Goal: Task Accomplishment & Management: Manage account settings

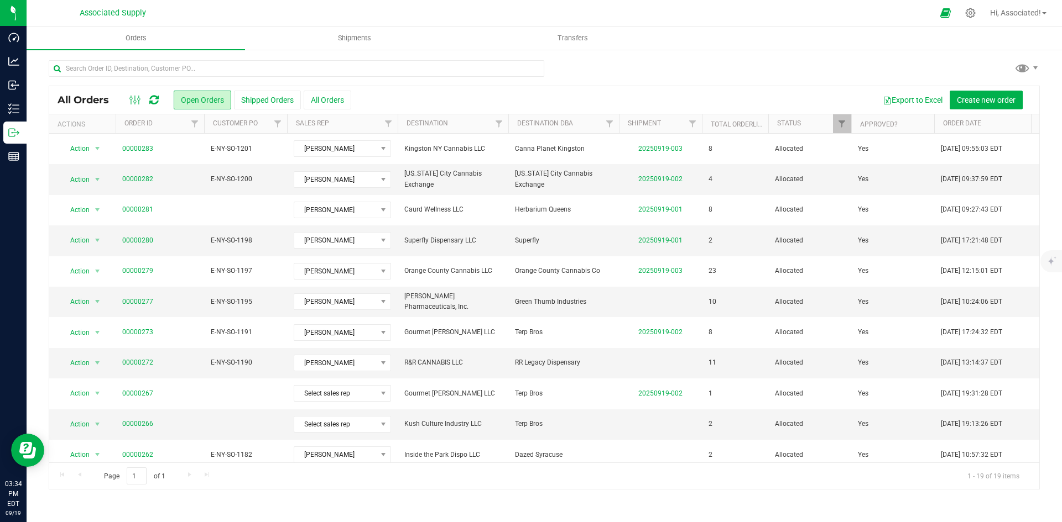
click at [635, 66] on div at bounding box center [544, 72] width 991 height 25
click at [653, 71] on div at bounding box center [544, 72] width 991 height 25
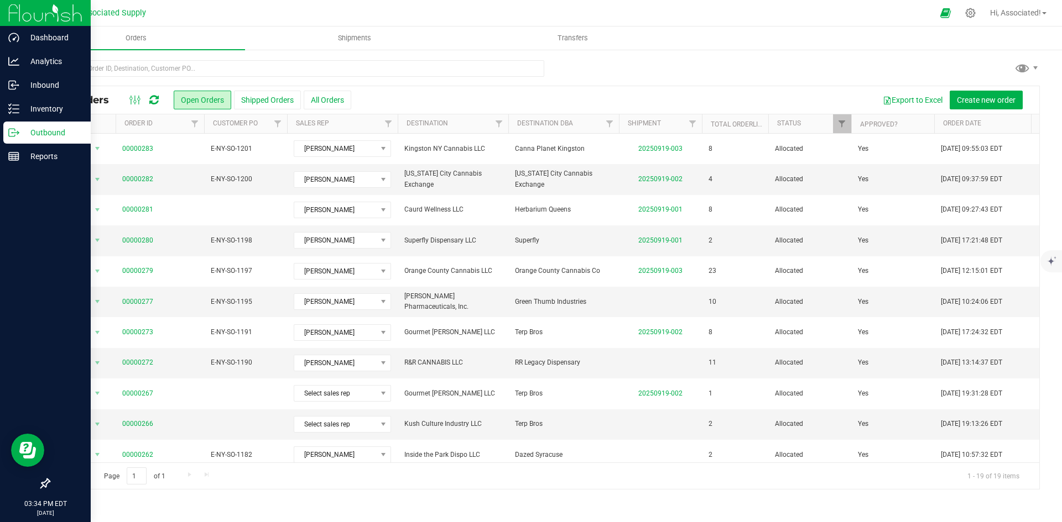
click at [24, 133] on p "Outbound" at bounding box center [52, 132] width 66 height 13
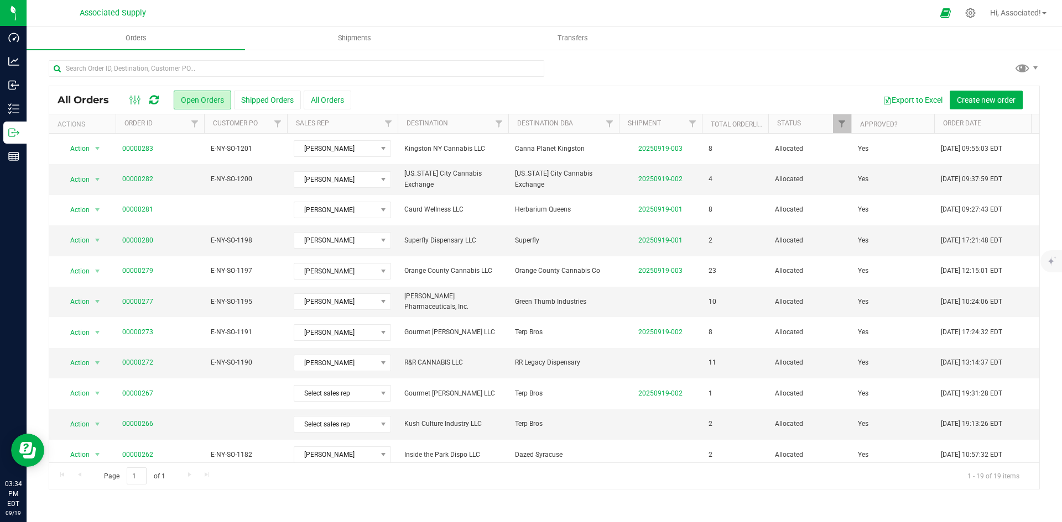
click at [400, 96] on div "Export to Excel Create new order" at bounding box center [690, 100] width 679 height 19
click at [198, 105] on button "Open Orders" at bounding box center [202, 100] width 57 height 19
click at [445, 98] on div "Export to Excel Create new order" at bounding box center [690, 100] width 679 height 19
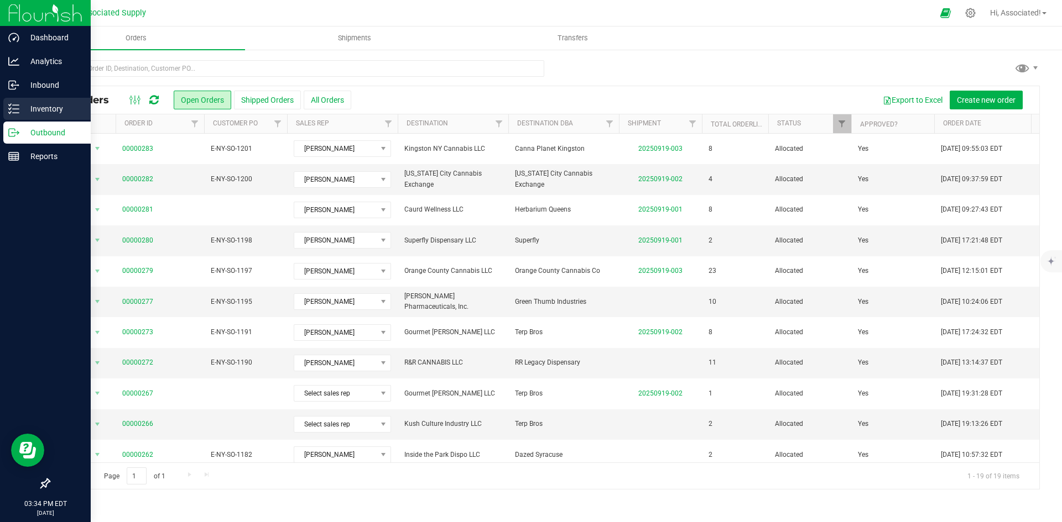
click at [7, 106] on div "Inventory" at bounding box center [46, 109] width 87 height 22
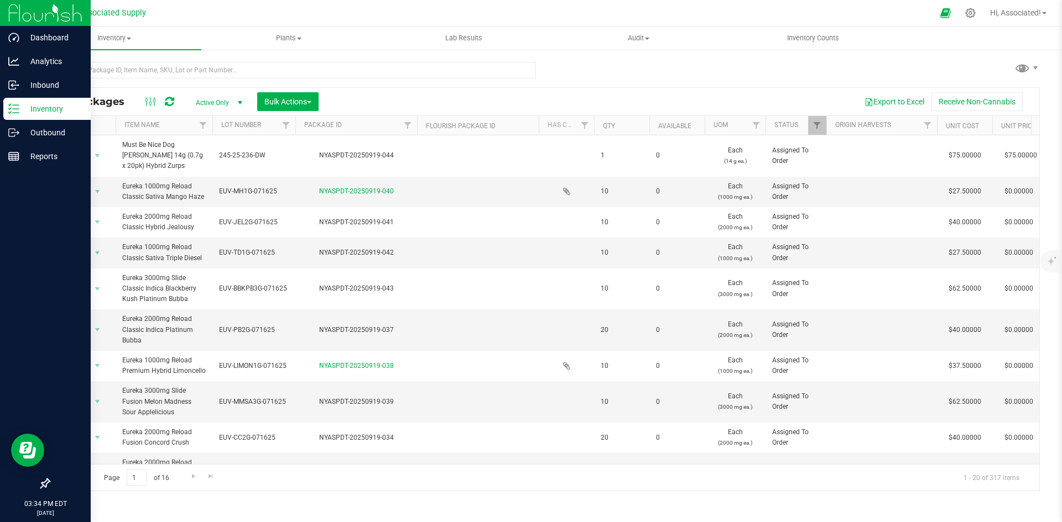
click at [729, 74] on div "All Packages Active Only Active Only Lab Samples Locked All Bulk Actions Add to…" at bounding box center [544, 271] width 991 height 440
click at [171, 71] on input "text" at bounding box center [292, 70] width 487 height 17
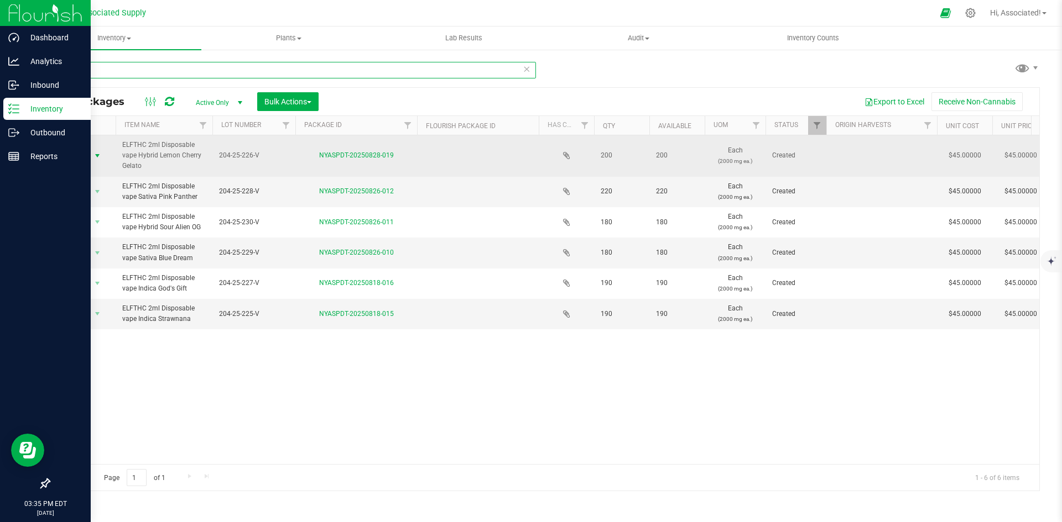
type input "Elfth"
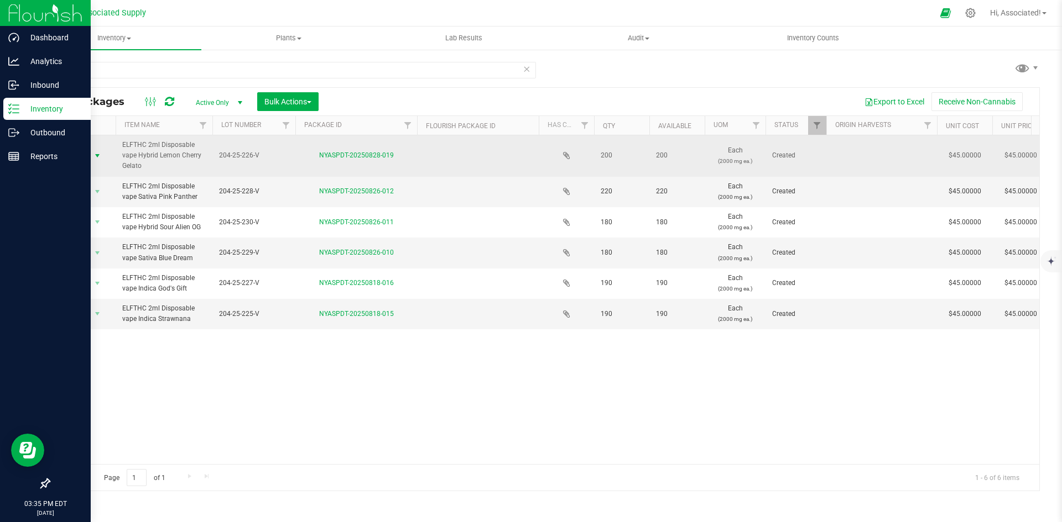
click at [98, 154] on span "select" at bounding box center [97, 155] width 9 height 9
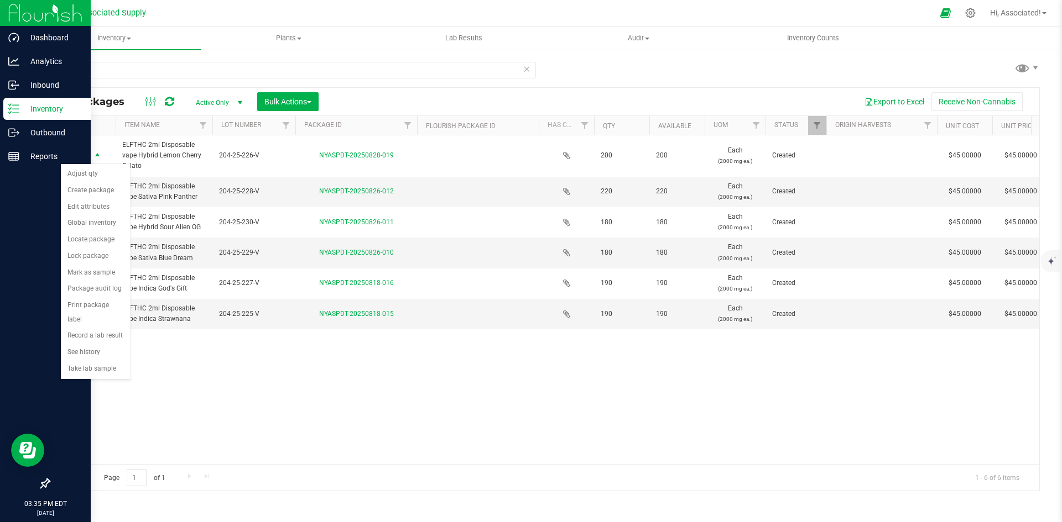
click at [336, 355] on div "Action Action Adjust qty Create package Edit attributes Global inventory Locate…" at bounding box center [544, 299] width 990 height 329
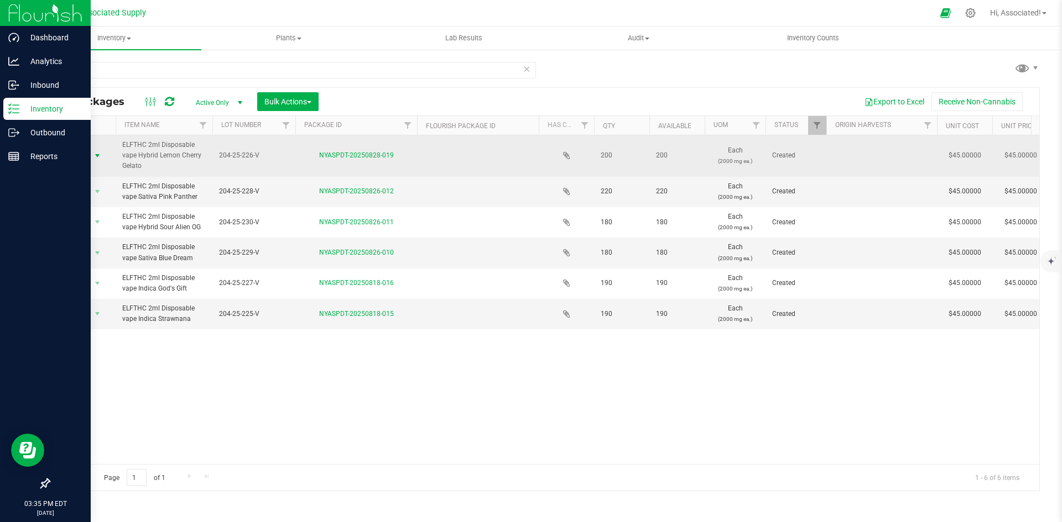
click at [97, 153] on span "select" at bounding box center [97, 155] width 9 height 9
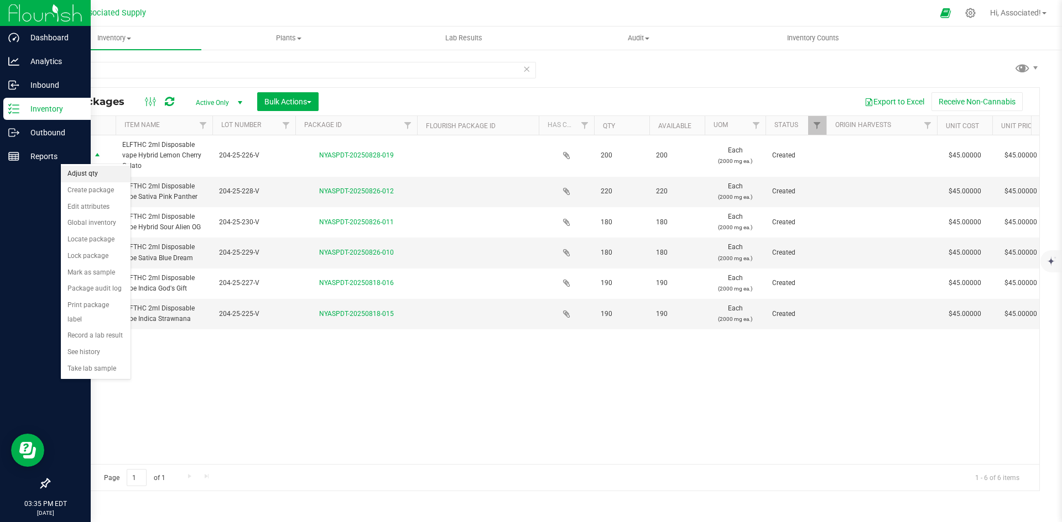
click at [100, 177] on li "Adjust qty" at bounding box center [96, 174] width 70 height 17
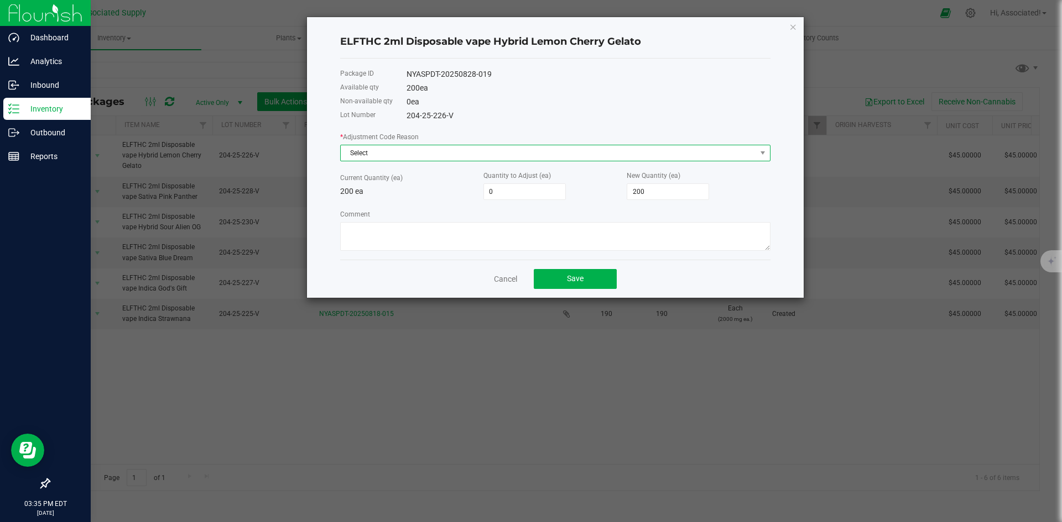
click at [526, 149] on span "Select" at bounding box center [548, 152] width 415 height 15
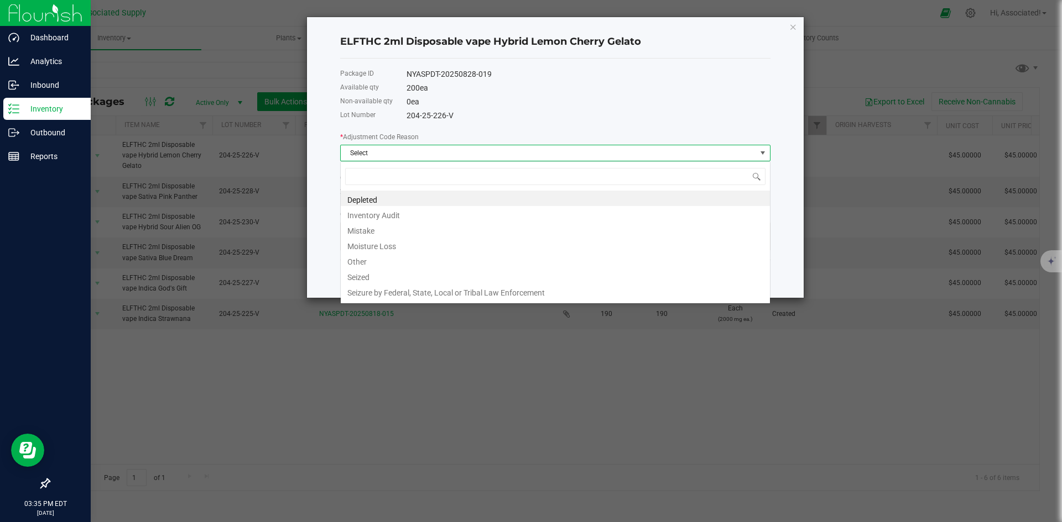
scroll to position [17, 430]
click at [375, 257] on li "Other" at bounding box center [555, 260] width 429 height 15
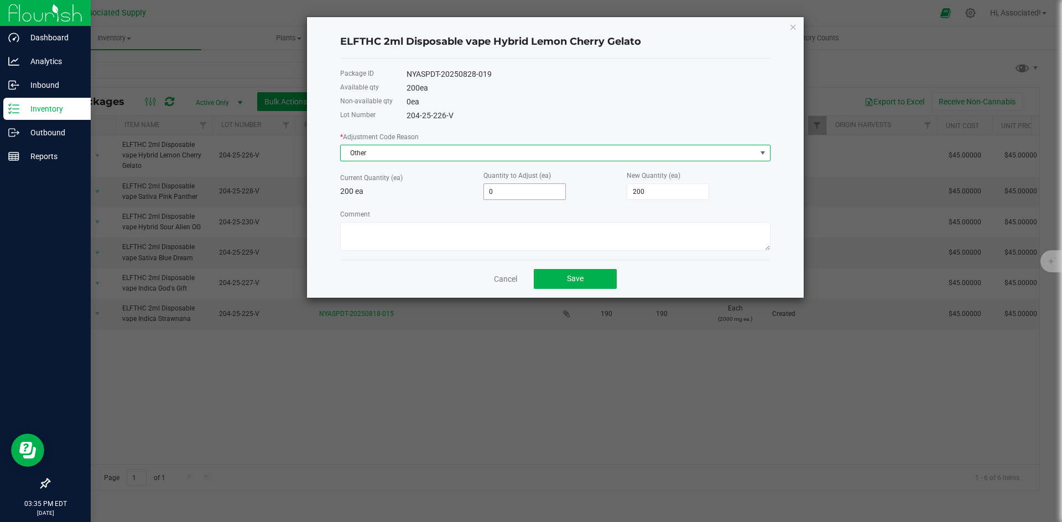
click at [501, 192] on input "0" at bounding box center [524, 191] width 81 height 15
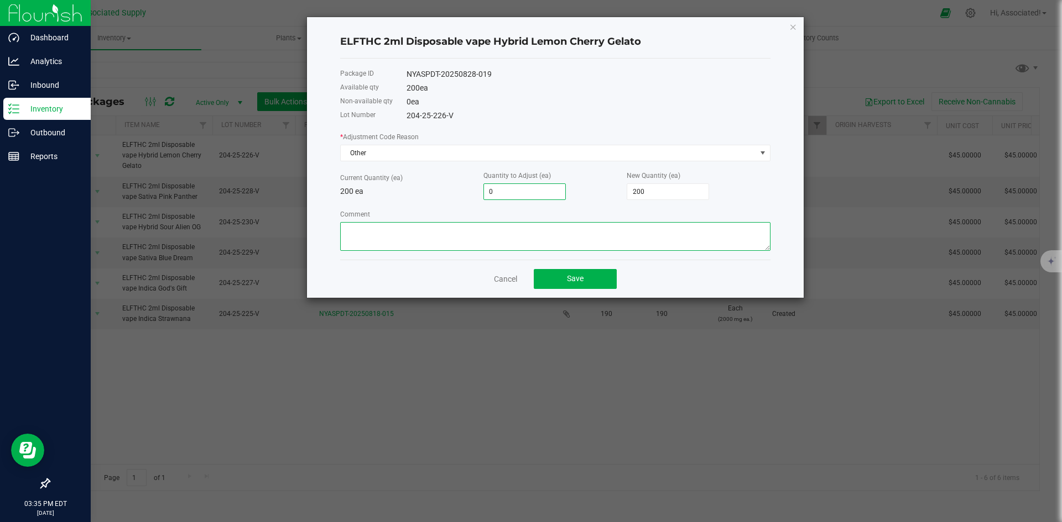
click at [410, 232] on textarea "Comment" at bounding box center [555, 236] width 430 height 29
click at [502, 192] on input "0" at bounding box center [524, 191] width 81 height 15
type input "1"
type input "201"
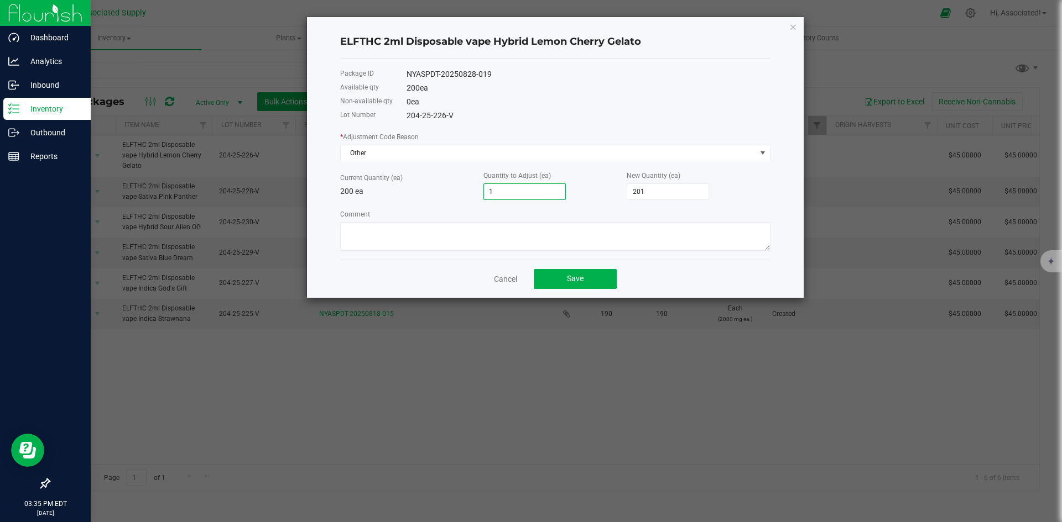
type input "15"
type input "215"
type input "15"
click at [585, 203] on div "* Adjustment Code Reason Other Current Quantity (ea) 200 ea Quantity to Adjust …" at bounding box center [555, 191] width 430 height 120
click at [537, 195] on input "15" at bounding box center [524, 191] width 81 height 15
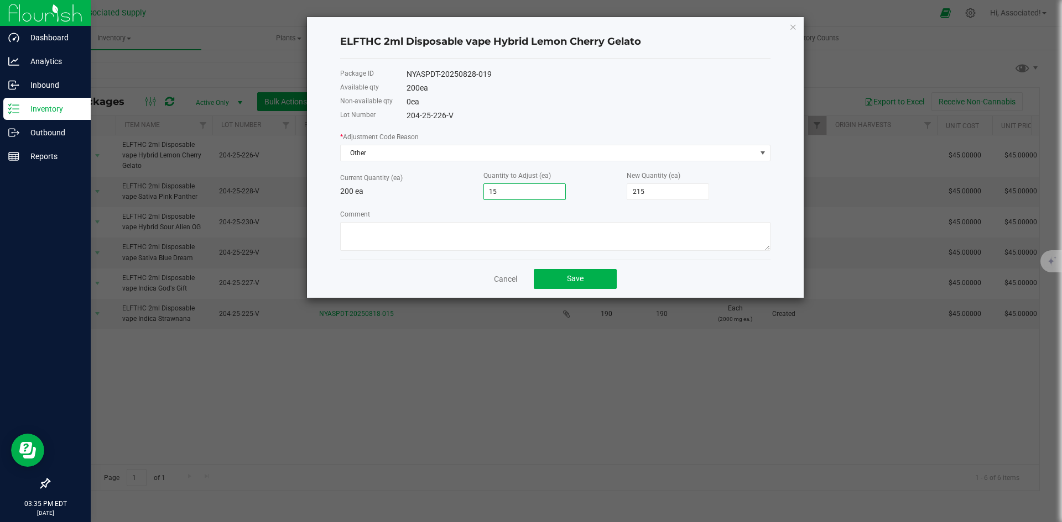
click at [537, 195] on input "15" at bounding box center [524, 191] width 81 height 15
type input "200"
click at [537, 195] on input at bounding box center [524, 191] width 81 height 15
type input "-1"
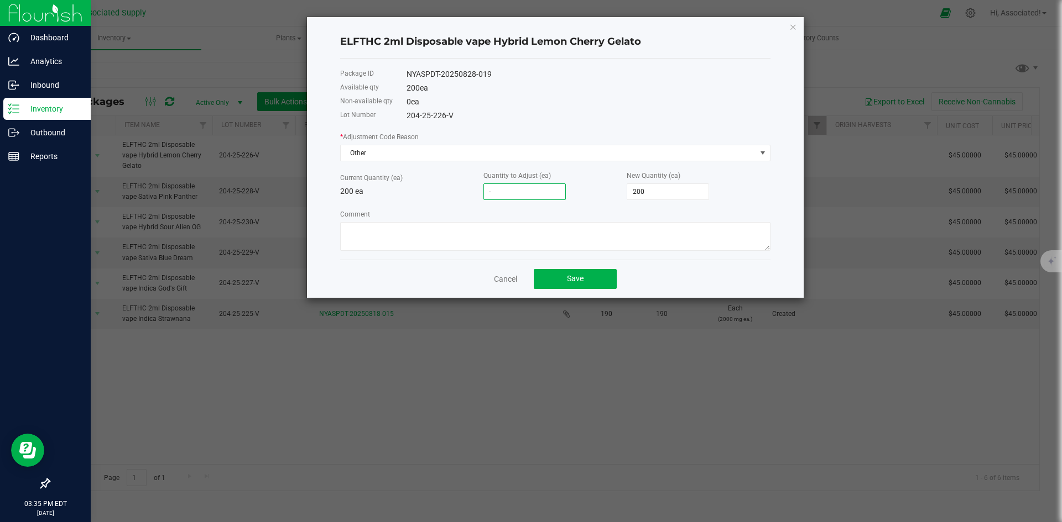
type input "199"
type input "-15"
type input "185"
type input "-15"
click at [585, 215] on div "Comment" at bounding box center [555, 229] width 430 height 43
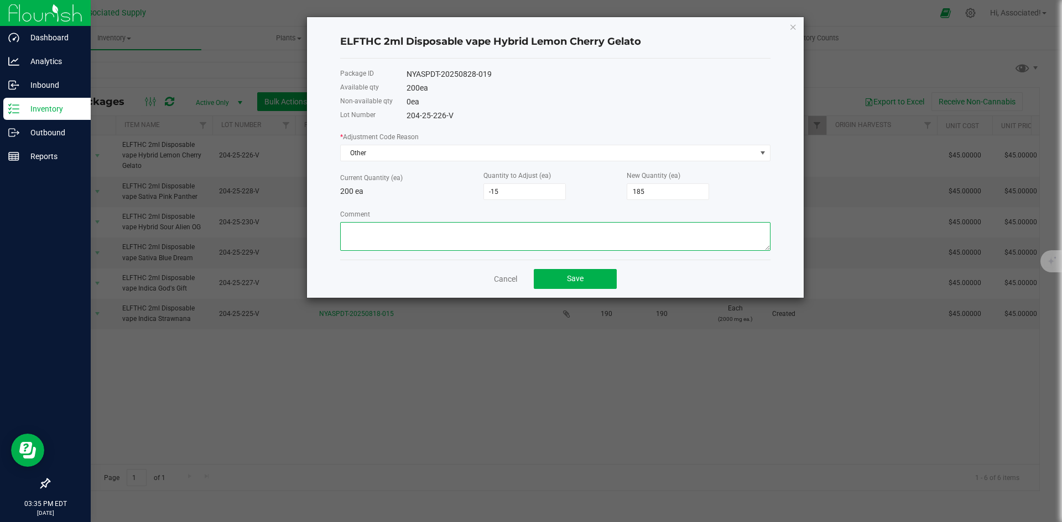
click at [535, 229] on textarea "Comment" at bounding box center [555, 236] width 430 height 29
type textarea "s"
type textarea "a"
drag, startPoint x: 458, startPoint y: 229, endPoint x: 263, endPoint y: 229, distance: 195.7
click at [263, 229] on ngb-modal-window "ELFTHC 2ml Disposable vape Hybrid Lemon Cherry Gelato Package ID NYASPDT-202508…" at bounding box center [535, 261] width 1070 height 522
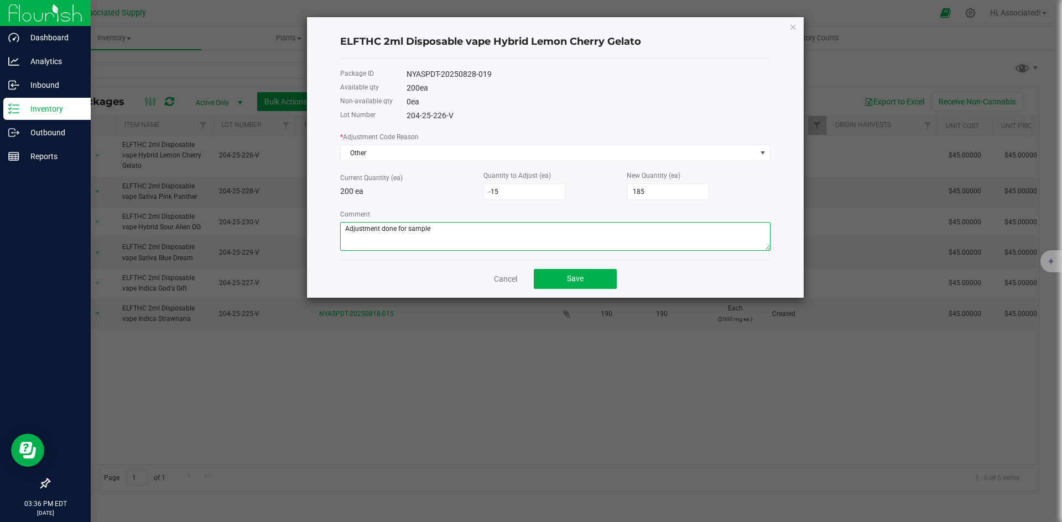
type textarea "Adjustment done for sample"
click at [473, 202] on div "* Adjustment Code Reason Other Current Quantity (ea) 200 ea Quantity to Adjust …" at bounding box center [555, 191] width 430 height 120
click at [584, 277] on button "Save" at bounding box center [575, 279] width 83 height 20
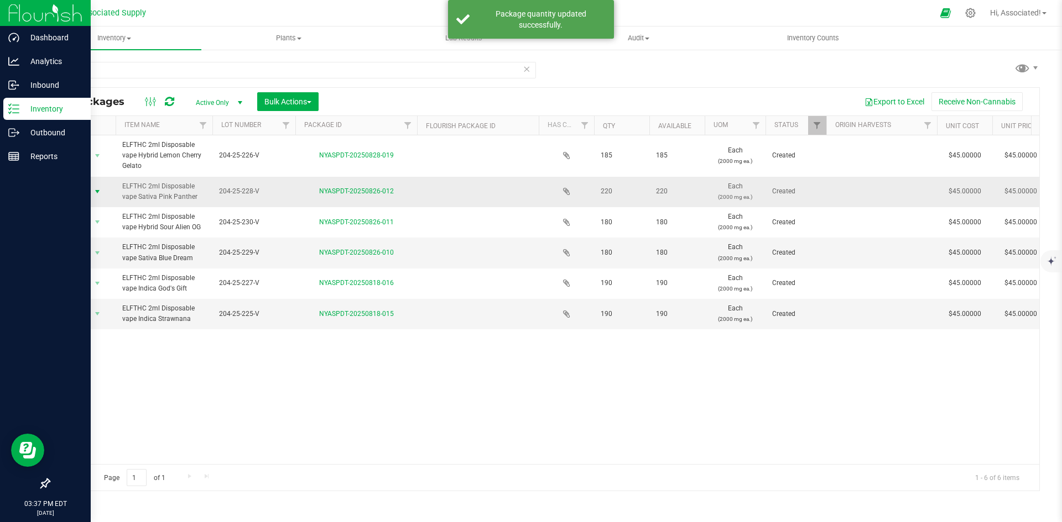
click at [96, 191] on span "select" at bounding box center [97, 191] width 9 height 9
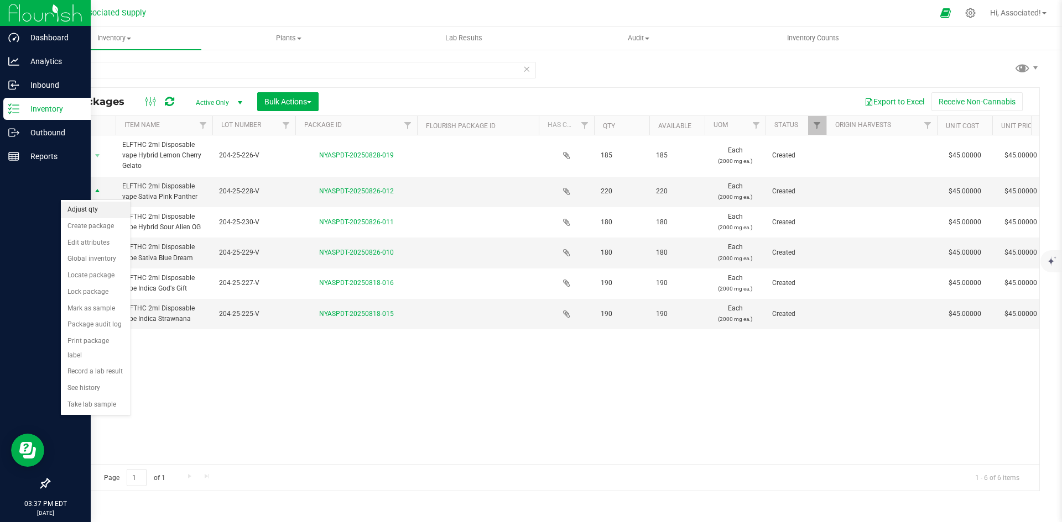
click at [95, 211] on li "Adjust qty" at bounding box center [96, 210] width 70 height 17
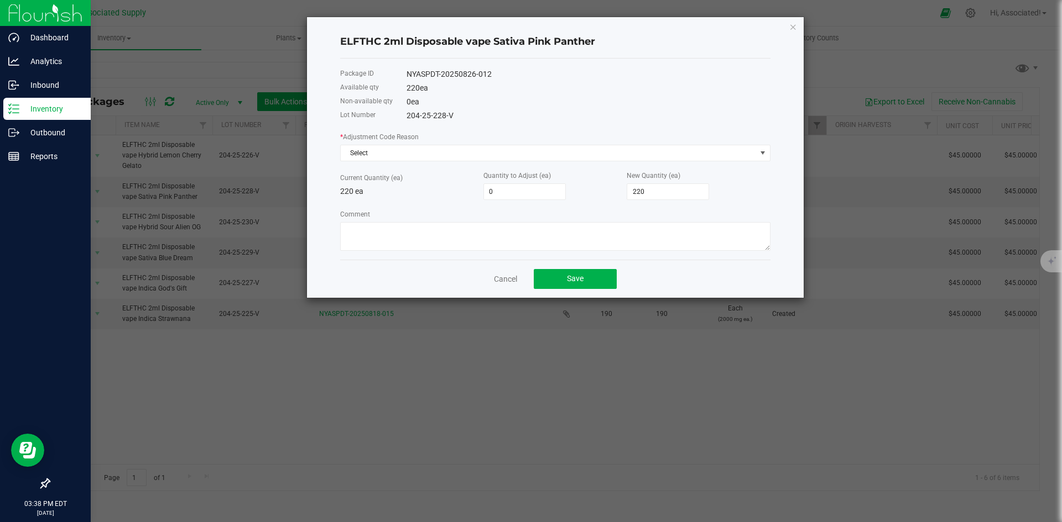
click at [517, 86] on div "220 ea" at bounding box center [588, 88] width 364 height 12
click at [670, 151] on span "Select" at bounding box center [548, 152] width 415 height 15
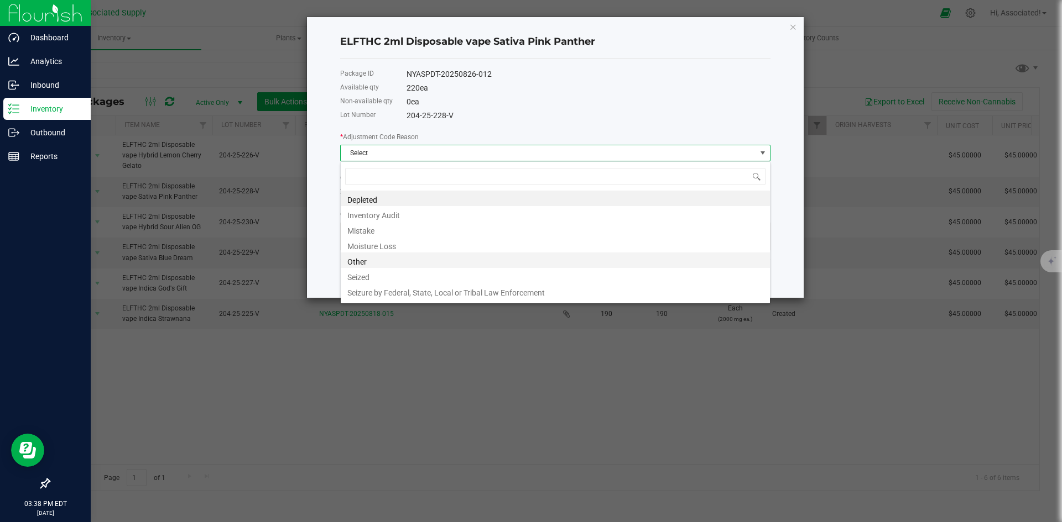
click at [374, 259] on li "Other" at bounding box center [555, 260] width 429 height 15
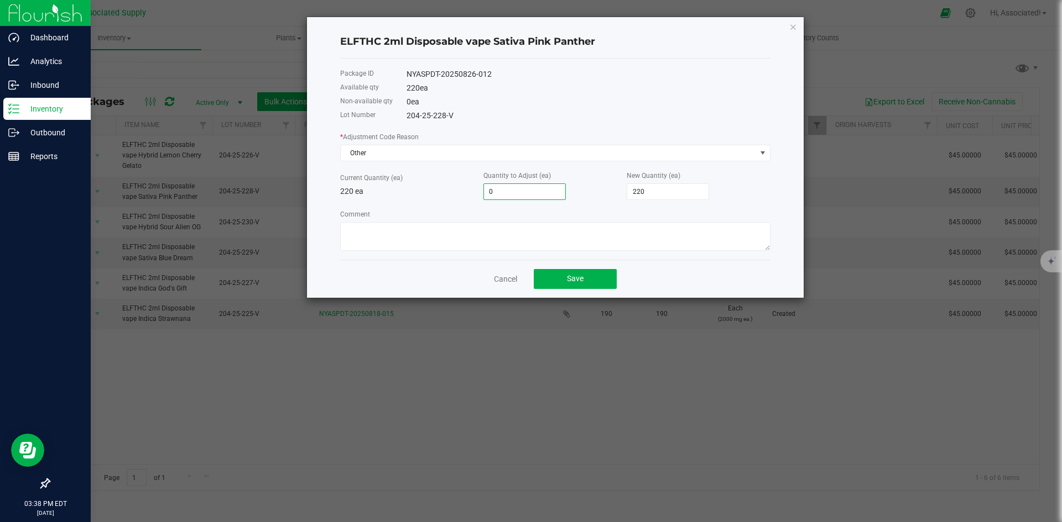
click at [515, 187] on input "0" at bounding box center [524, 191] width 81 height 15
type input "-1"
type input "219"
type input "-15"
type input "205"
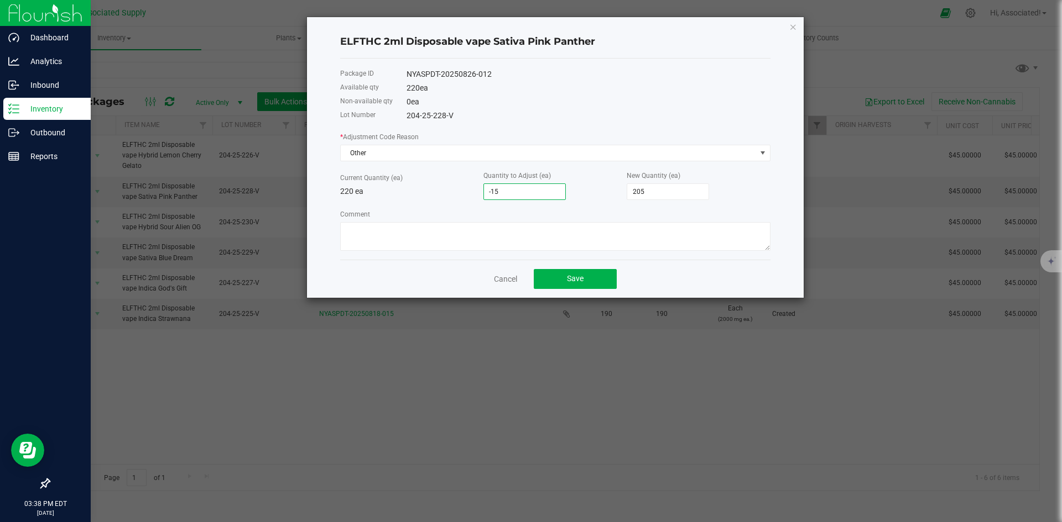
type input "-15"
click at [430, 206] on div "* Adjustment Code Reason Other Current Quantity (ea) 220 ea Quantity to Adjust …" at bounding box center [555, 191] width 430 height 120
click at [389, 232] on textarea "Comment" at bounding box center [555, 236] width 430 height 29
drag, startPoint x: 465, startPoint y: 232, endPoint x: 327, endPoint y: 230, distance: 138.2
click at [327, 230] on div "ELFTHC 2ml Disposable vape Sativa Pink Panther Package ID NYASPDT-20250826-012 …" at bounding box center [555, 157] width 496 height 281
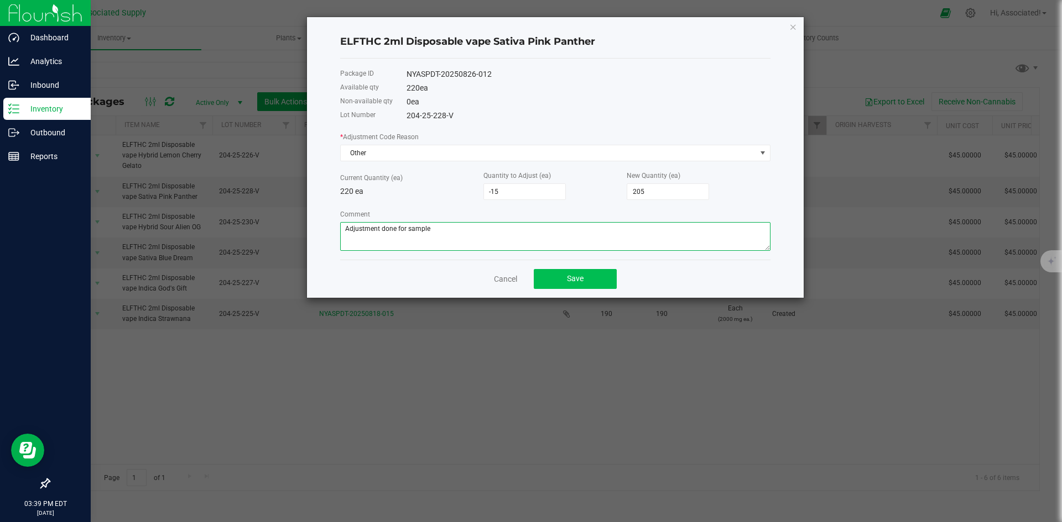
type textarea "Adjustment done for sample"
click at [595, 284] on button "Save" at bounding box center [575, 279] width 83 height 20
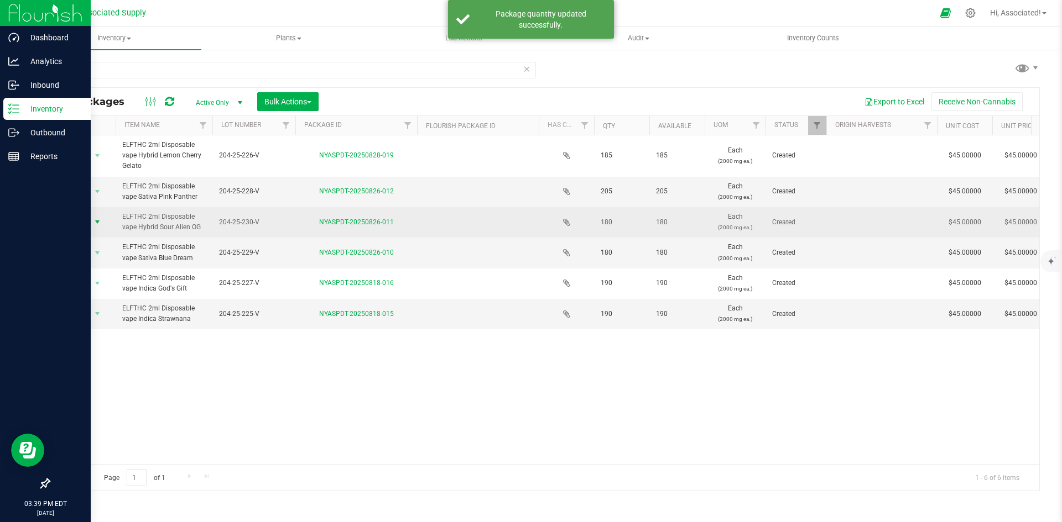
click at [97, 220] on span "select" at bounding box center [97, 222] width 9 height 9
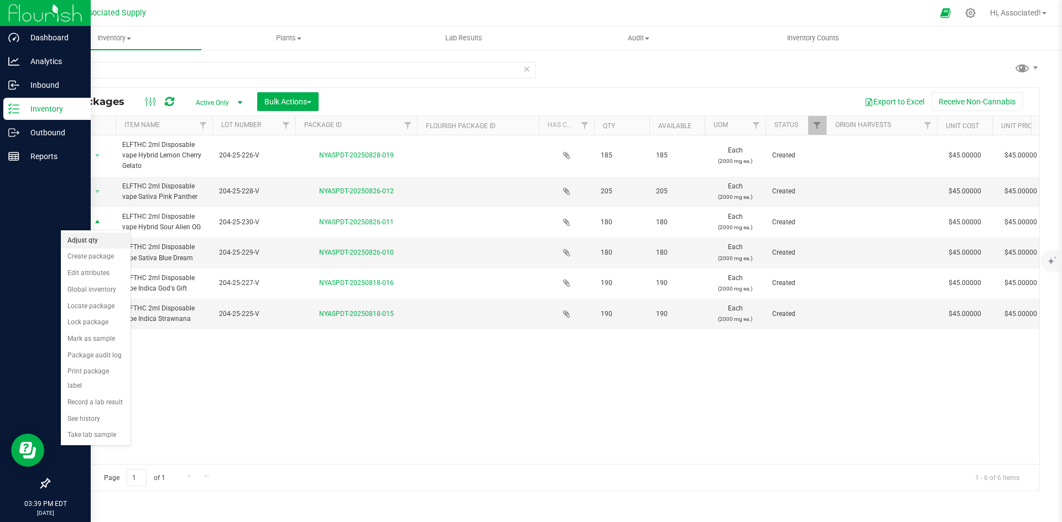
click at [101, 240] on li "Adjust qty" at bounding box center [96, 241] width 70 height 17
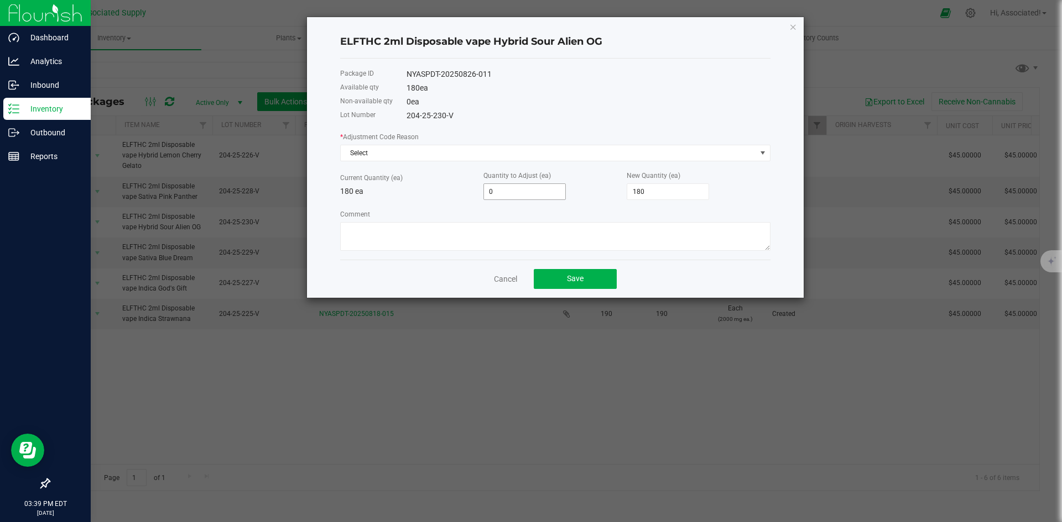
click at [516, 194] on input "0" at bounding box center [524, 191] width 81 height 15
type input "-1"
type input "179"
type input "-15"
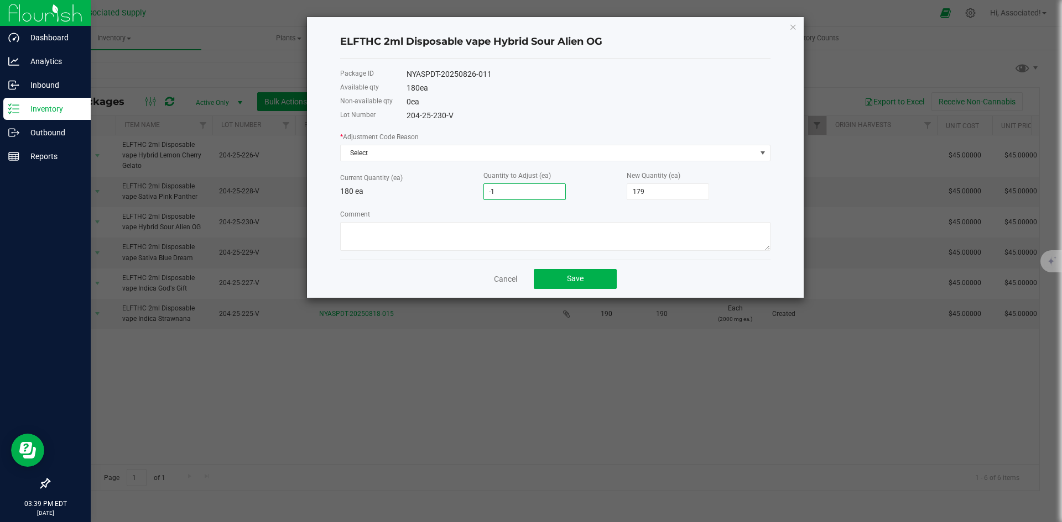
type input "165"
type input "-15"
click at [620, 196] on div "Quantity to Adjust (ea) -15" at bounding box center [554, 185] width 143 height 30
click at [521, 230] on textarea "Comment" at bounding box center [555, 236] width 430 height 29
paste textarea "Adjustment done for sample"
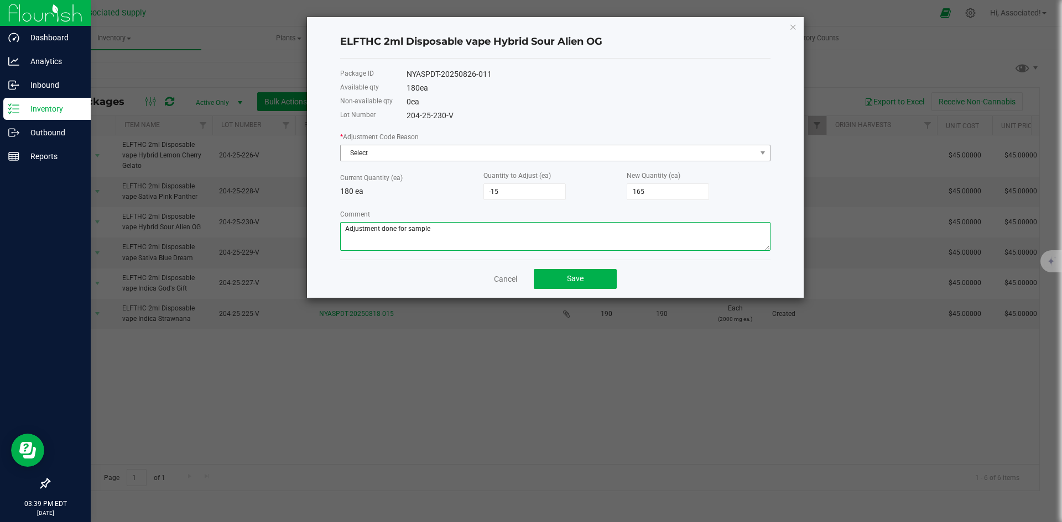
type textarea "Adjustment done for sample"
click at [592, 147] on span "Select" at bounding box center [548, 152] width 415 height 15
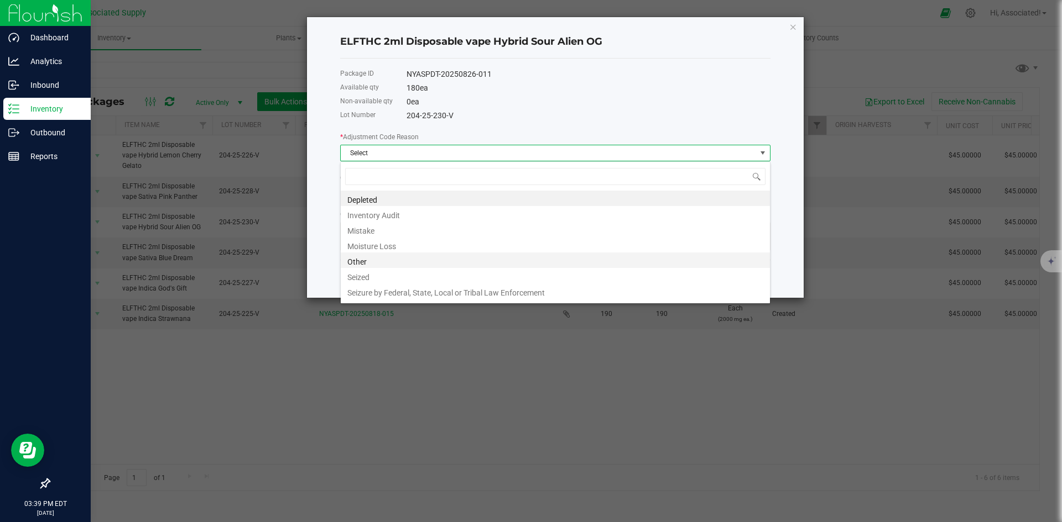
click at [396, 258] on li "Other" at bounding box center [555, 260] width 429 height 15
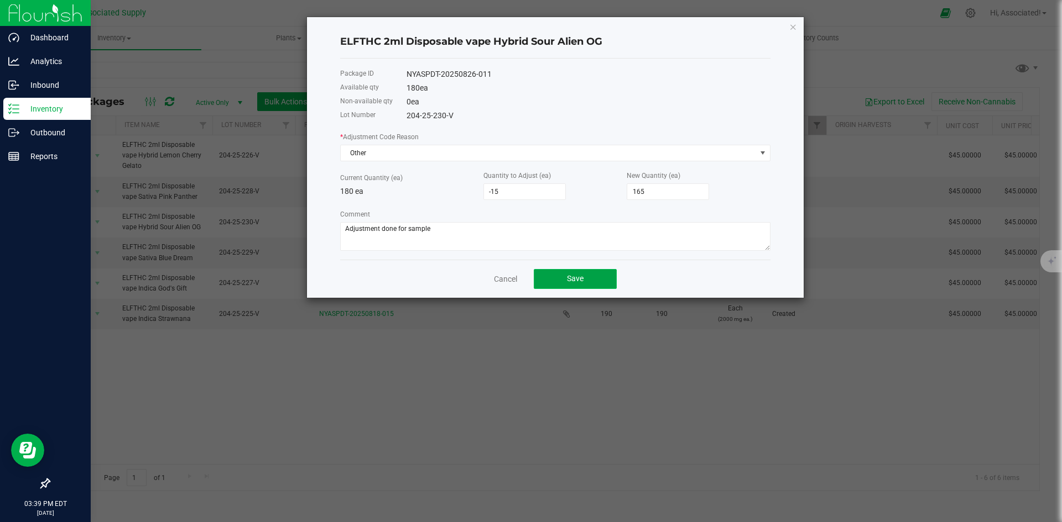
click at [556, 275] on button "Save" at bounding box center [575, 279] width 83 height 20
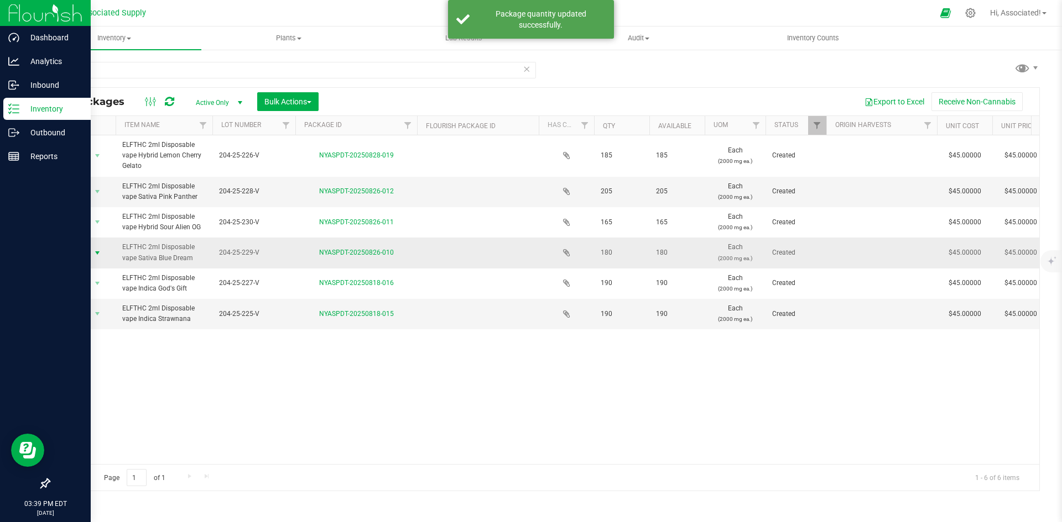
click at [100, 251] on span "select" at bounding box center [97, 253] width 9 height 9
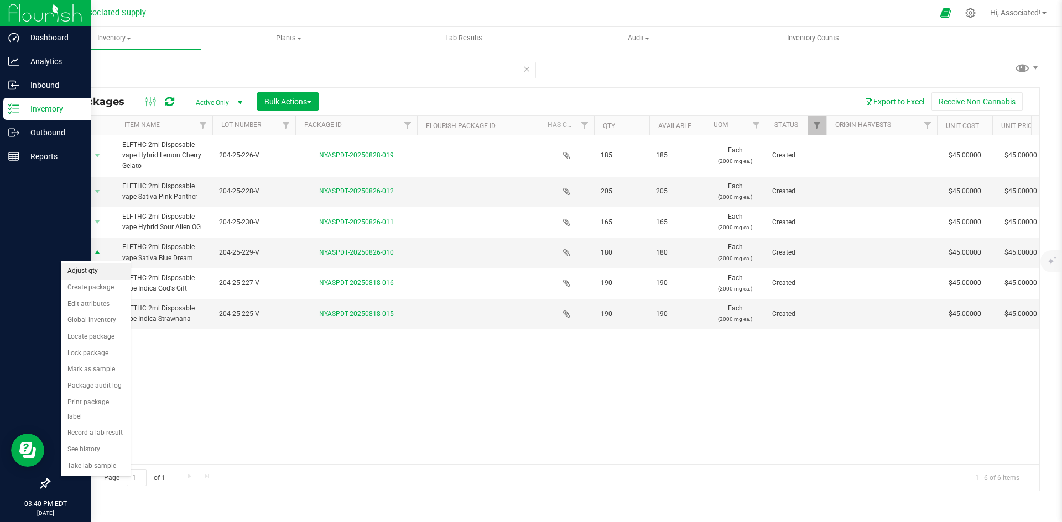
click at [93, 270] on li "Adjust qty" at bounding box center [96, 271] width 70 height 17
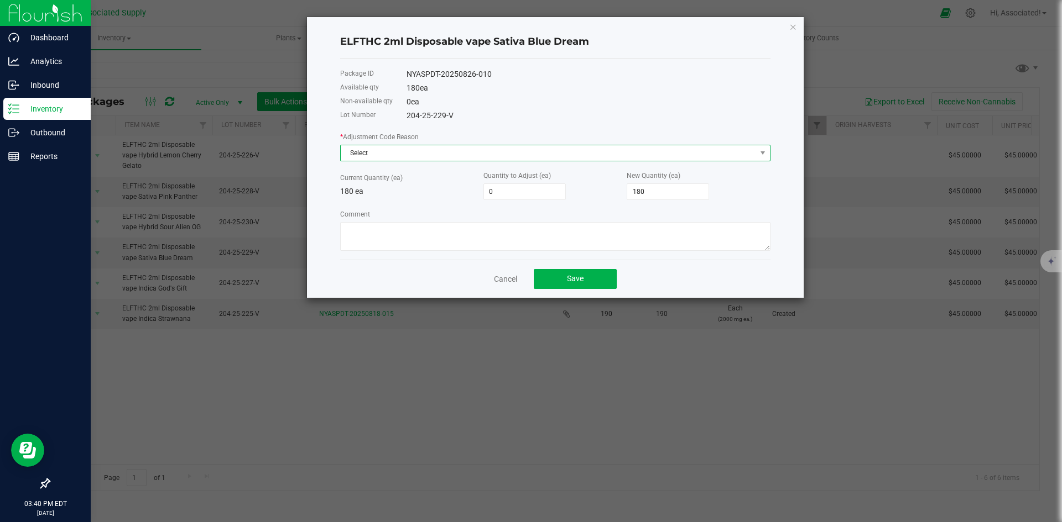
click at [412, 148] on span "Select" at bounding box center [548, 152] width 415 height 15
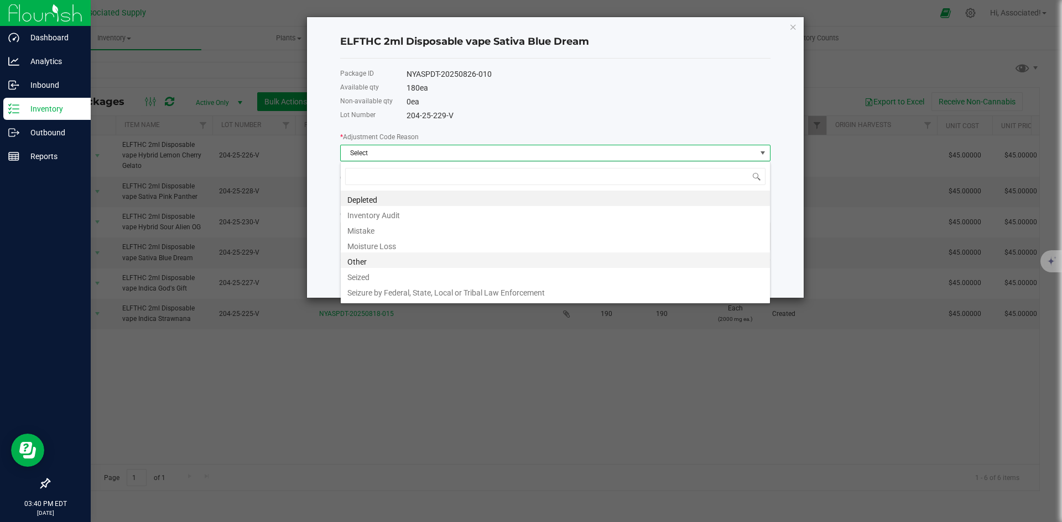
click at [368, 262] on li "Other" at bounding box center [555, 260] width 429 height 15
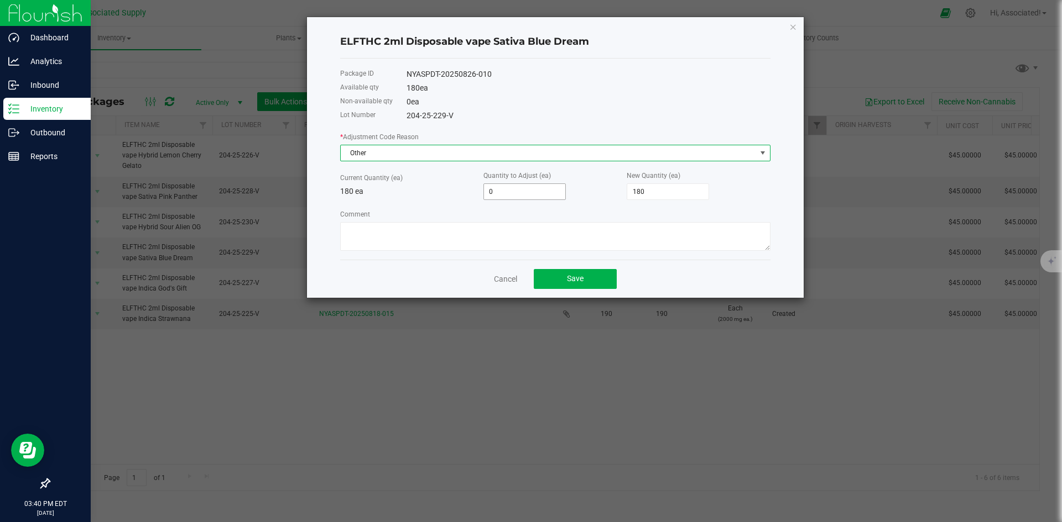
click at [505, 191] on input "0" at bounding box center [524, 191] width 81 height 15
type input "-1"
type input "179"
type input "-15"
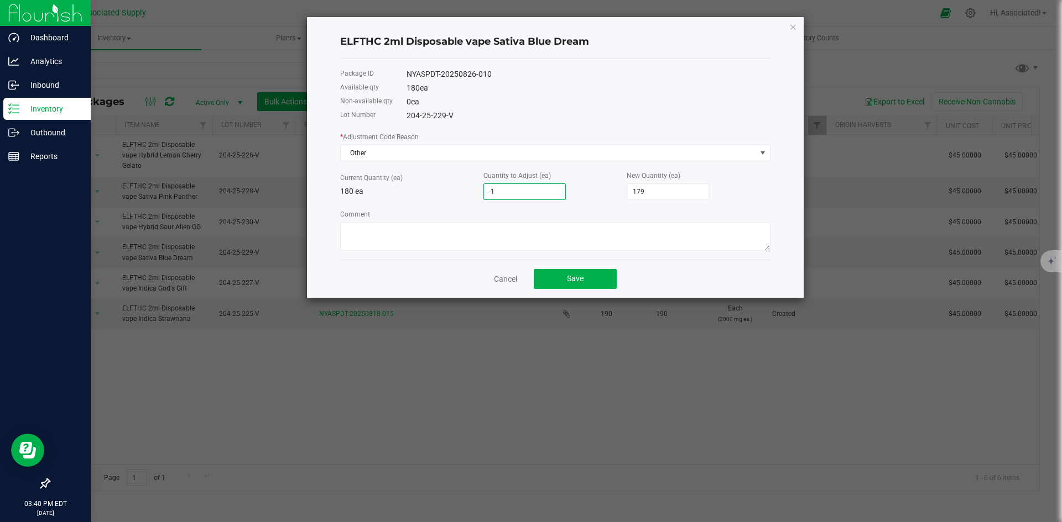
type input "165"
type input "-15"
click at [598, 208] on div "Comment" at bounding box center [555, 229] width 430 height 43
click at [485, 240] on textarea "Comment" at bounding box center [555, 236] width 430 height 29
paste textarea "Adjustment done for sample"
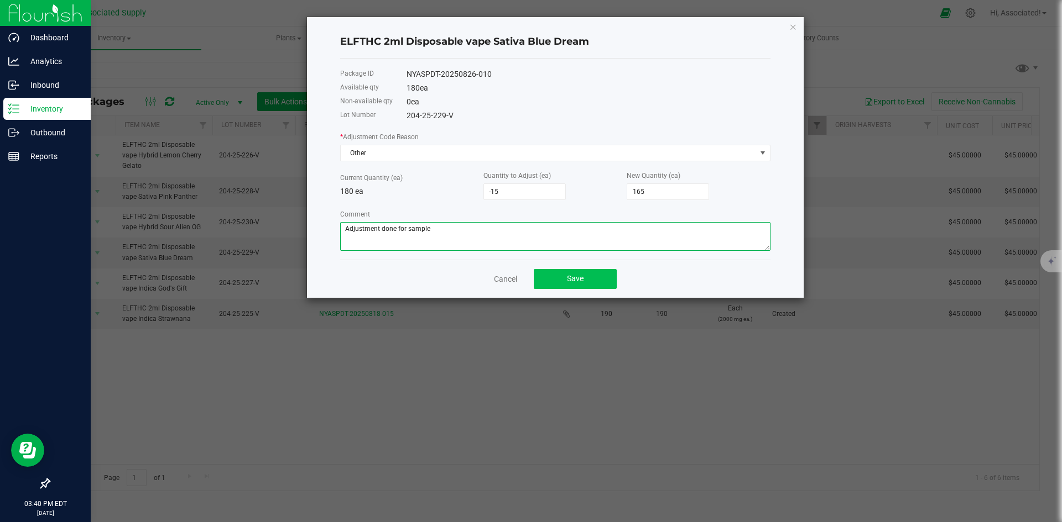
type textarea "Adjustment done for sample"
click at [569, 276] on span "Save" at bounding box center [575, 278] width 17 height 9
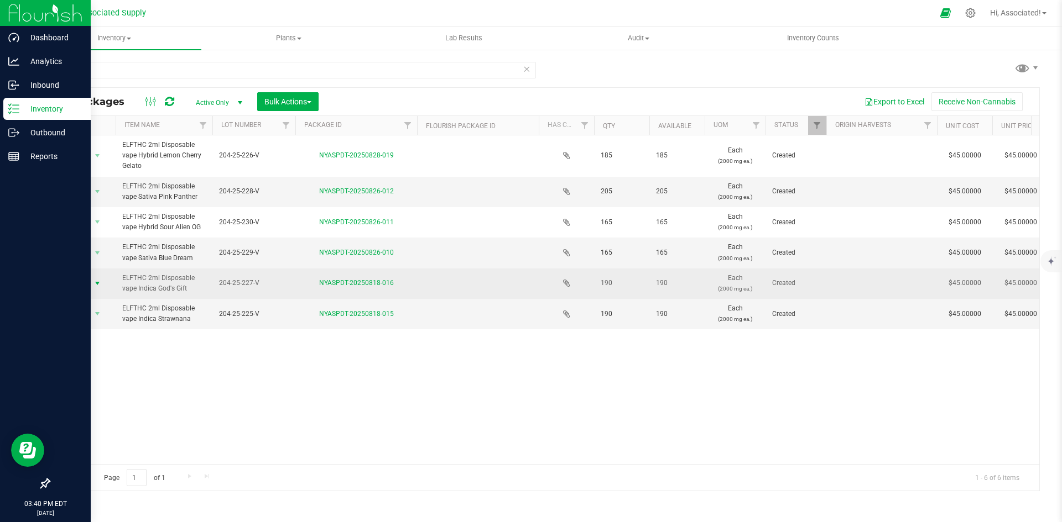
click at [93, 283] on span "select" at bounding box center [97, 283] width 9 height 9
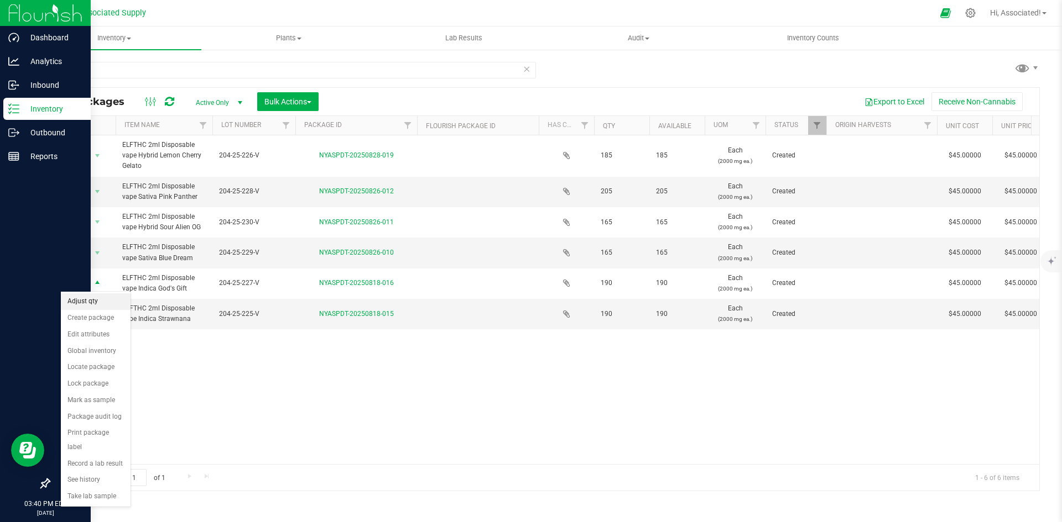
click at [96, 300] on li "Adjust qty" at bounding box center [96, 302] width 70 height 17
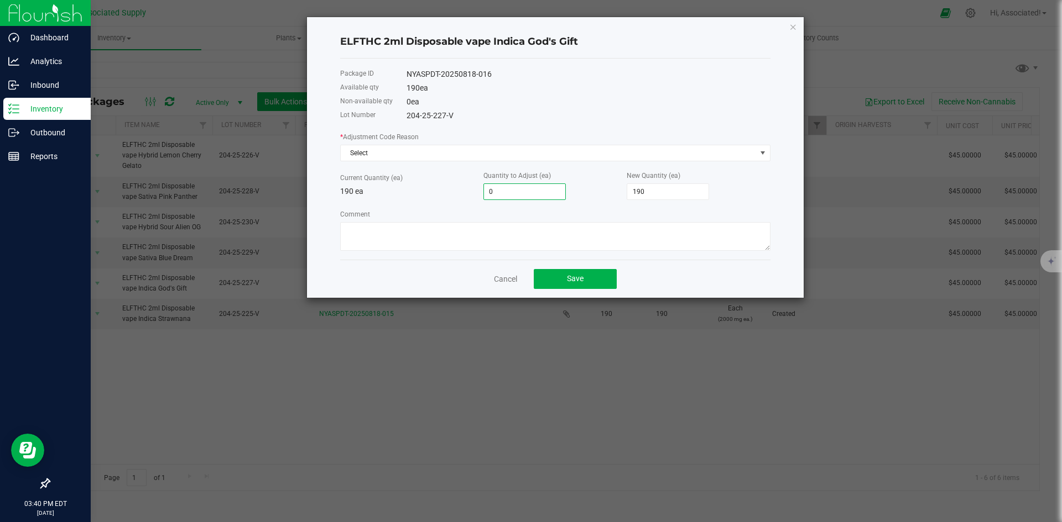
click at [508, 188] on input "0" at bounding box center [524, 191] width 81 height 15
type input "-1"
type input "189"
type input "-15"
type input "175"
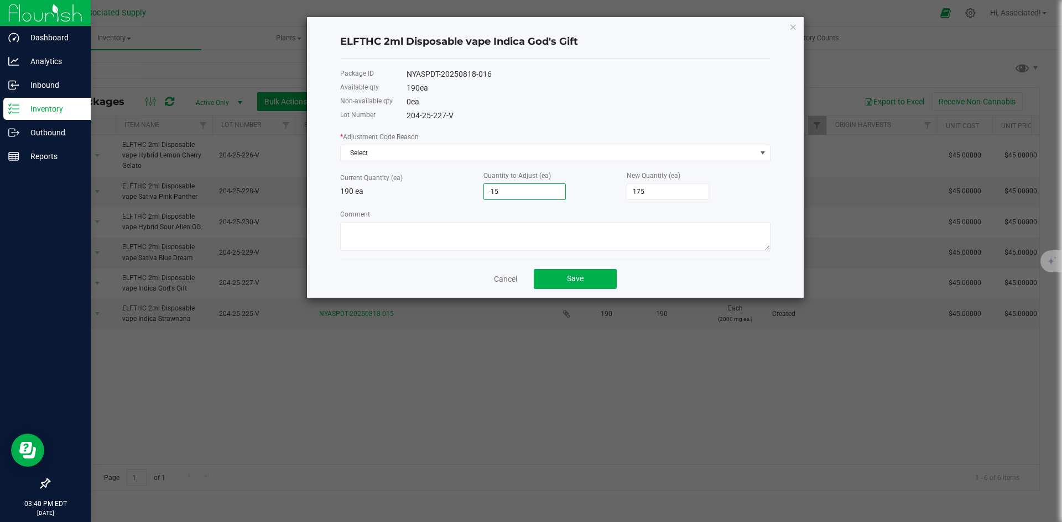
type input "-15"
click at [524, 207] on div "* Adjustment Code Reason Select Current Quantity (ea) 190 ea Quantity to Adjust…" at bounding box center [555, 191] width 430 height 120
click at [458, 236] on textarea "Comment" at bounding box center [555, 236] width 430 height 29
paste textarea "Adjustment done for sample"
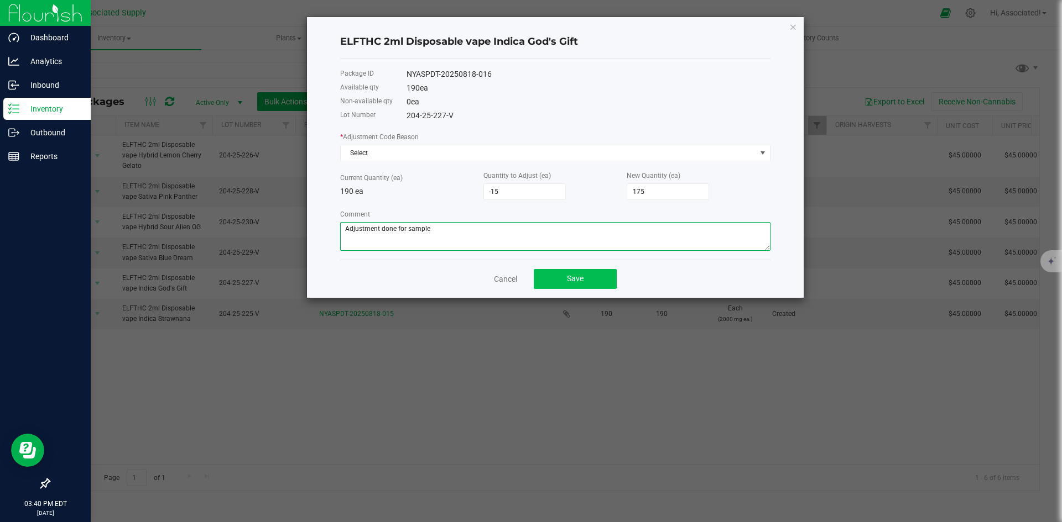
type textarea "Adjustment done for sample"
click at [589, 278] on button "Save" at bounding box center [575, 279] width 83 height 20
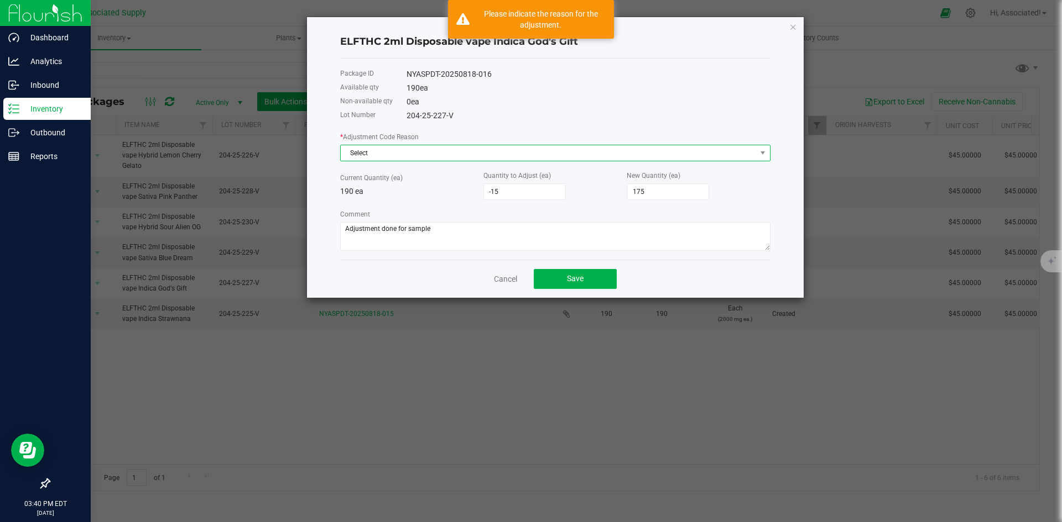
click at [480, 153] on span "Select" at bounding box center [548, 152] width 415 height 15
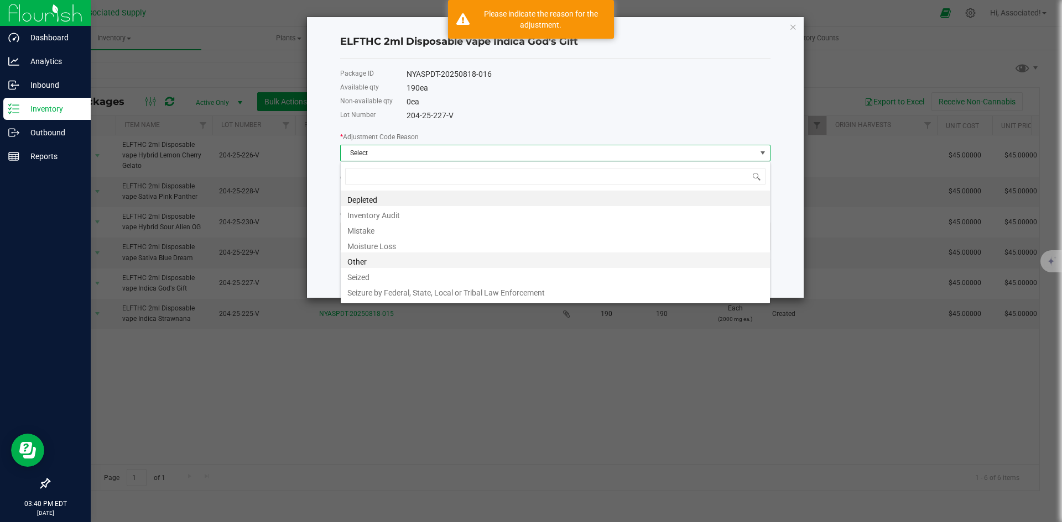
click at [374, 262] on li "Other" at bounding box center [555, 260] width 429 height 15
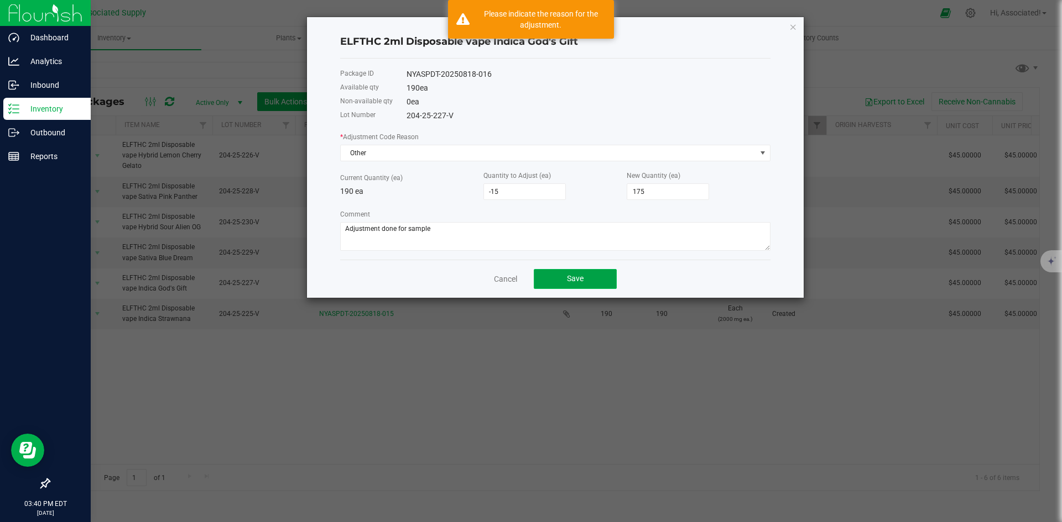
click at [578, 278] on span "Save" at bounding box center [575, 278] width 17 height 9
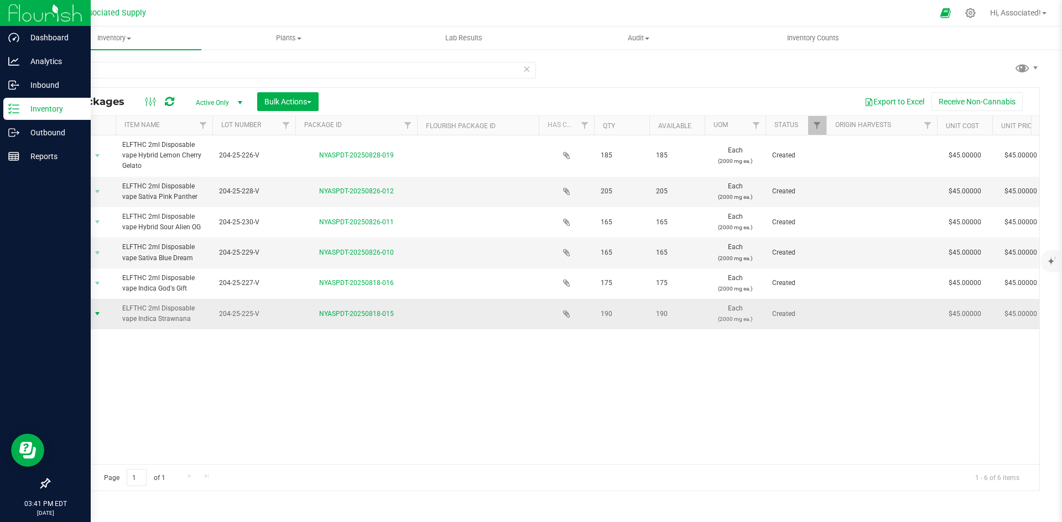
click at [95, 313] on span "select" at bounding box center [97, 314] width 9 height 9
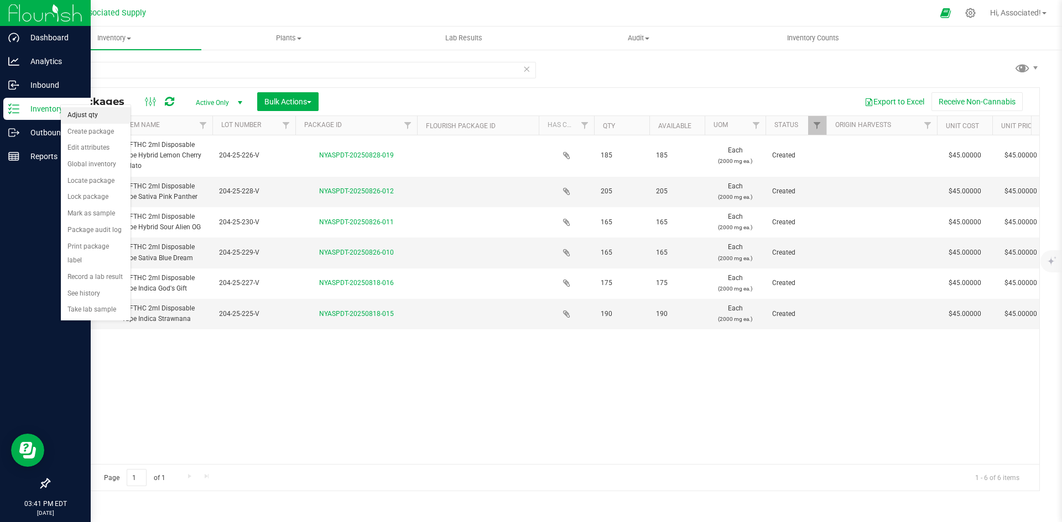
click at [87, 120] on li "Adjust qty" at bounding box center [96, 115] width 70 height 17
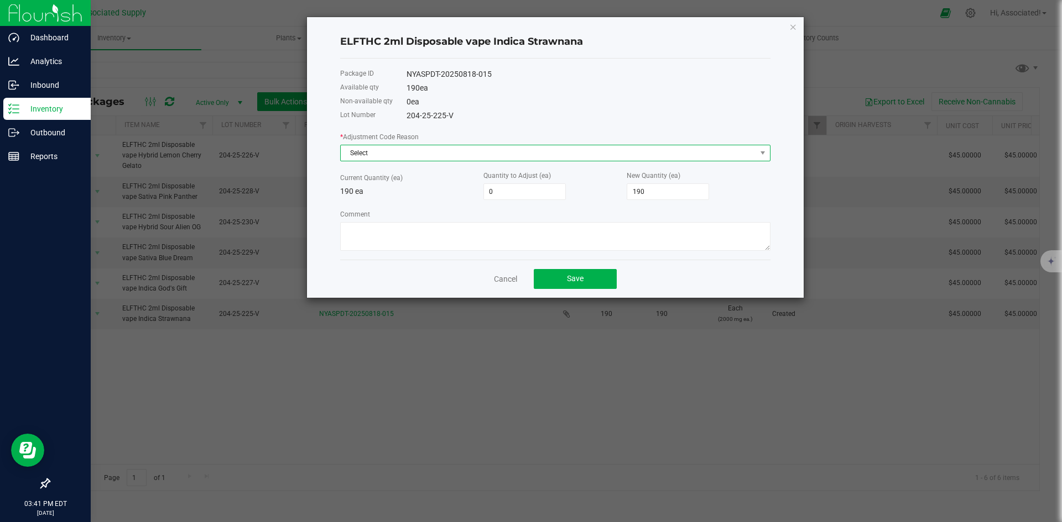
click at [419, 146] on span "Select" at bounding box center [548, 152] width 415 height 15
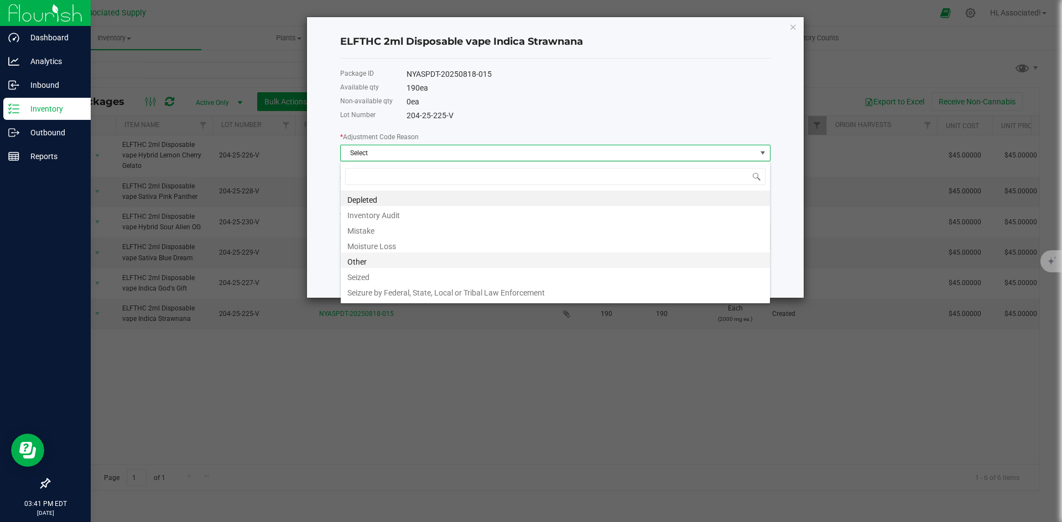
click at [390, 258] on li "Other" at bounding box center [555, 260] width 429 height 15
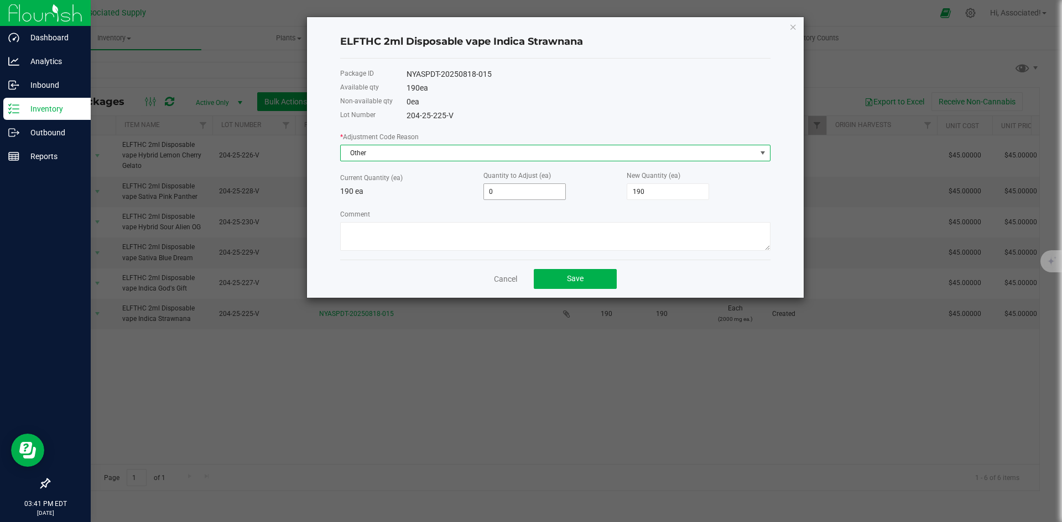
click at [515, 189] on input "0" at bounding box center [524, 191] width 81 height 15
type input "-1"
type input "189"
type input "-15"
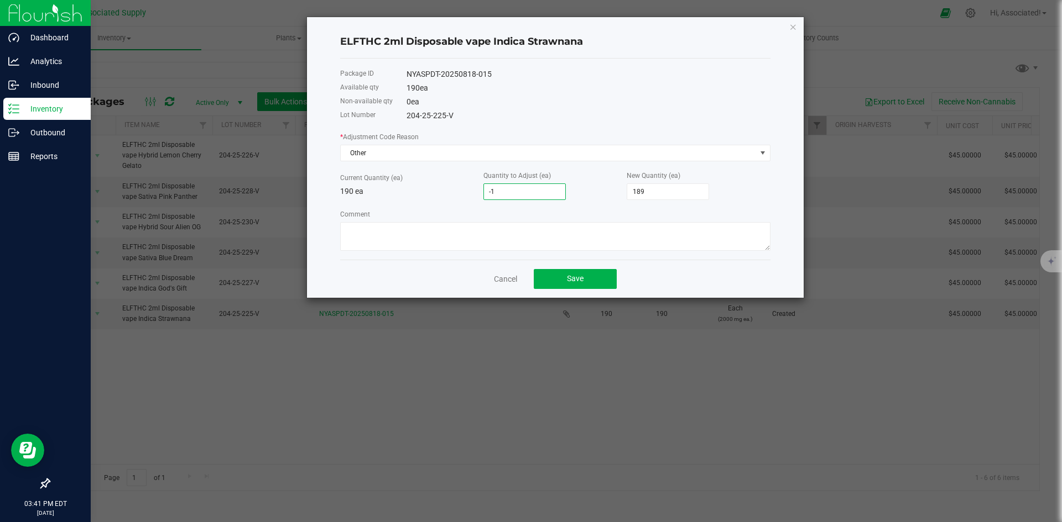
type input "175"
type input "-15"
click at [478, 236] on textarea "Comment" at bounding box center [555, 236] width 430 height 29
paste textarea "Adjustment done for sample"
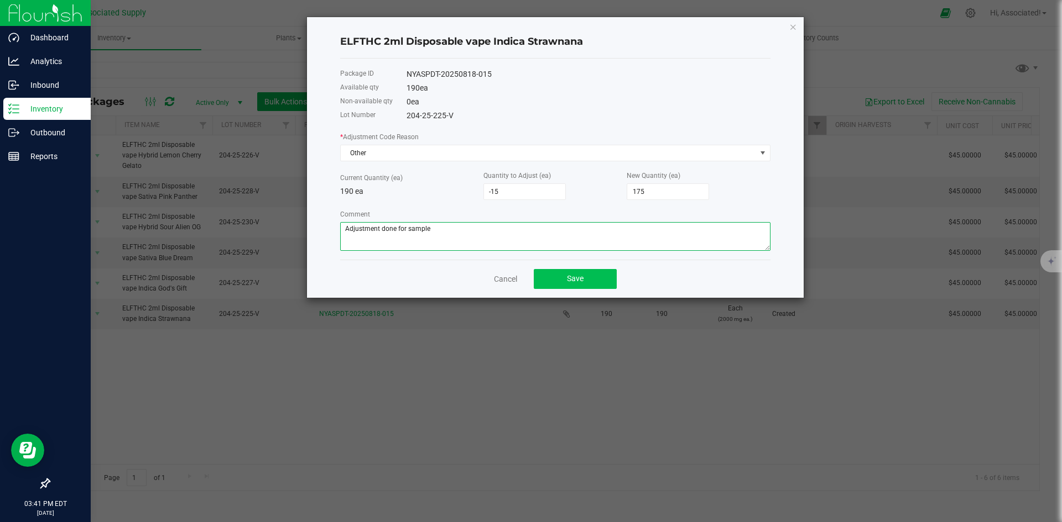
type textarea "Adjustment done for sample"
click at [583, 278] on span "Save" at bounding box center [575, 278] width 17 height 9
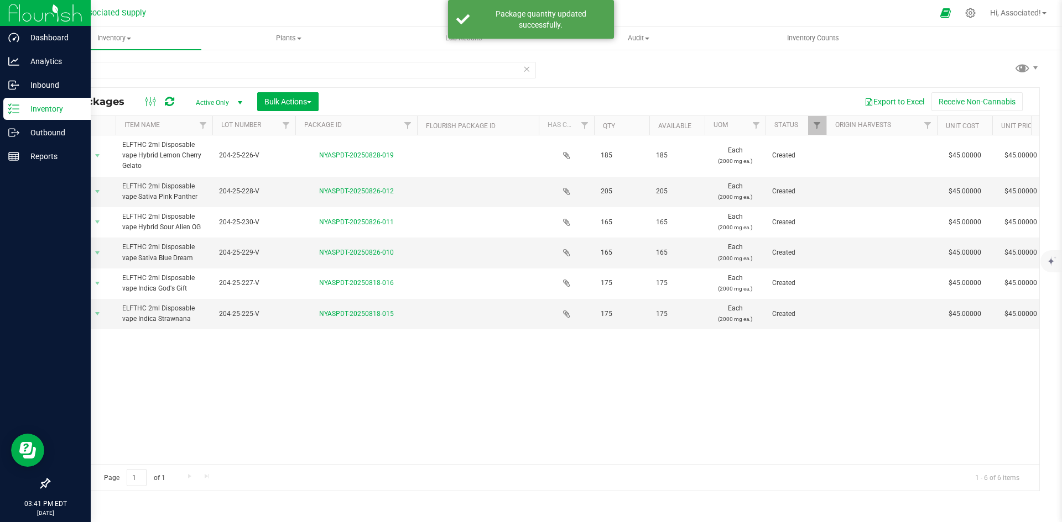
click at [686, 378] on div "Action Action Adjust qty Create package Edit attributes Global inventory Locate…" at bounding box center [544, 299] width 990 height 329
click at [421, 396] on div "Action Action Adjust qty Create package Edit attributes Global inventory Locate…" at bounding box center [544, 299] width 990 height 329
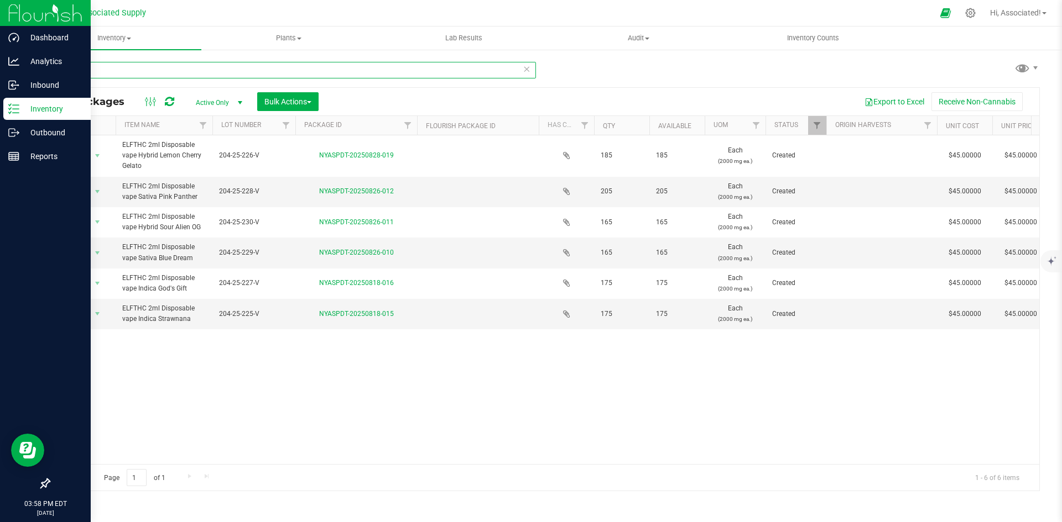
click at [88, 69] on input "Elfth" at bounding box center [292, 70] width 487 height 17
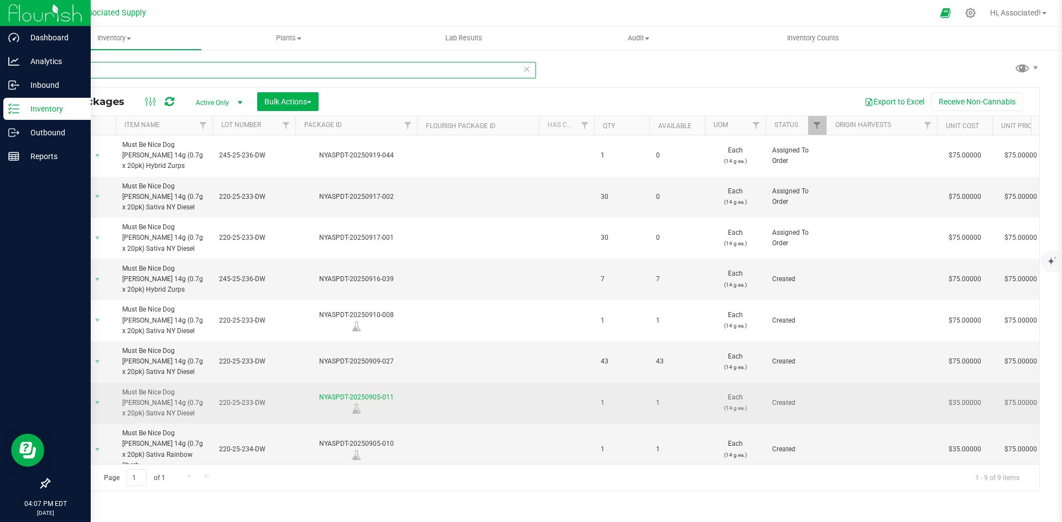
scroll to position [50, 0]
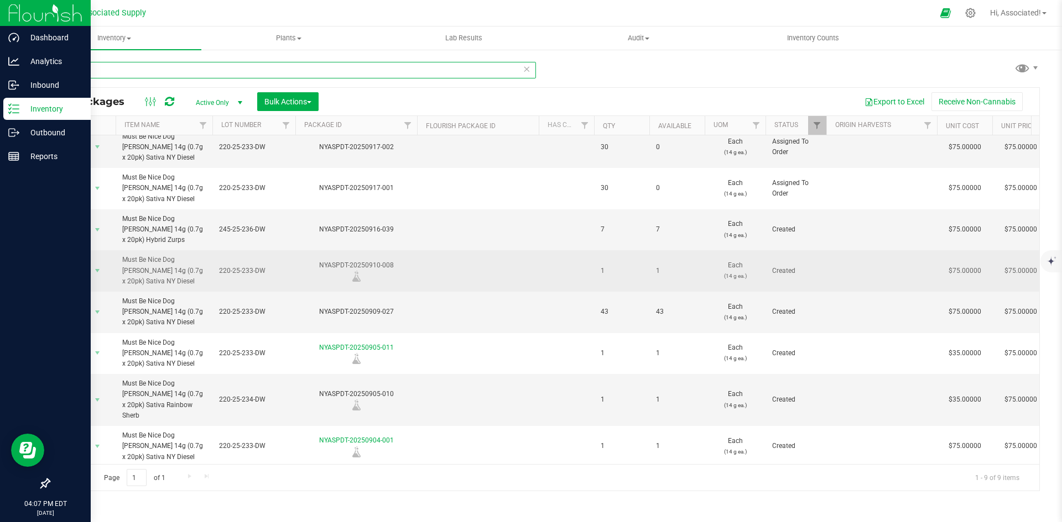
type input "Must"
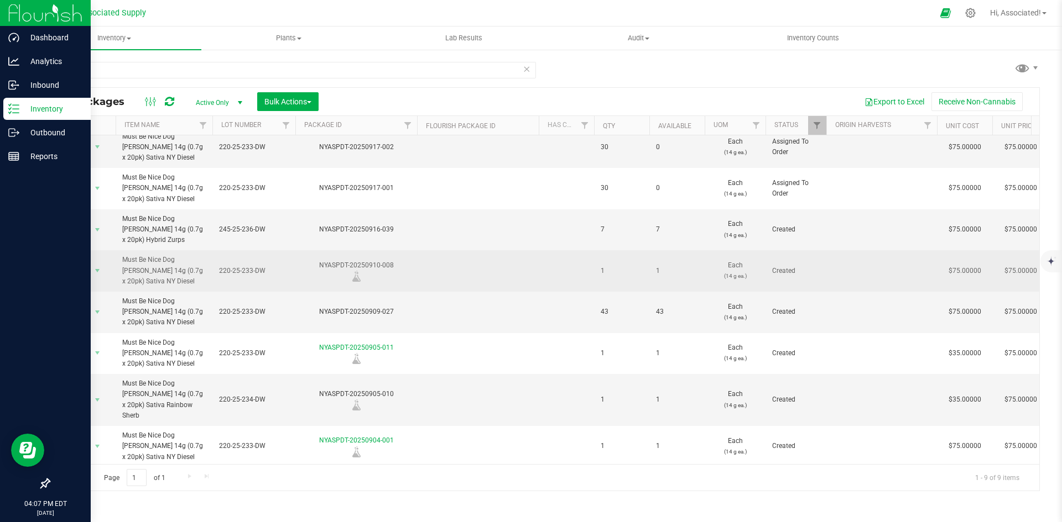
click at [413, 260] on div "NYASPDT-20250910-008" at bounding box center [356, 271] width 125 height 22
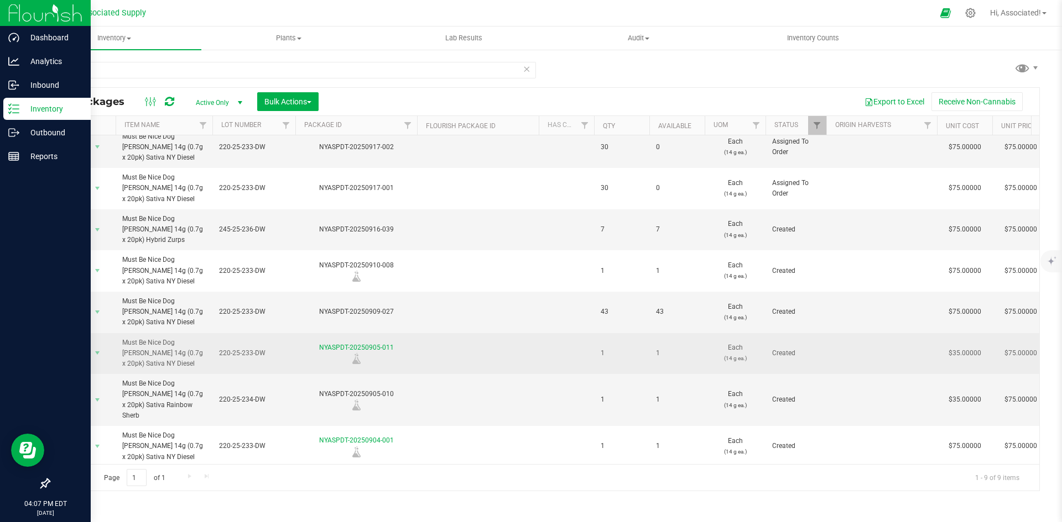
click at [423, 364] on td at bounding box center [478, 353] width 122 height 41
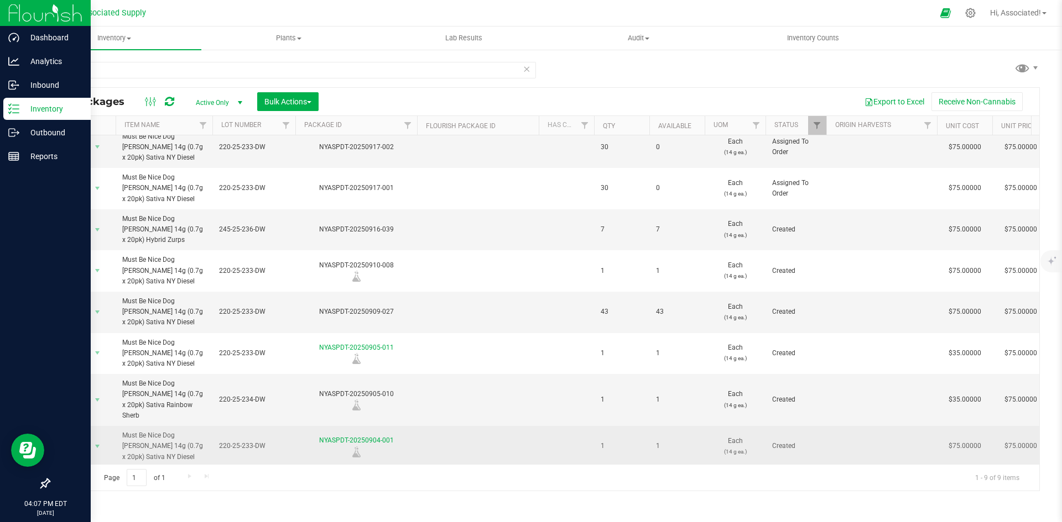
click at [446, 442] on td at bounding box center [478, 446] width 122 height 41
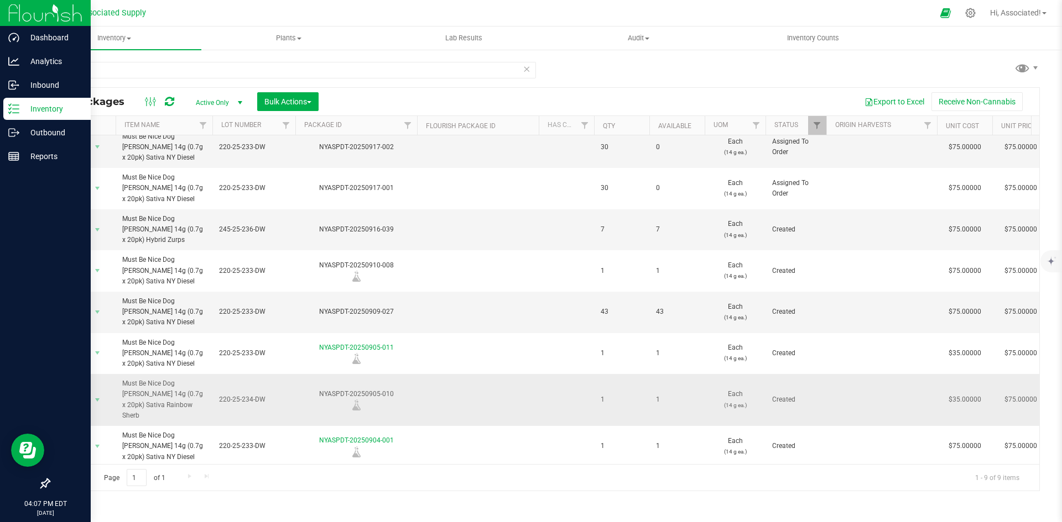
click at [447, 406] on td at bounding box center [478, 400] width 122 height 52
click at [207, 388] on td "Must Be Nice Dog [PERSON_NAME] 14g (0.7g x 20pk) Sativa Rainbow Sherb" at bounding box center [164, 400] width 97 height 52
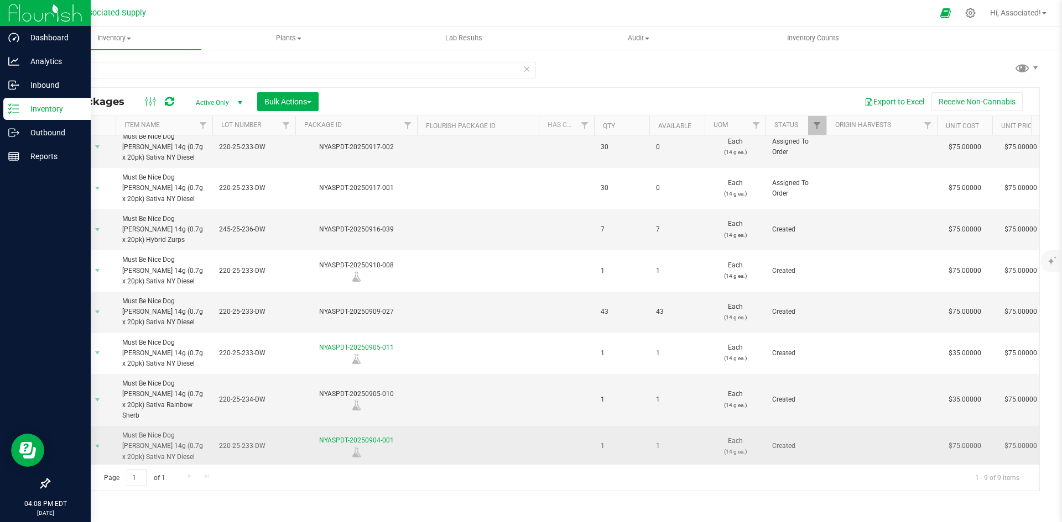
click at [196, 431] on span "Must Be Nice Dog [PERSON_NAME] 14g (0.7g x 20pk) Sativa NY Diesel" at bounding box center [163, 447] width 83 height 32
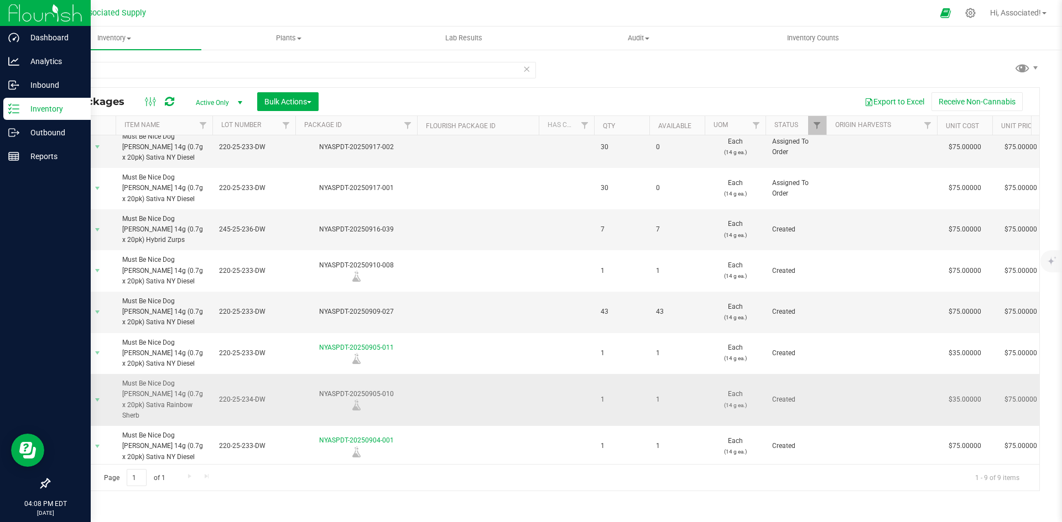
click at [184, 389] on span "Must Be Nice Dog [PERSON_NAME] 14g (0.7g x 20pk) Sativa Rainbow Sherb" at bounding box center [163, 400] width 83 height 43
click at [546, 96] on div "Export to Excel Receive Non-Cannabis" at bounding box center [679, 101] width 704 height 19
click at [125, 35] on span "Inventory" at bounding box center [114, 38] width 175 height 10
click at [83, 77] on span "All inventory" at bounding box center [64, 79] width 75 height 9
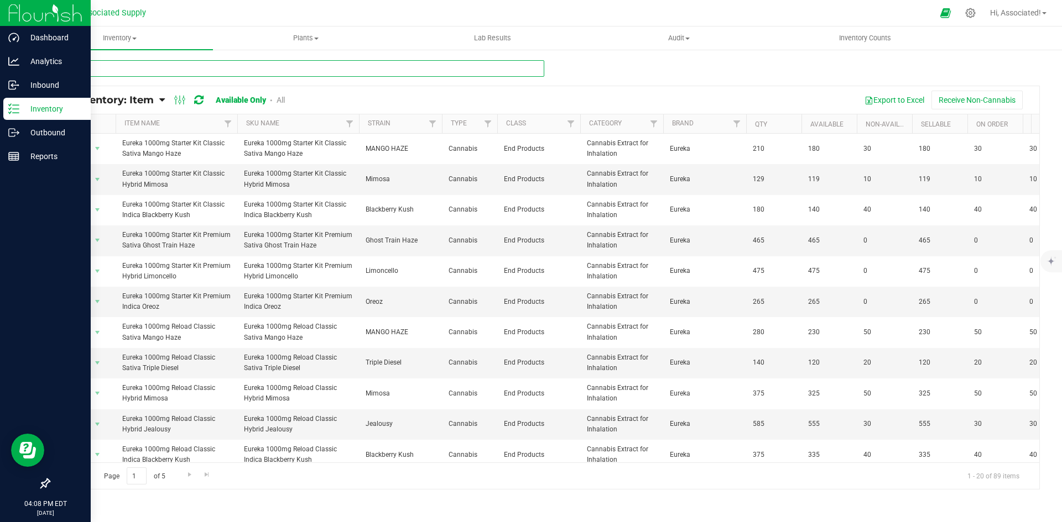
click at [117, 70] on input "text" at bounding box center [296, 68] width 495 height 17
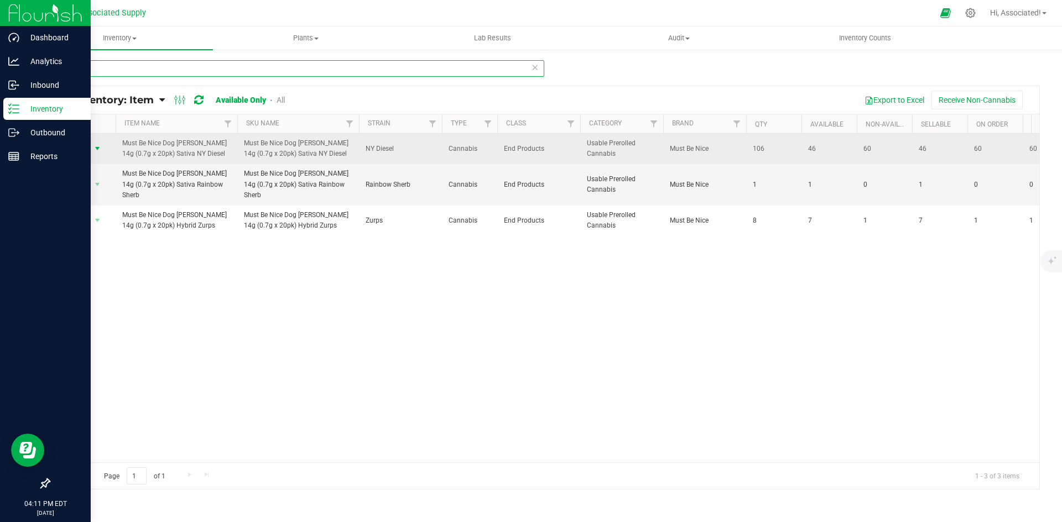
type input "must be"
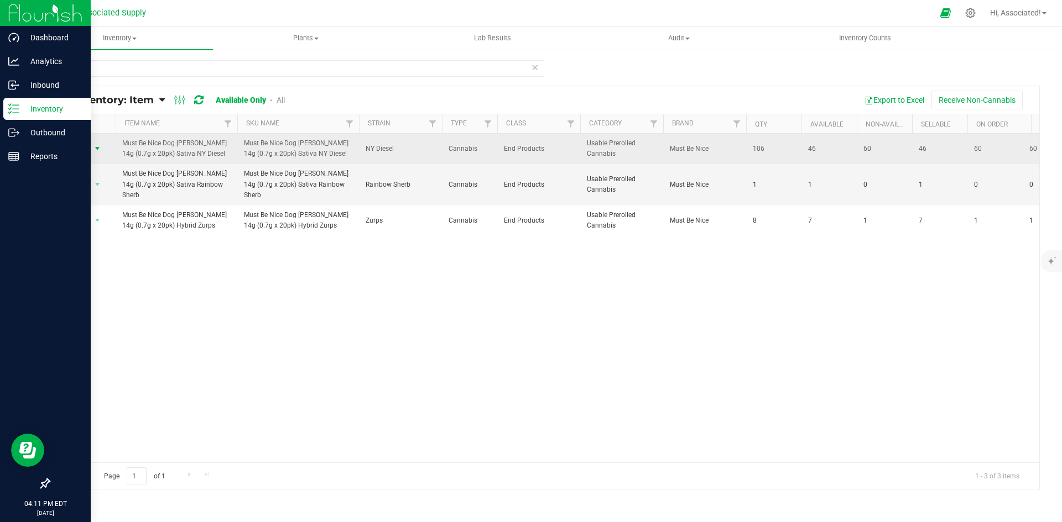
click at [100, 149] on span "select" at bounding box center [97, 148] width 9 height 9
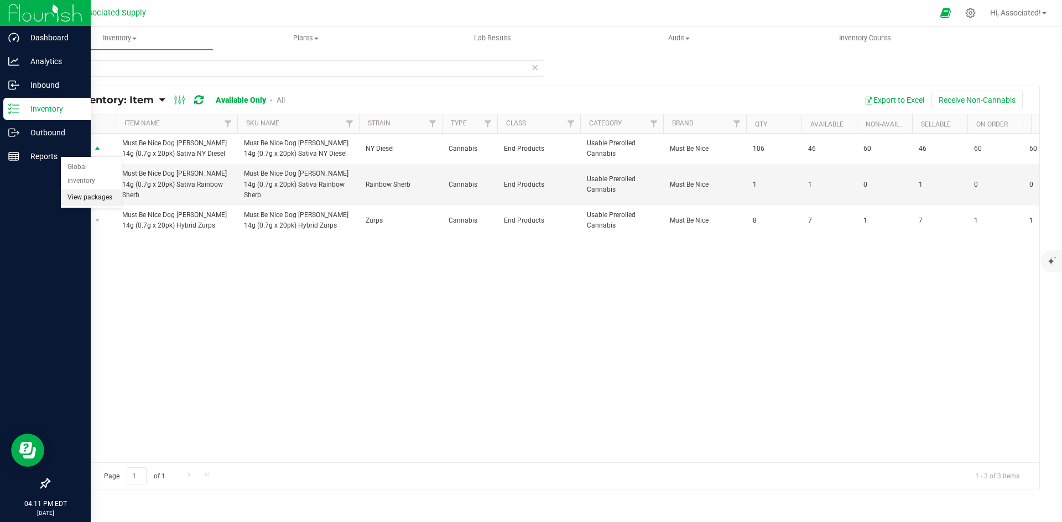
click at [86, 190] on li "View packages" at bounding box center [91, 198] width 61 height 17
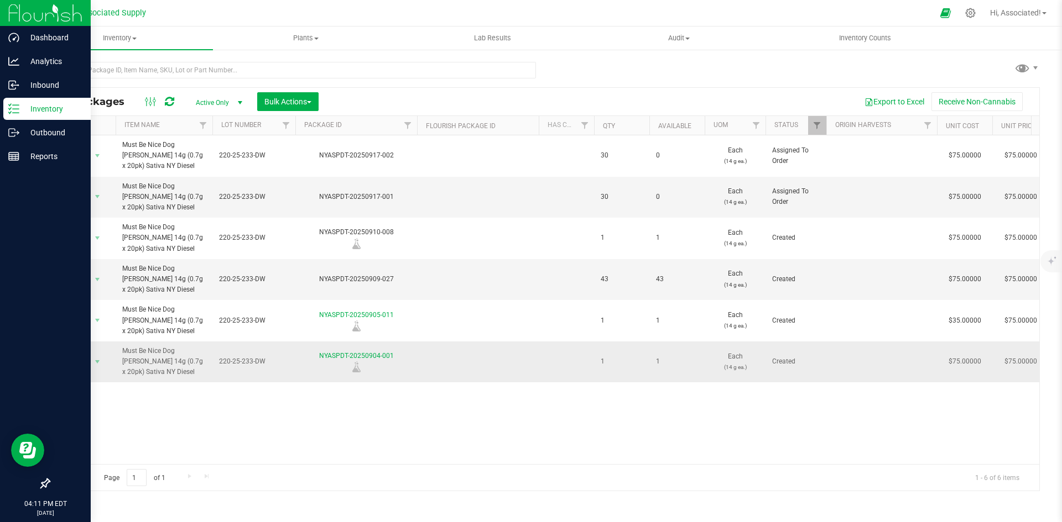
click at [471, 372] on td at bounding box center [478, 362] width 122 height 41
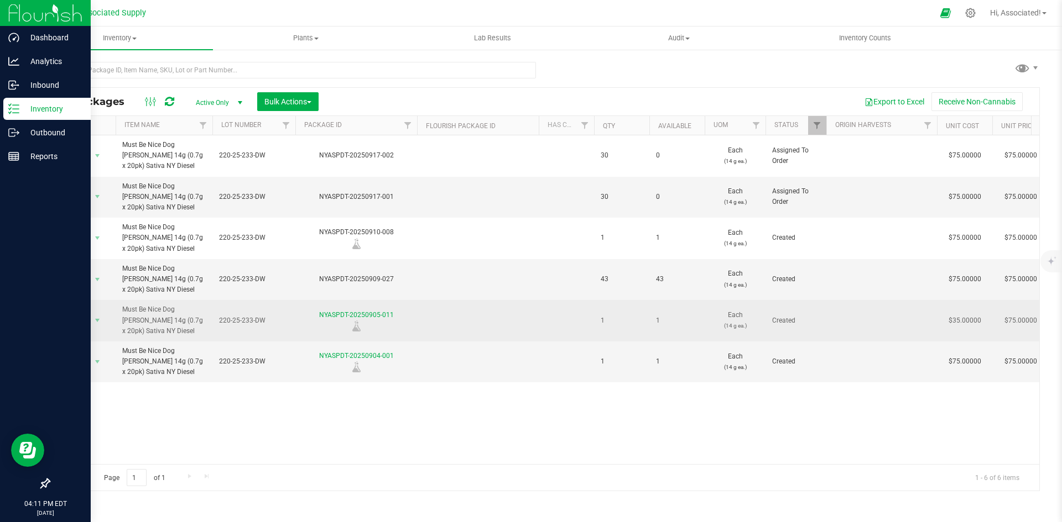
click at [487, 312] on td at bounding box center [478, 320] width 122 height 41
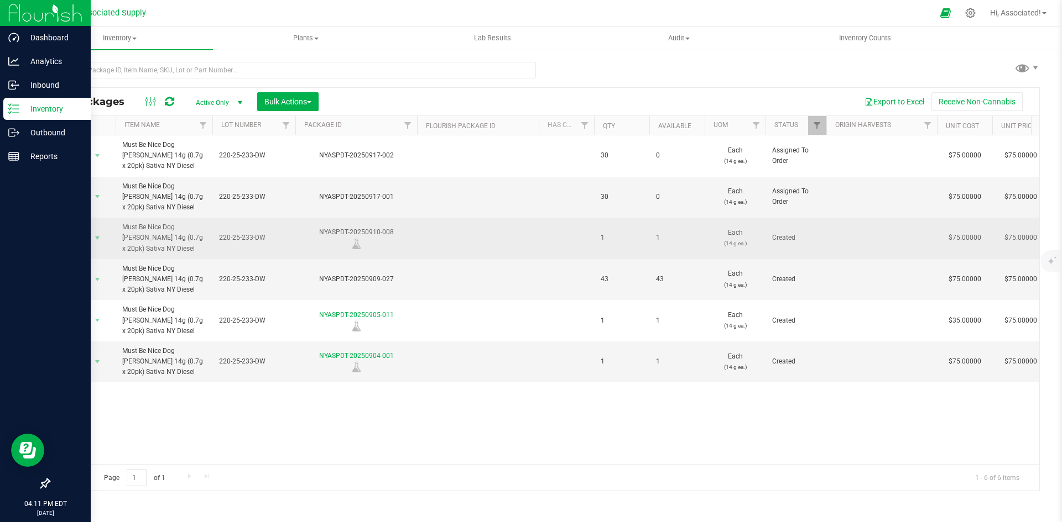
click at [459, 243] on td at bounding box center [478, 238] width 122 height 41
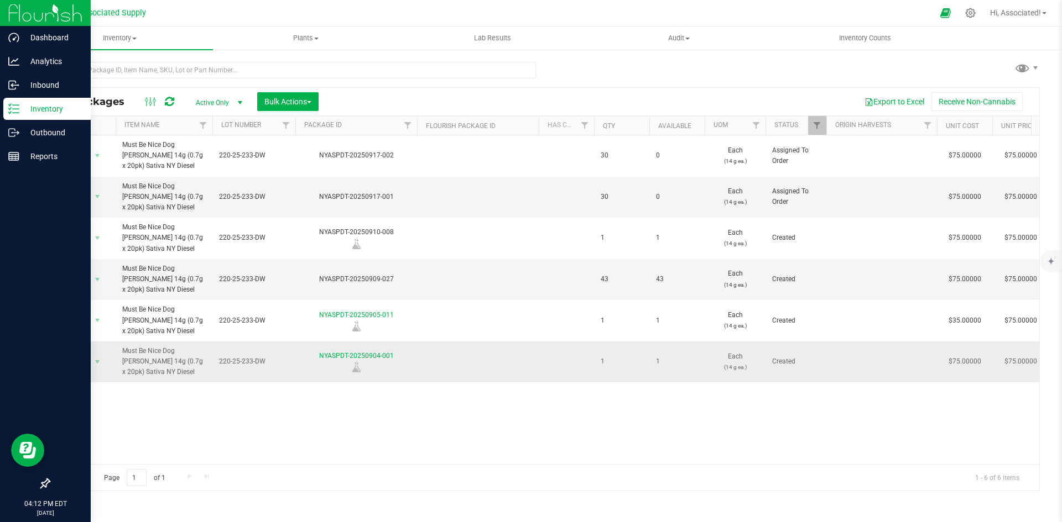
click at [451, 359] on td at bounding box center [478, 362] width 122 height 41
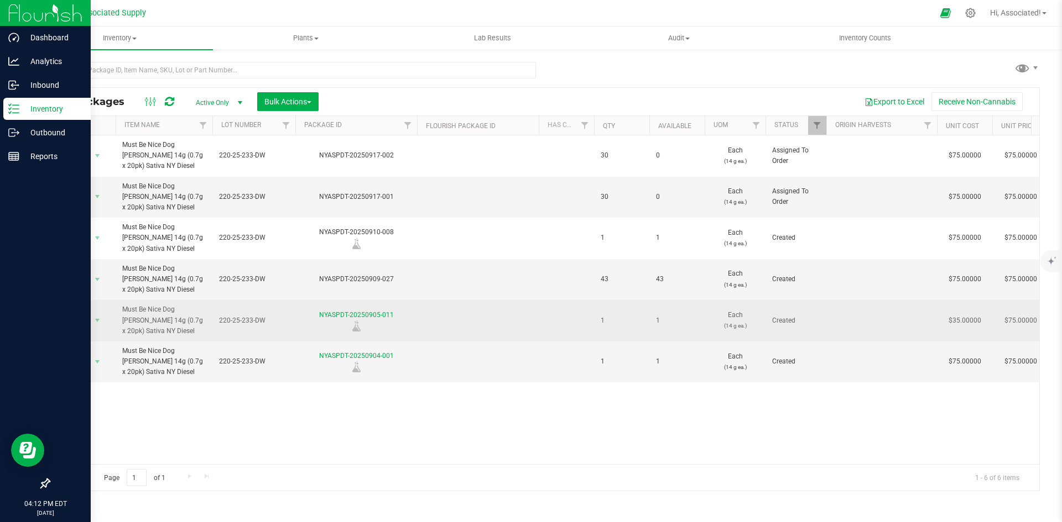
click at [454, 328] on td at bounding box center [478, 320] width 122 height 41
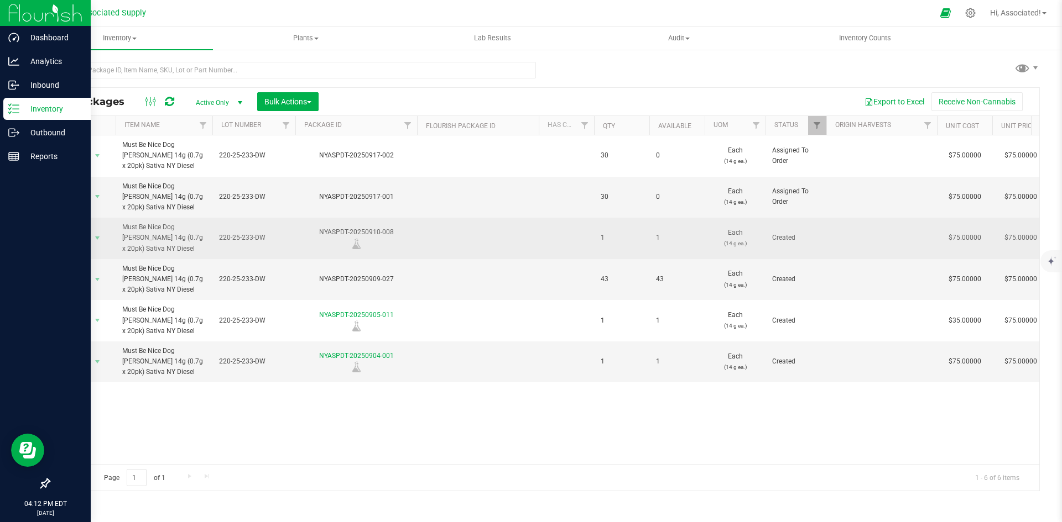
click at [487, 234] on td at bounding box center [478, 238] width 122 height 41
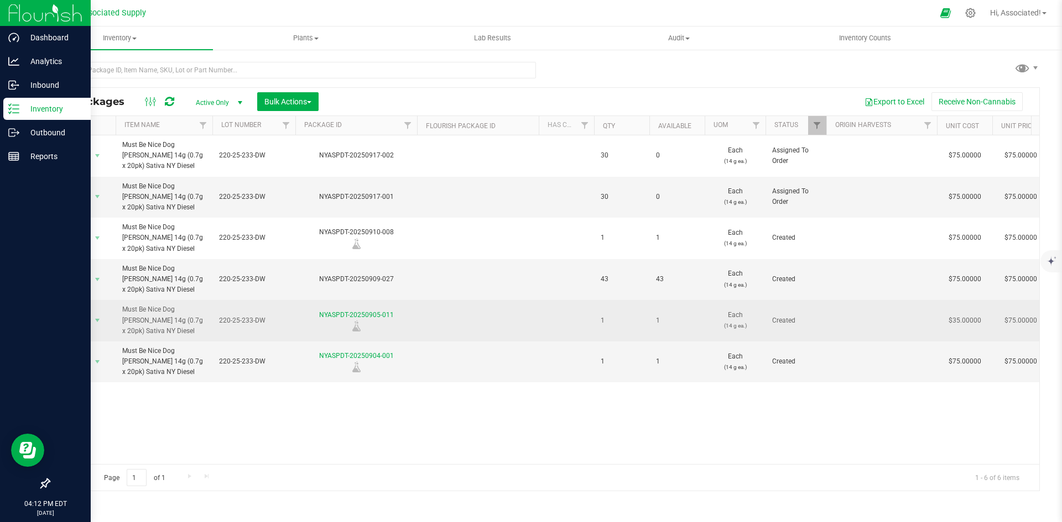
click at [502, 324] on td at bounding box center [478, 320] width 122 height 41
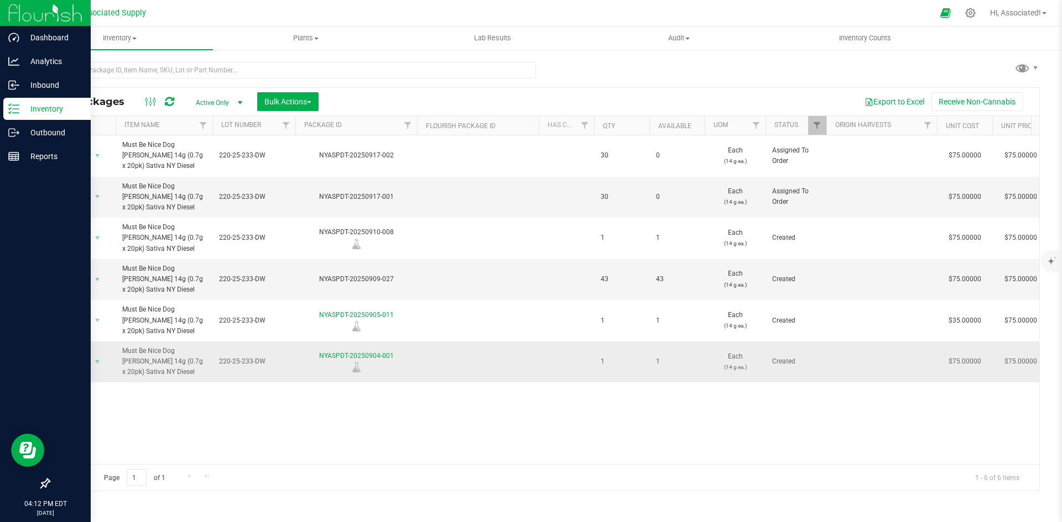
click at [490, 364] on td at bounding box center [478, 362] width 122 height 41
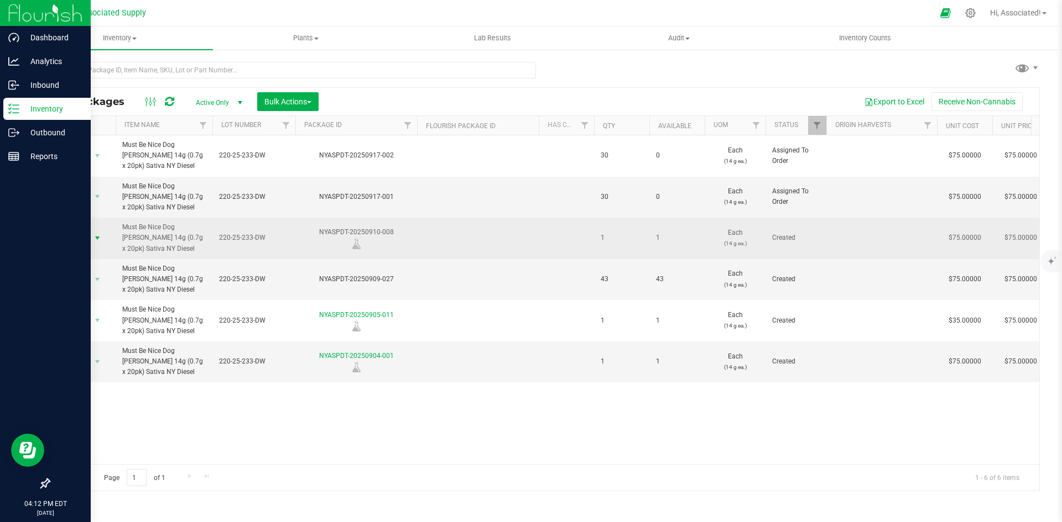
click at [97, 239] on span "select" at bounding box center [97, 238] width 9 height 9
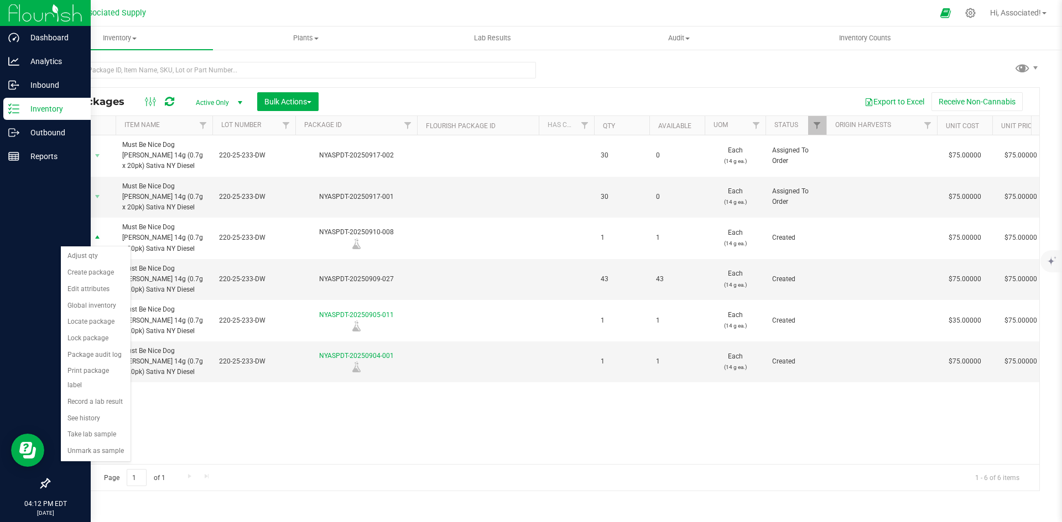
click at [330, 427] on div "Action Action Edit attributes Global inventory Locate package Package audit log…" at bounding box center [544, 299] width 990 height 329
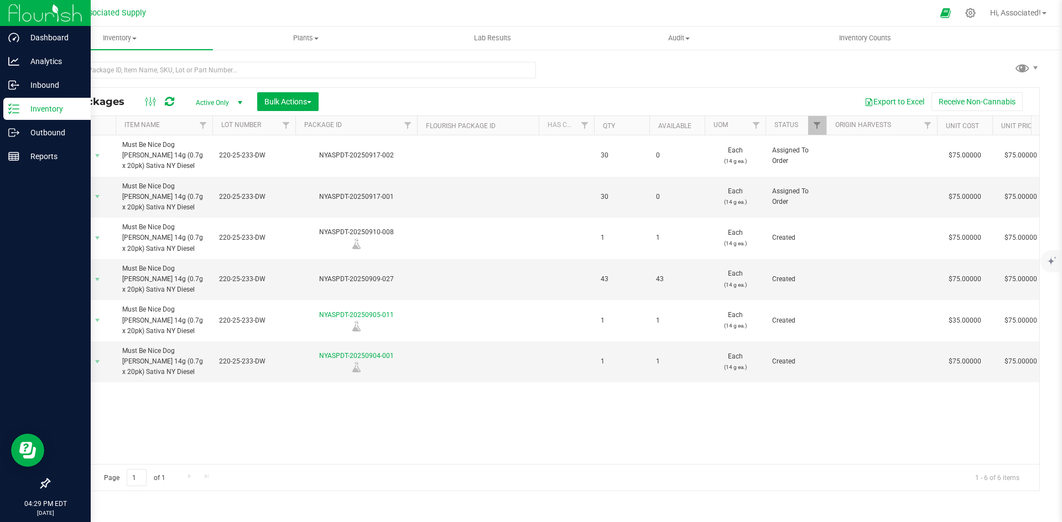
click at [17, 105] on line at bounding box center [16, 105] width 6 height 0
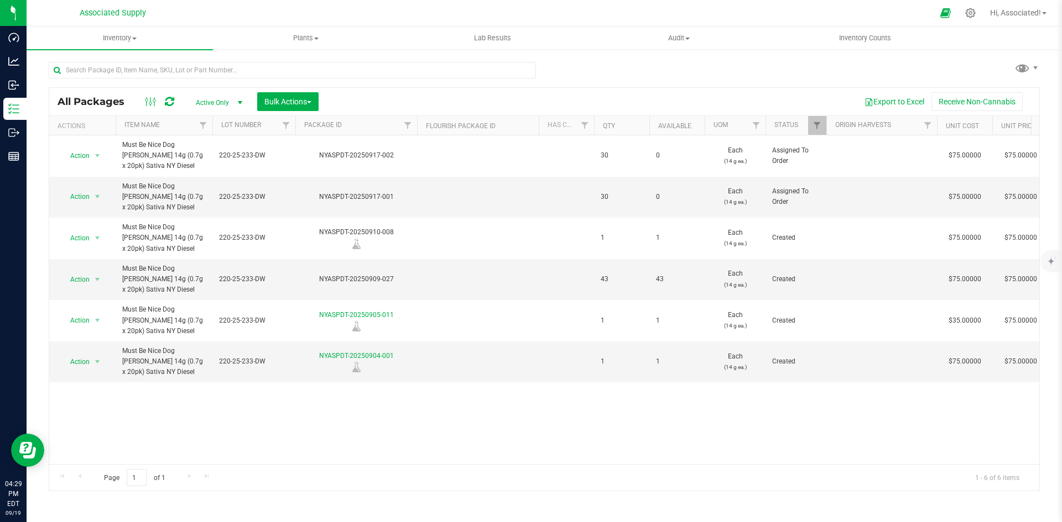
click at [604, 71] on div "All Packages Active Only Active Only Lab Samples Locked All Bulk Actions Add to…" at bounding box center [544, 271] width 991 height 440
click at [132, 36] on span "Inventory" at bounding box center [120, 38] width 186 height 10
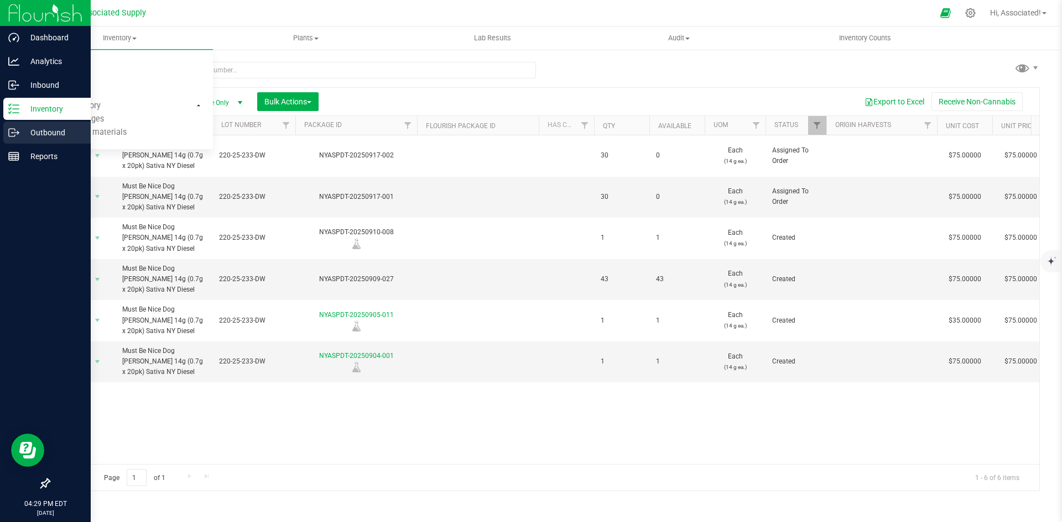
click at [14, 130] on icon at bounding box center [13, 132] width 11 height 11
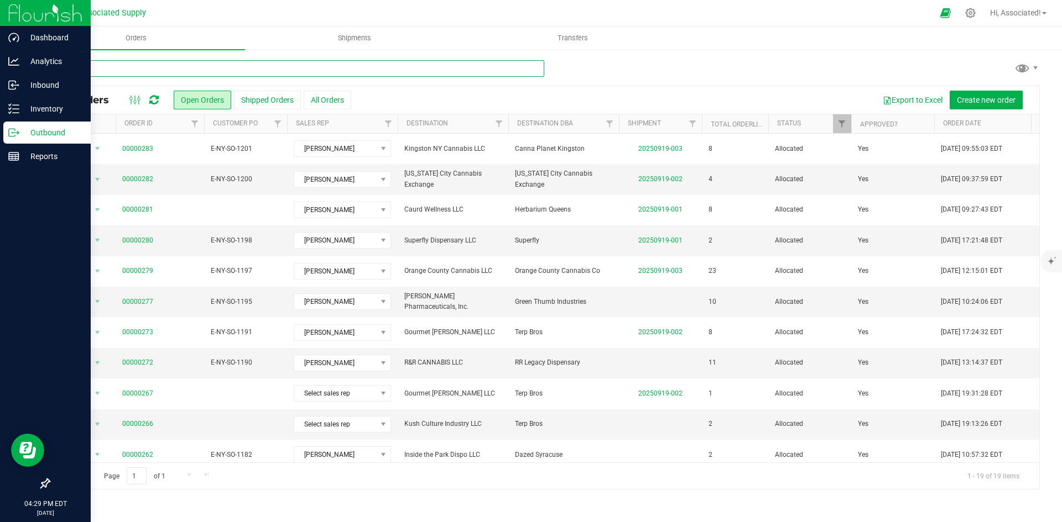
click at [180, 66] on input "text" at bounding box center [296, 68] width 495 height 17
type input "259"
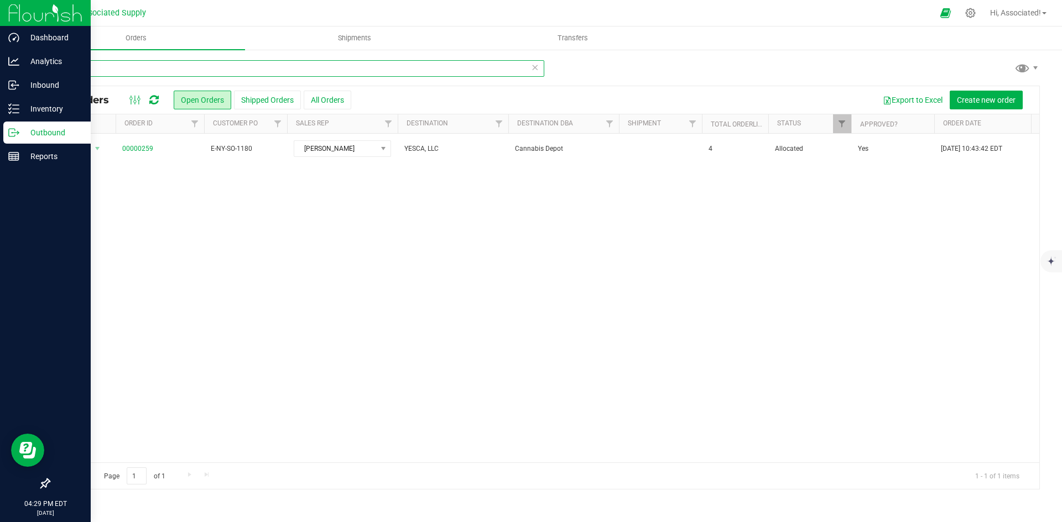
click at [106, 70] on input "259" at bounding box center [296, 68] width 495 height 17
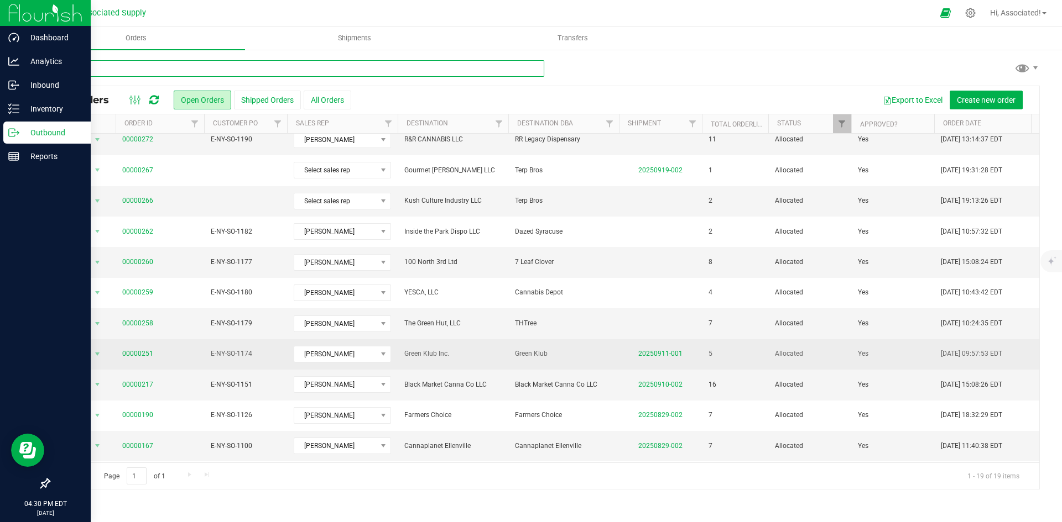
scroll to position [206, 0]
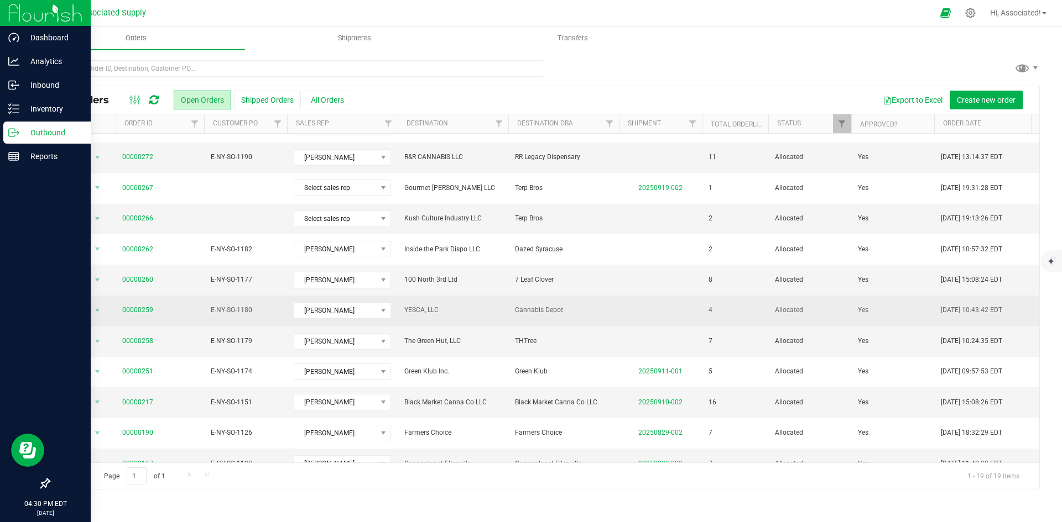
click at [181, 308] on span "00000259" at bounding box center [159, 310] width 75 height 11
click at [503, 305] on td "YESCA, LLC" at bounding box center [453, 311] width 111 height 30
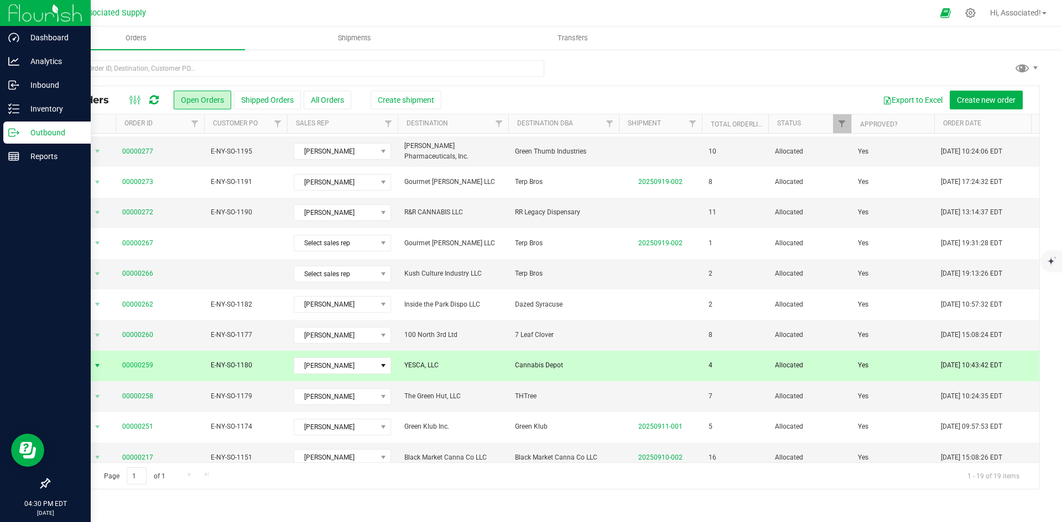
scroll to position [95, 0]
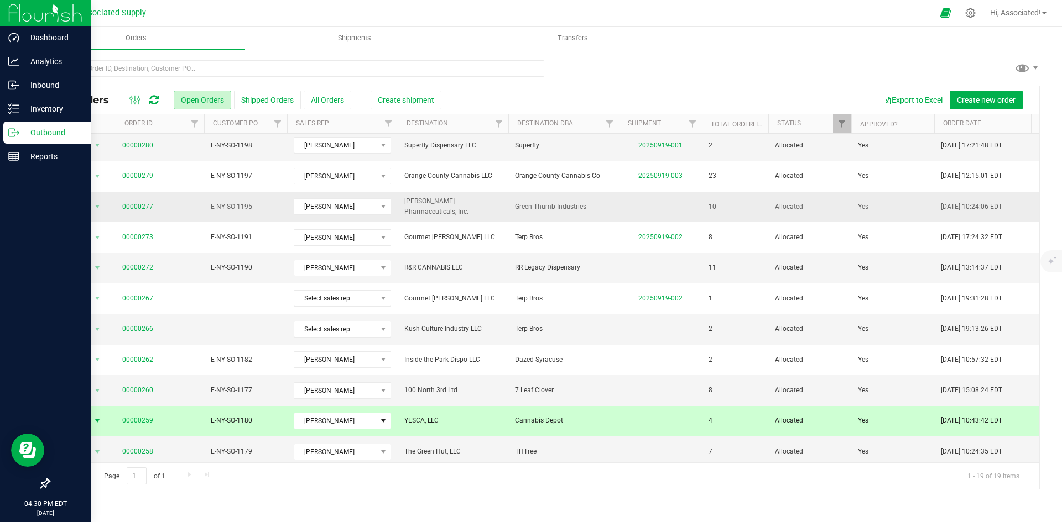
click at [210, 206] on td "E-NY-SO-1195" at bounding box center [245, 207] width 83 height 30
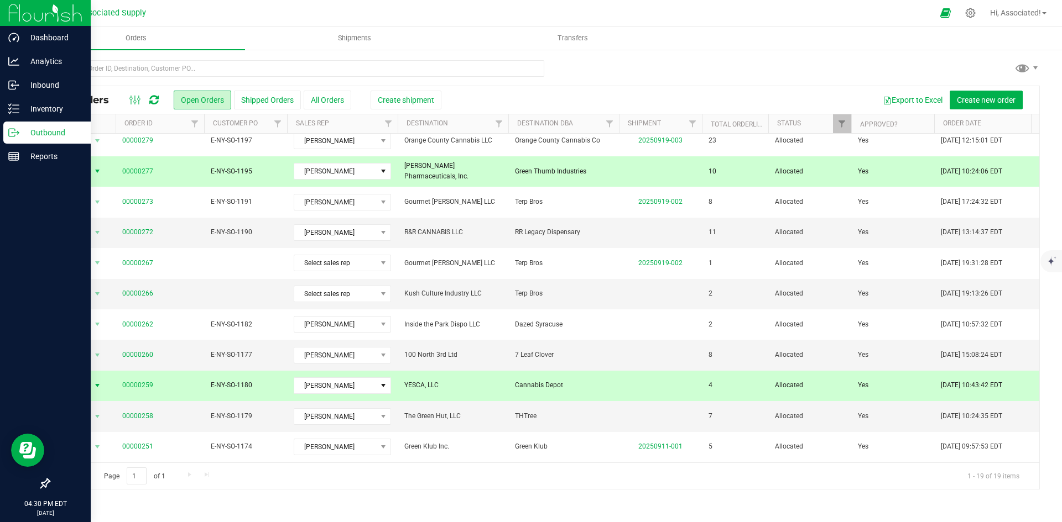
scroll to position [150, 0]
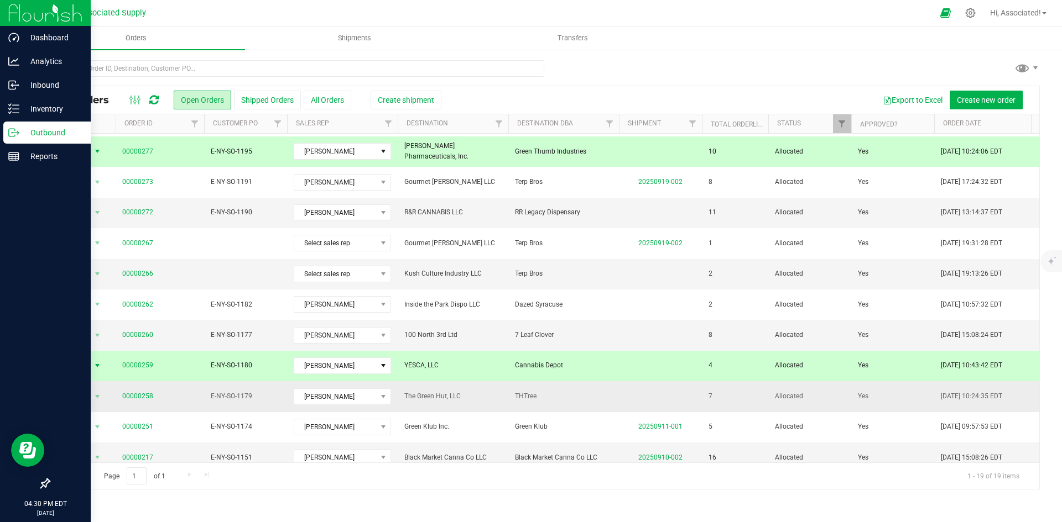
click at [228, 396] on span "E-NY-SO-1179" at bounding box center [246, 396] width 70 height 11
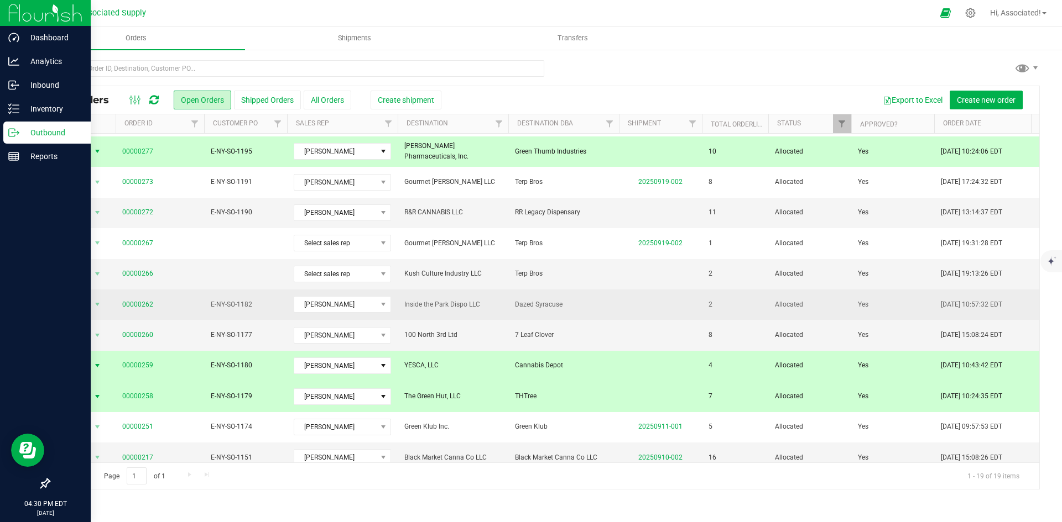
click at [227, 301] on span "E-NY-SO-1182" at bounding box center [246, 305] width 70 height 11
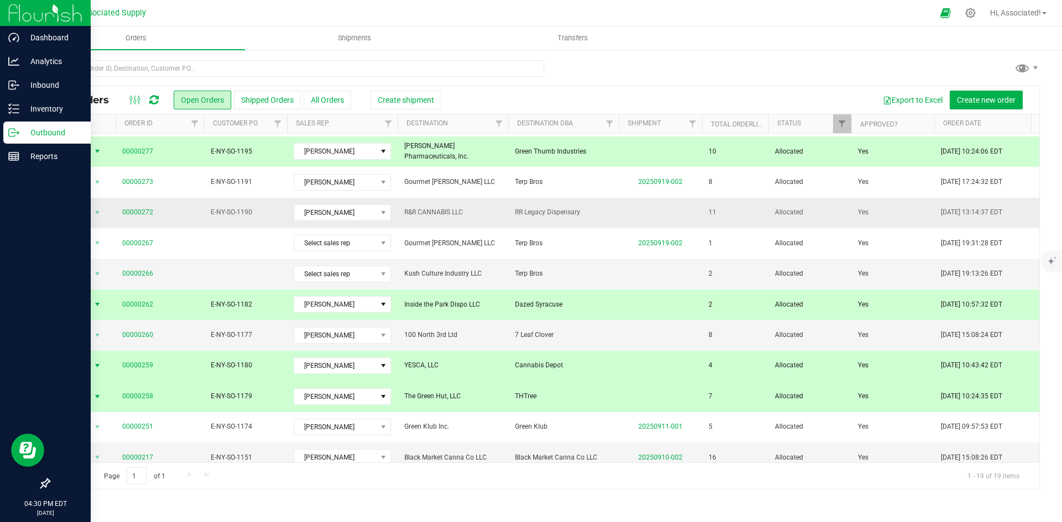
click at [194, 215] on span "00000272" at bounding box center [159, 212] width 75 height 11
click at [235, 205] on td "E-NY-SO-1190" at bounding box center [245, 213] width 83 height 30
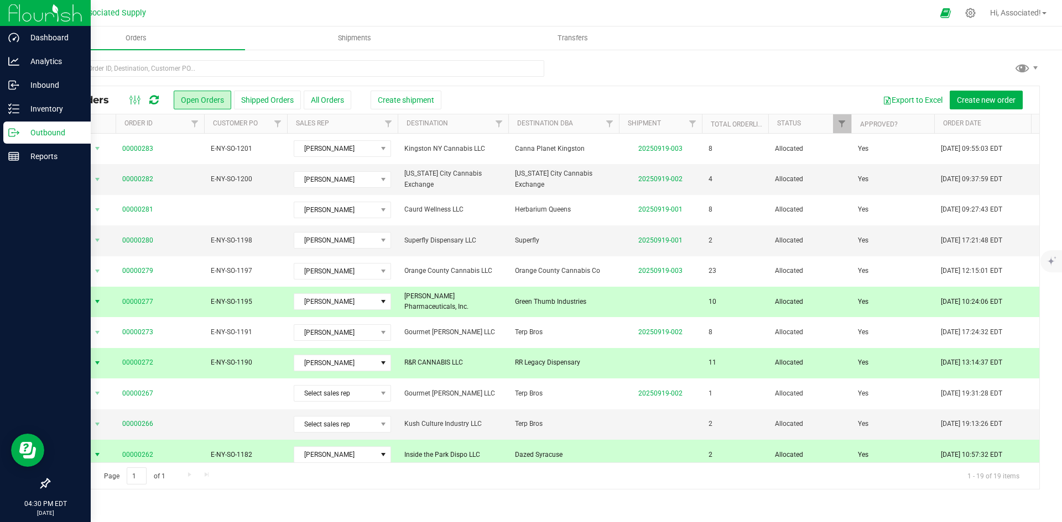
scroll to position [261, 0]
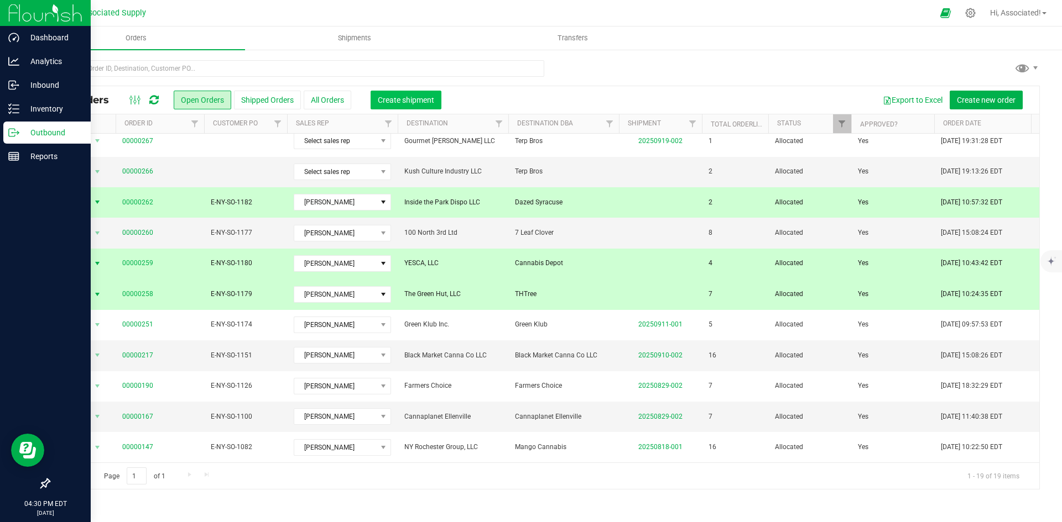
click at [406, 98] on span "Create shipment" at bounding box center [406, 100] width 56 height 9
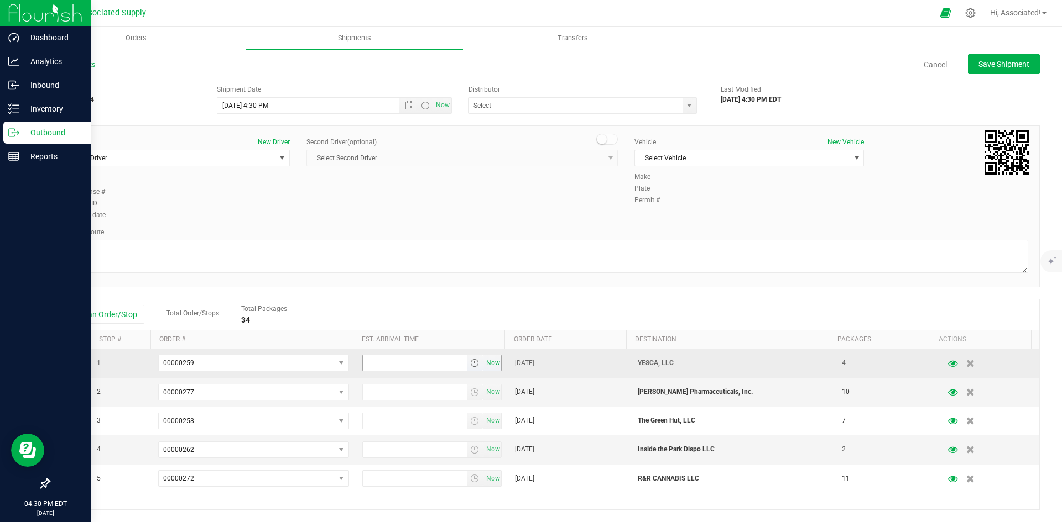
click at [485, 365] on span "Now" at bounding box center [492, 363] width 19 height 16
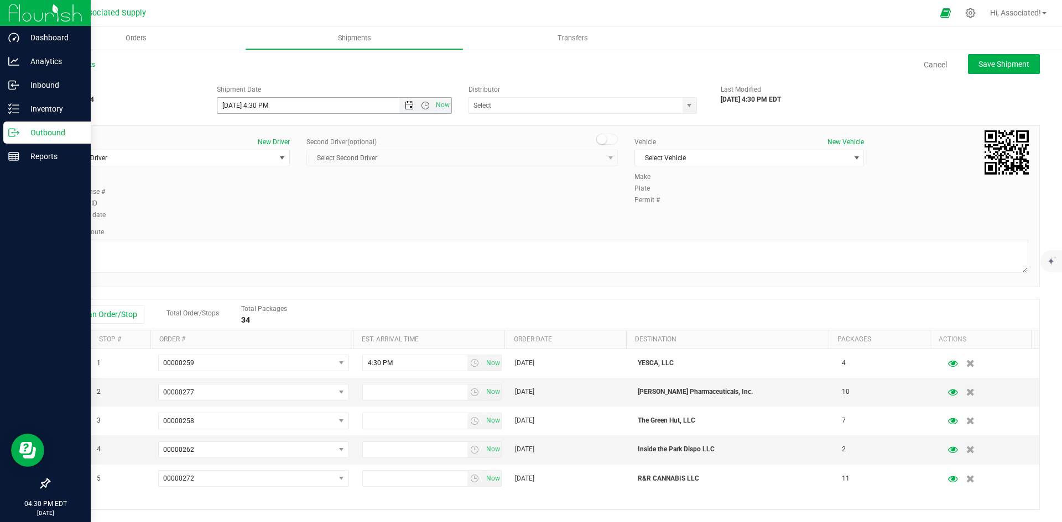
click at [405, 105] on span "Open the date view" at bounding box center [409, 105] width 9 height 9
click at [237, 217] on link "22" at bounding box center [241, 218] width 16 height 17
type input "[DATE] 4:30 PM"
click at [464, 194] on div "Driver New Driver Select Driver Select Driver [PERSON_NAME] [PERSON_NAME] [PERS…" at bounding box center [544, 179] width 984 height 85
drag, startPoint x: 399, startPoint y: 394, endPoint x: 335, endPoint y: 392, distance: 64.2
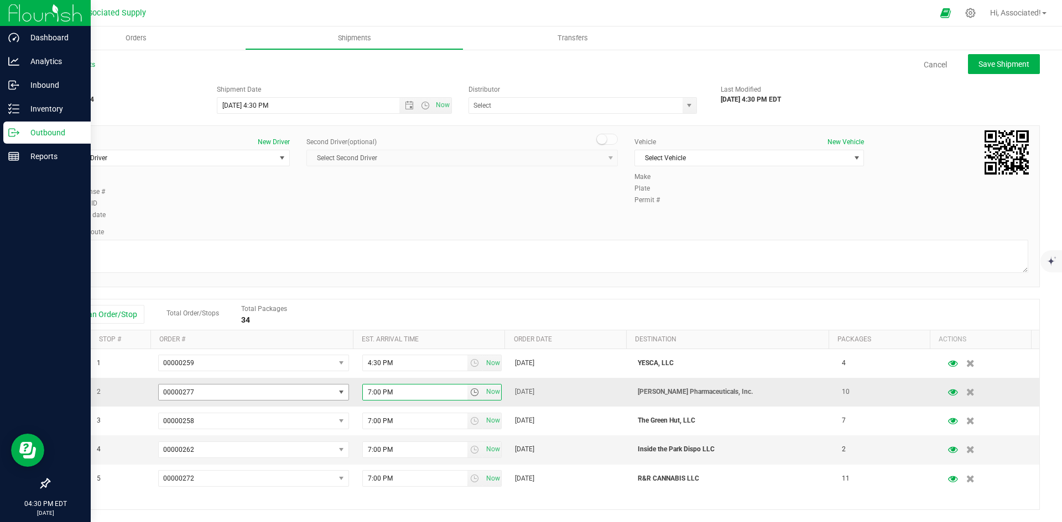
click at [335, 392] on tr "2 00000277 00000277 00000272 00000266 00000262 00000259 00000258 00000260 7:00 …" at bounding box center [544, 392] width 990 height 29
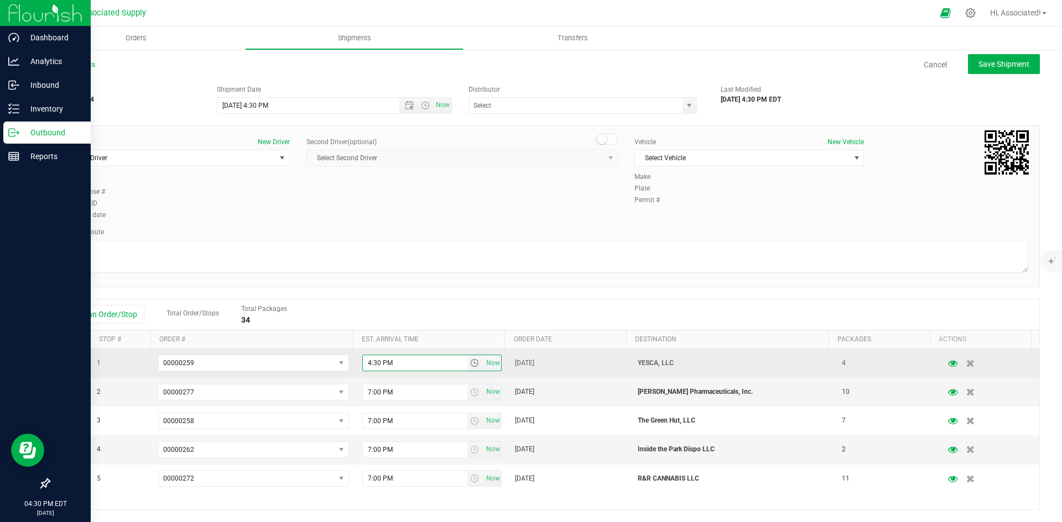
click at [410, 362] on input "4:30 PM" at bounding box center [415, 362] width 104 height 15
paste input "7:0"
type input "7:00 PM"
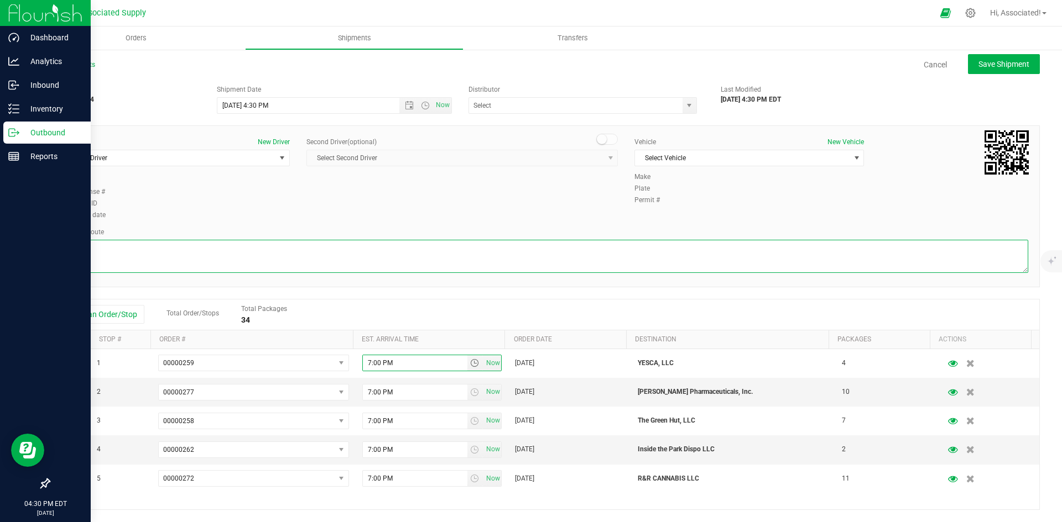
click at [519, 264] on textarea at bounding box center [544, 256] width 968 height 33
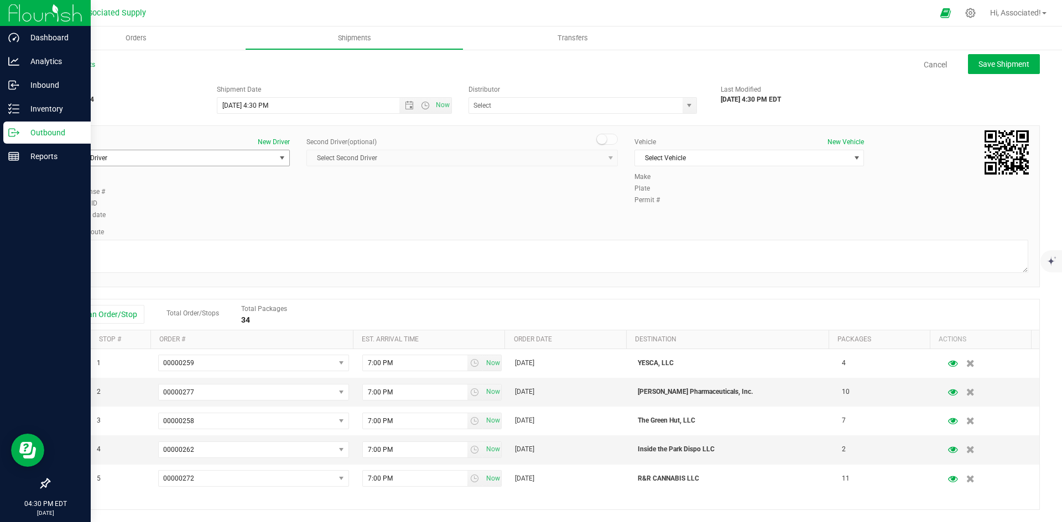
click at [278, 159] on span "select" at bounding box center [282, 158] width 9 height 9
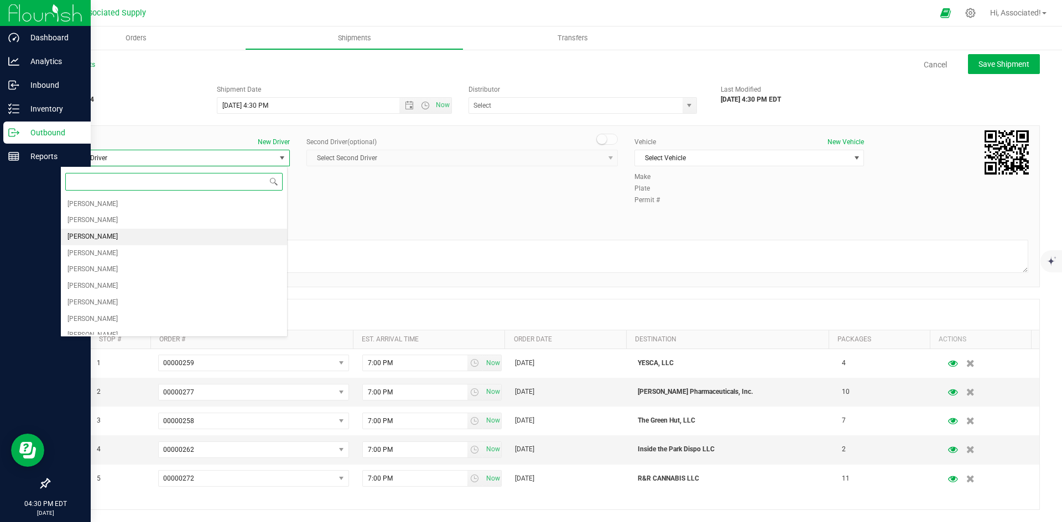
click at [123, 237] on li "[PERSON_NAME]" at bounding box center [174, 237] width 226 height 17
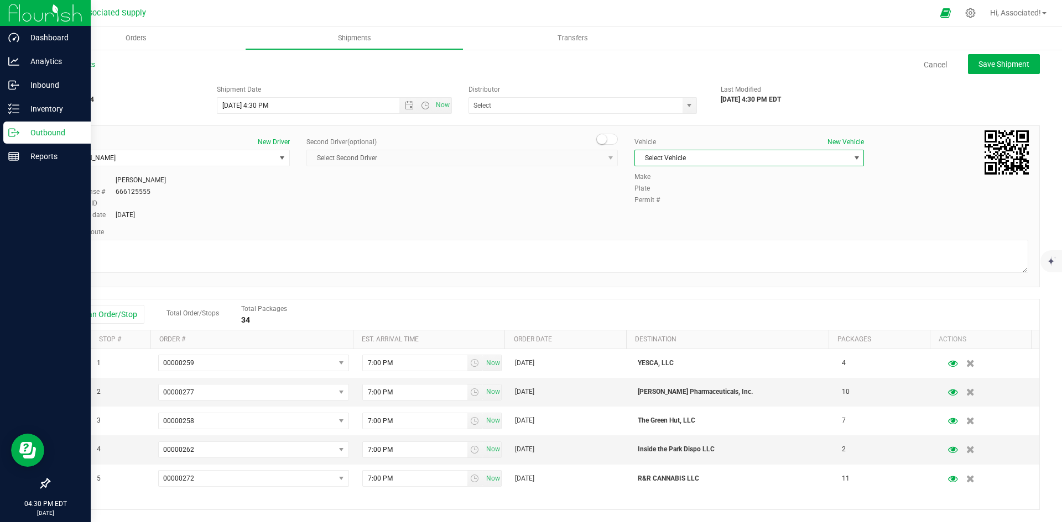
click at [756, 157] on span "Select Vehicle" at bounding box center [742, 157] width 215 height 15
click at [661, 244] on li "Jeep" at bounding box center [743, 244] width 226 height 17
click at [682, 107] on span "select" at bounding box center [689, 105] width 14 height 15
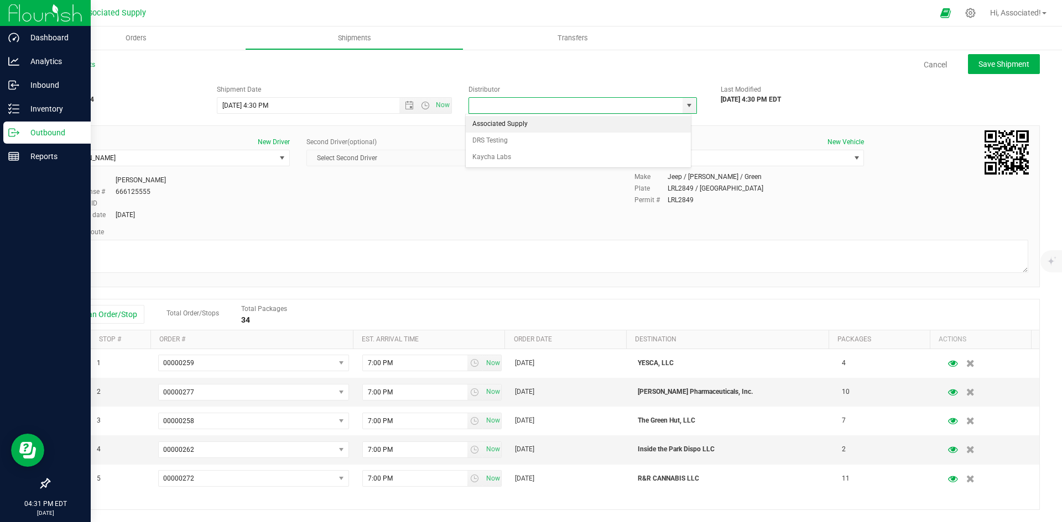
click at [499, 123] on li "Associated Supply" at bounding box center [578, 124] width 225 height 17
type input "Associated Supply"
click at [489, 191] on div "Driver New Driver [PERSON_NAME] Select Driver [PERSON_NAME] [PERSON_NAME] [PERS…" at bounding box center [544, 179] width 984 height 85
click at [980, 61] on span "Save Shipment" at bounding box center [1003, 64] width 51 height 9
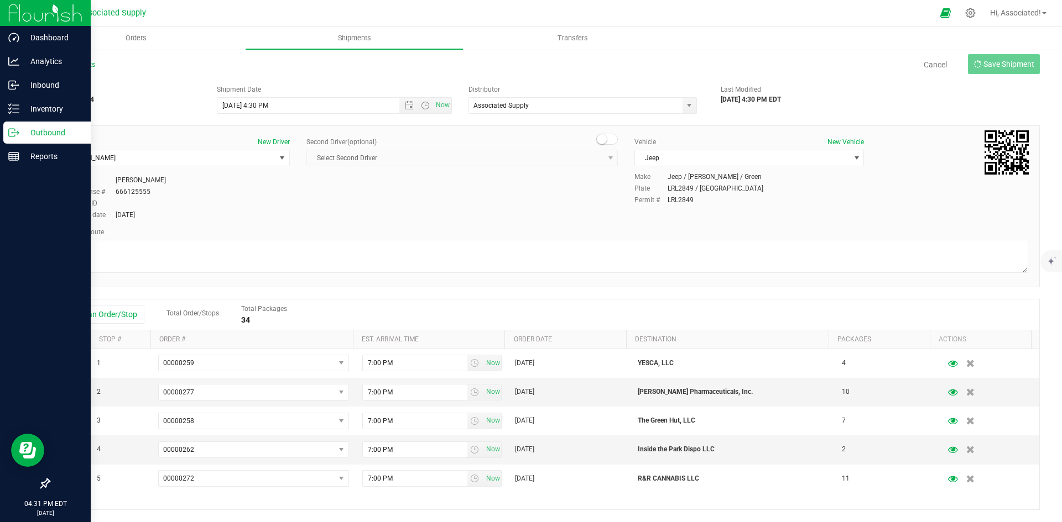
type input "[DATE] 8:30 PM"
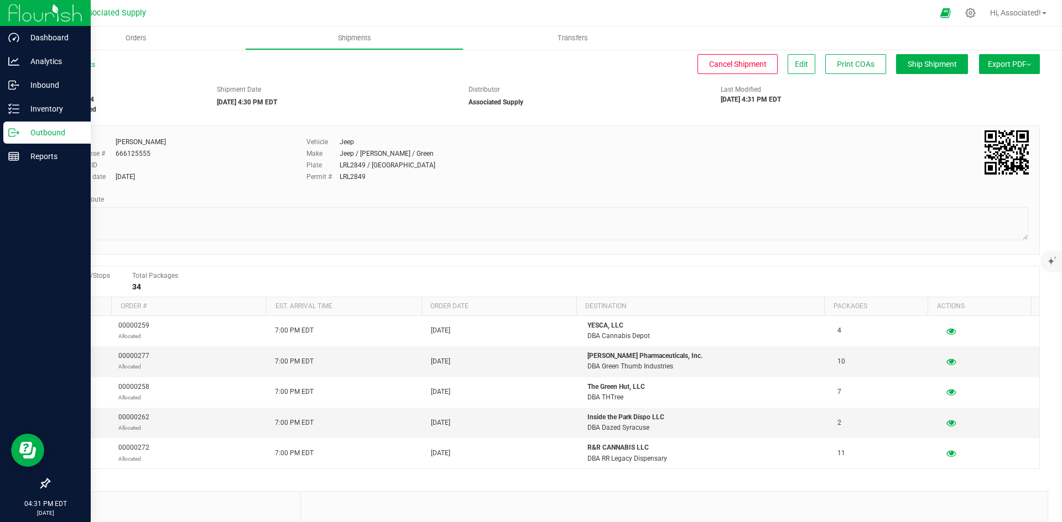
click at [1008, 67] on span "Export PDF" at bounding box center [1008, 64] width 43 height 9
click at [976, 105] on span "Manifest by Lot" at bounding box center [981, 105] width 46 height 8
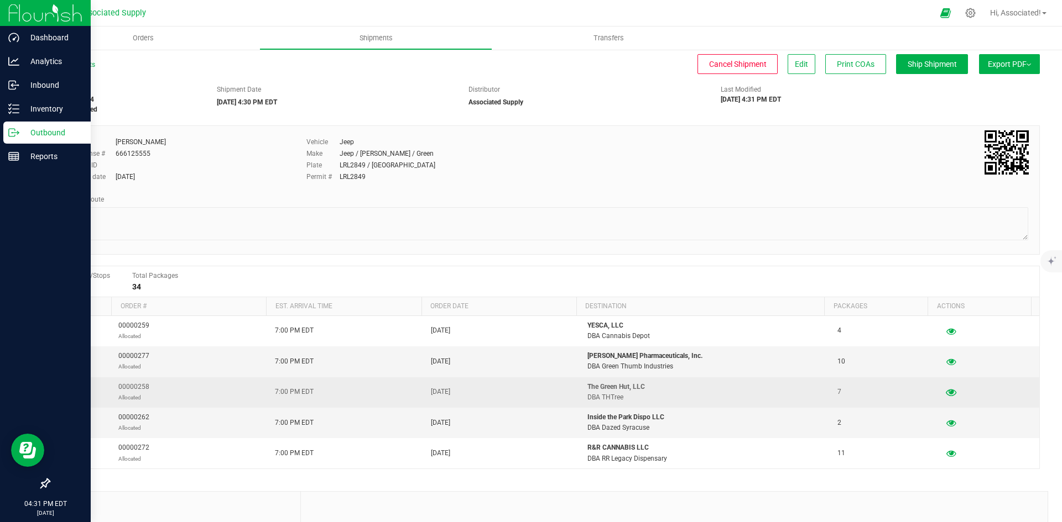
click at [945, 394] on icon "button" at bounding box center [950, 393] width 11 height 8
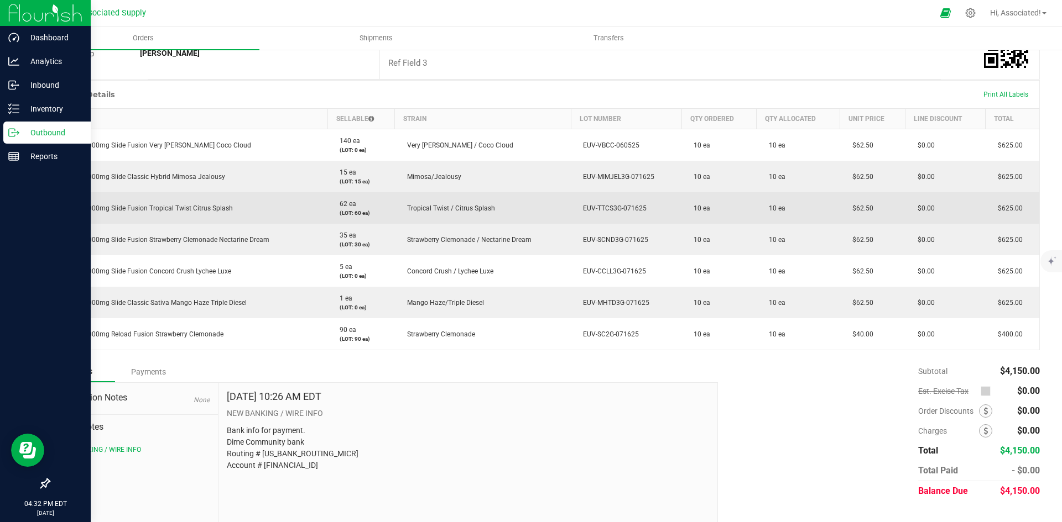
scroll to position [55, 0]
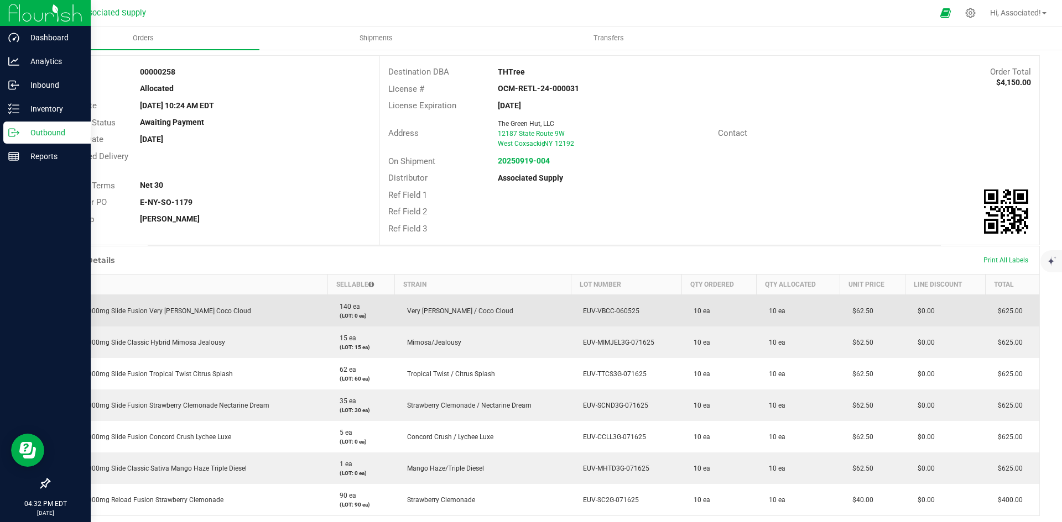
click at [620, 316] on td "EUV-VBCC-060525" at bounding box center [626, 311] width 111 height 32
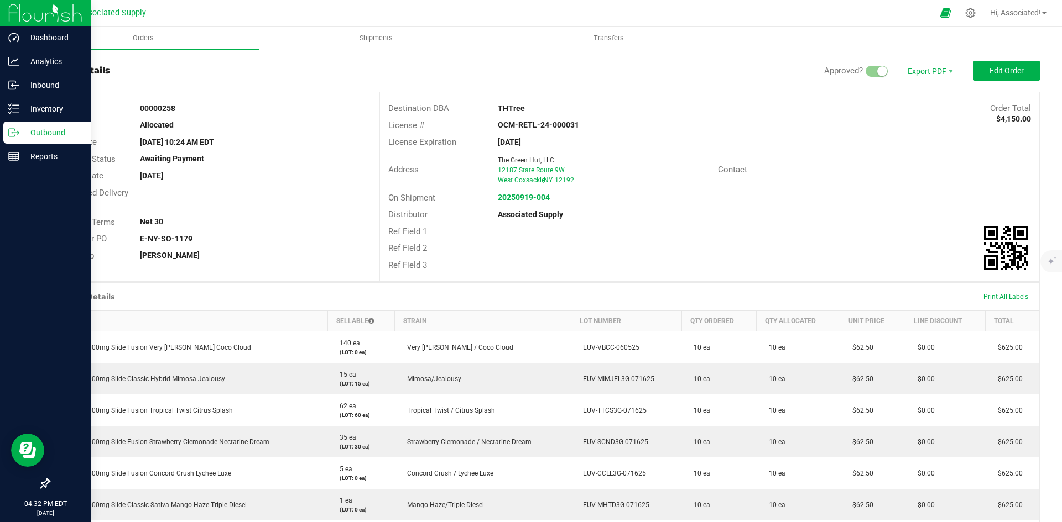
scroll to position [0, 0]
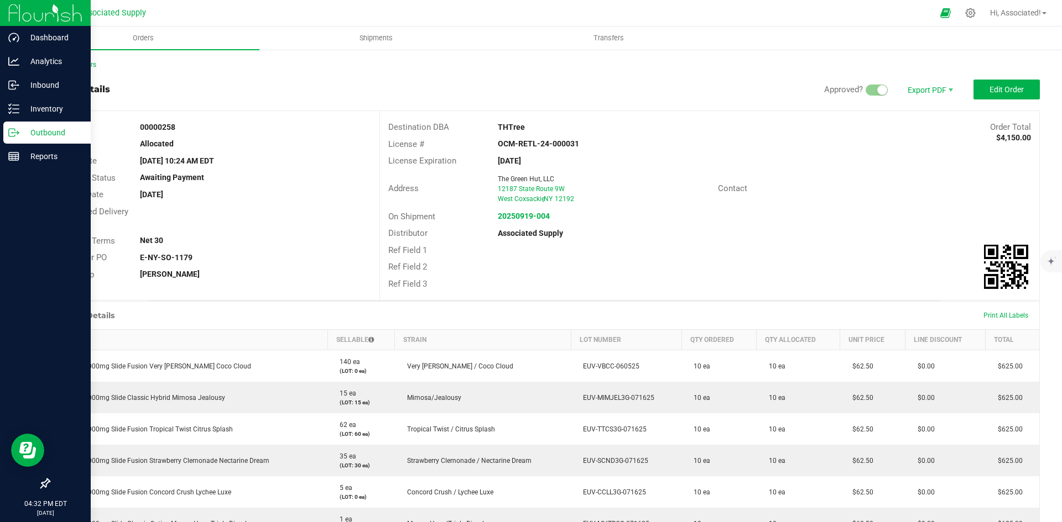
click at [1032, 86] on div "Back to Orders Order details Approved? Export PDF Edit Order Order # 00000258 S…" at bounding box center [544, 406] width 1035 height 715
click at [1019, 88] on button "Edit Order" at bounding box center [1006, 90] width 66 height 20
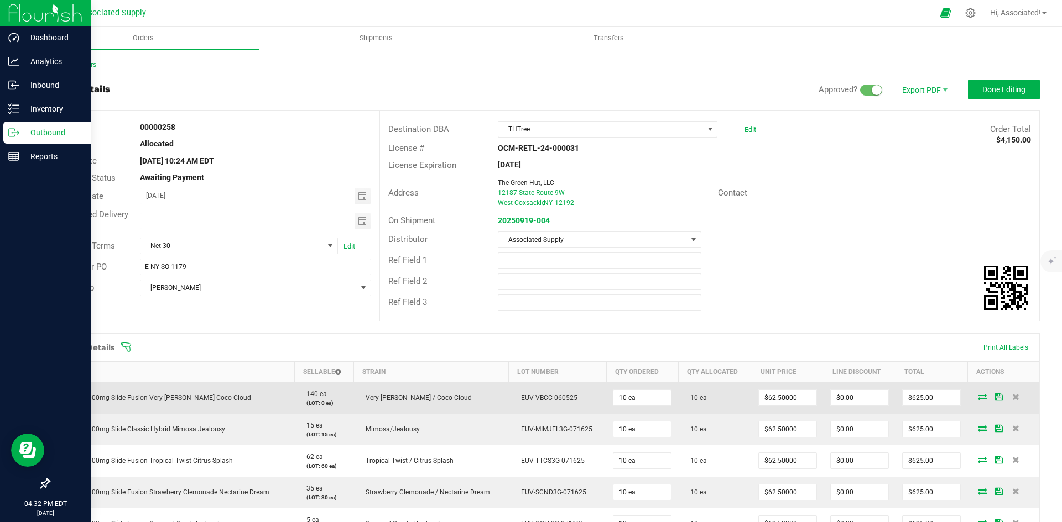
click at [977, 395] on icon at bounding box center [981, 397] width 9 height 7
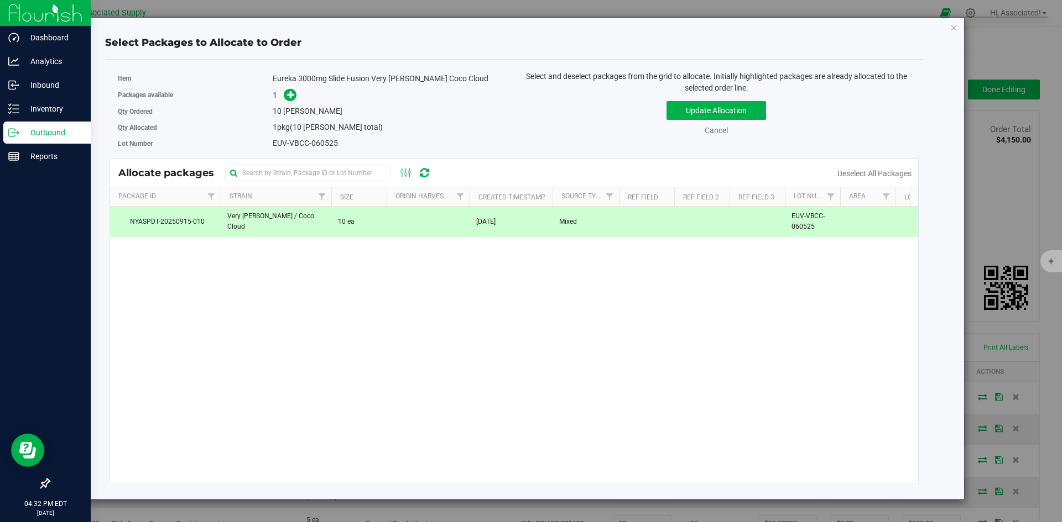
click at [590, 216] on td "Mixed" at bounding box center [585, 222] width 66 height 30
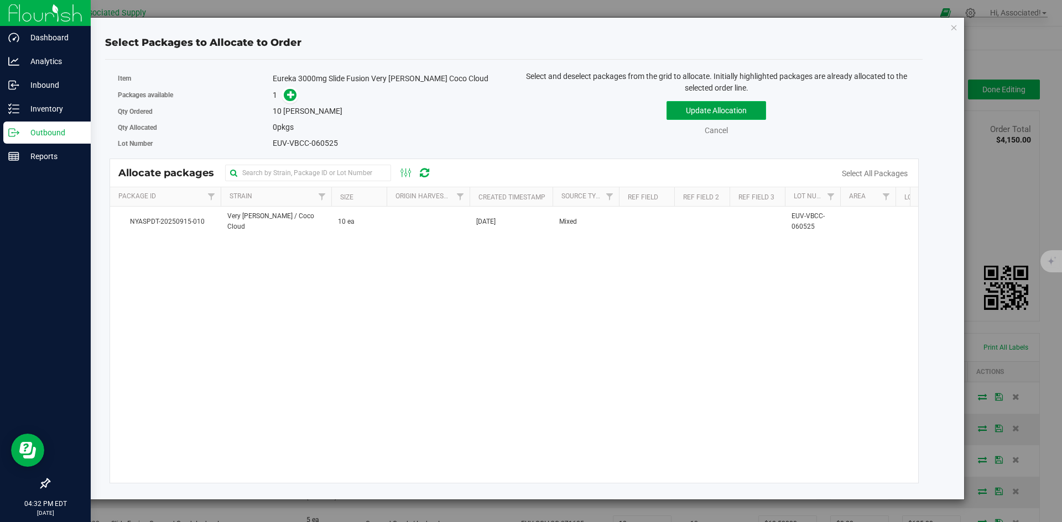
click at [709, 109] on button "Update Allocation" at bounding box center [716, 110] width 100 height 19
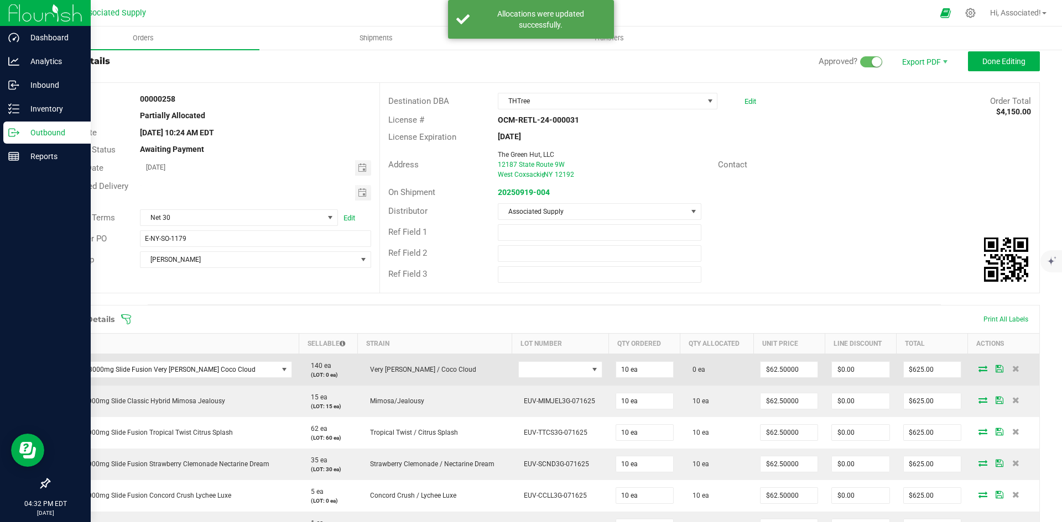
scroll to position [55, 0]
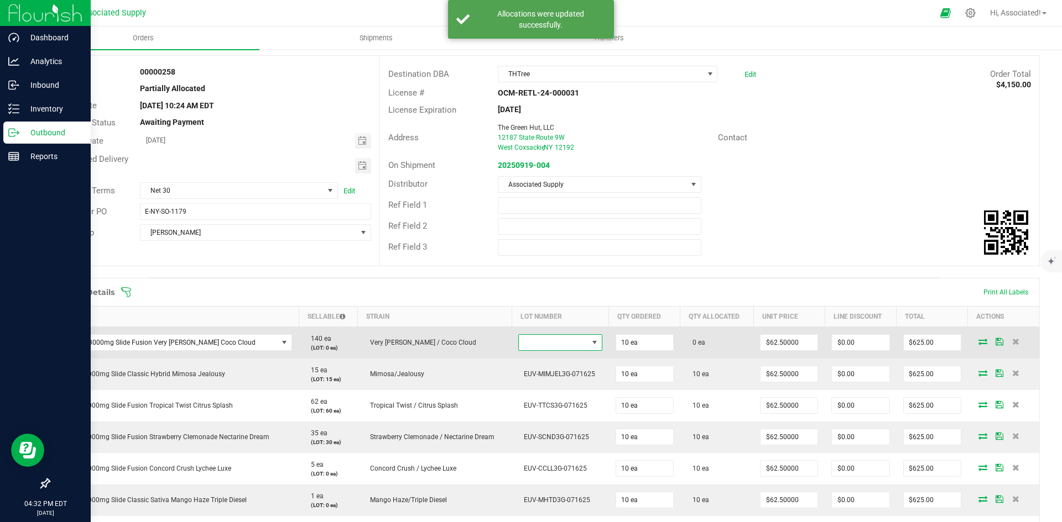
click at [590, 341] on span at bounding box center [594, 342] width 9 height 9
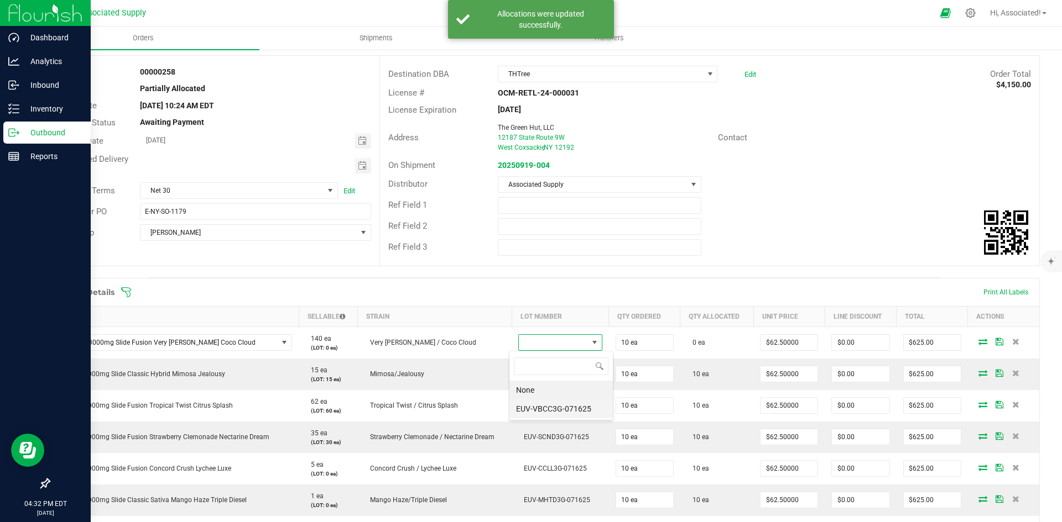
click at [546, 410] on li "EUV-VBCC3G-071625" at bounding box center [560, 409] width 103 height 19
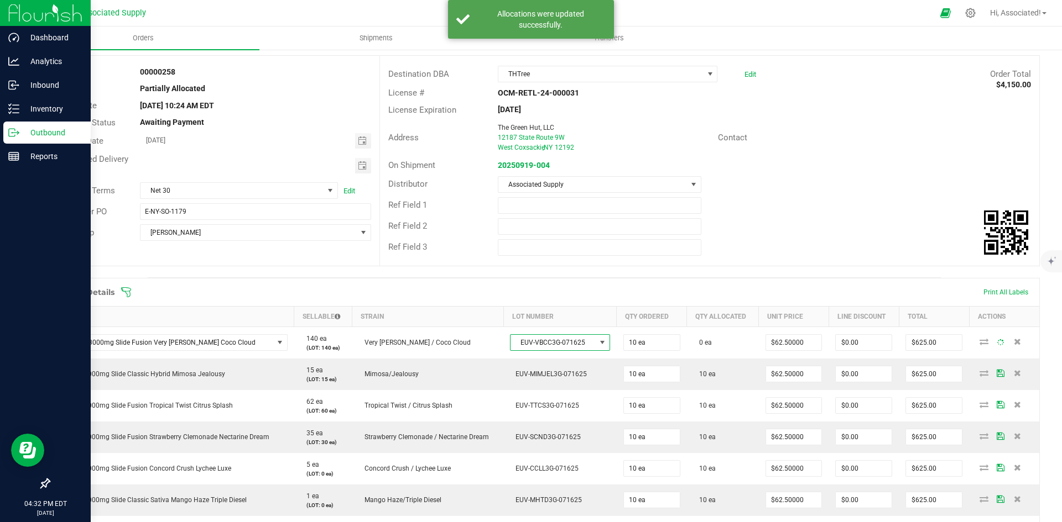
drag, startPoint x: 877, startPoint y: 155, endPoint x: 872, endPoint y: 177, distance: 22.7
click at [877, 155] on div "Address The Green Hut, LLC [STREET_ADDRESS] Contact" at bounding box center [709, 137] width 659 height 39
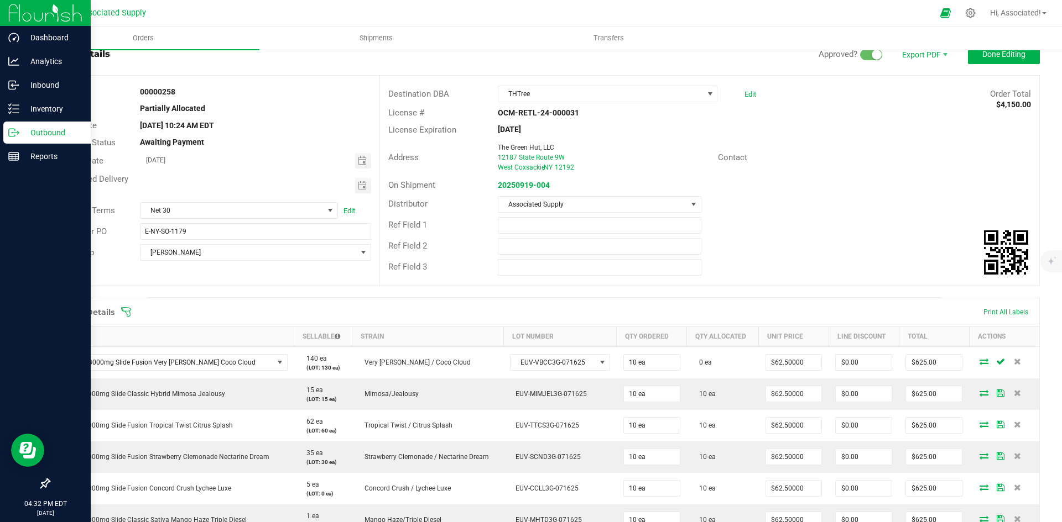
scroll to position [0, 0]
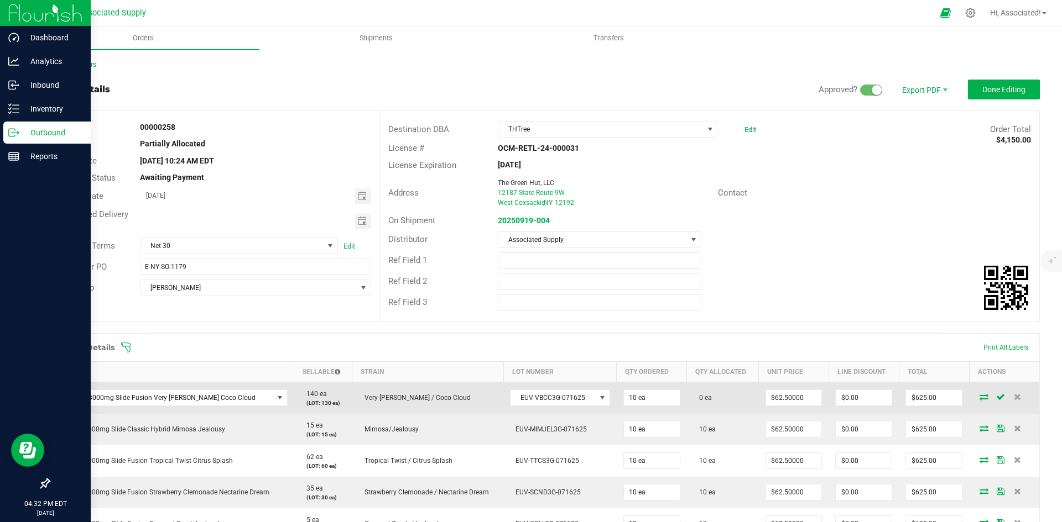
click at [979, 394] on icon at bounding box center [983, 397] width 9 height 7
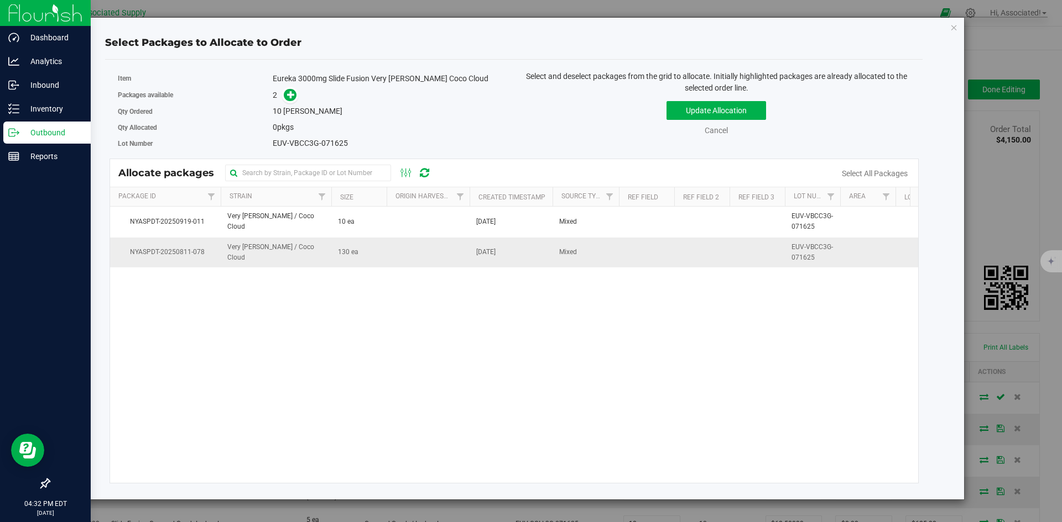
click at [419, 263] on td at bounding box center [427, 253] width 83 height 30
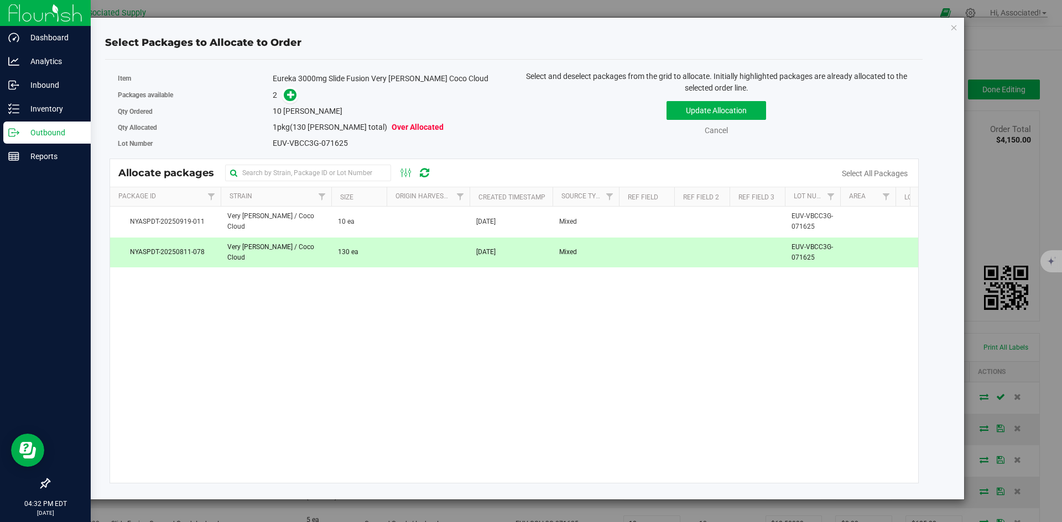
click at [419, 263] on td at bounding box center [427, 253] width 83 height 30
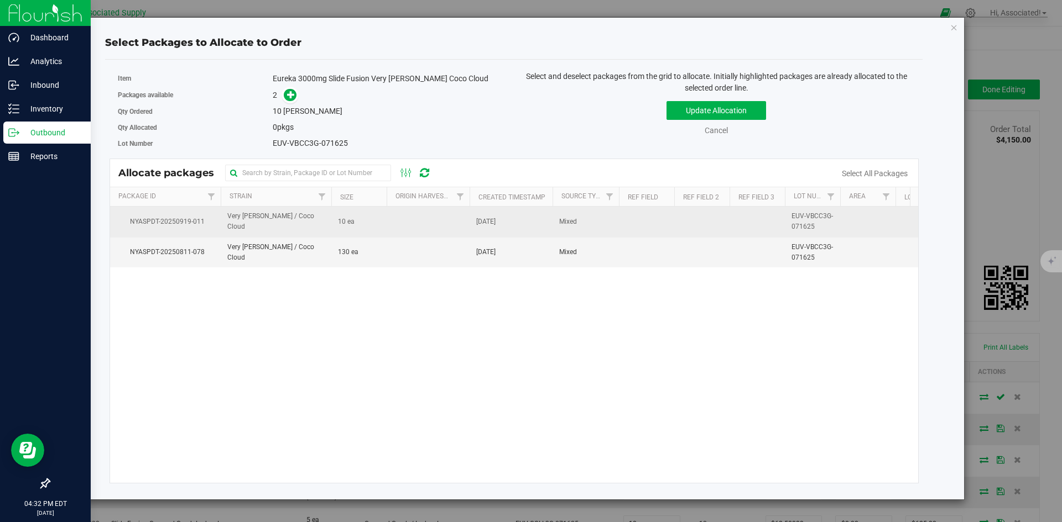
click at [424, 227] on td at bounding box center [427, 222] width 83 height 30
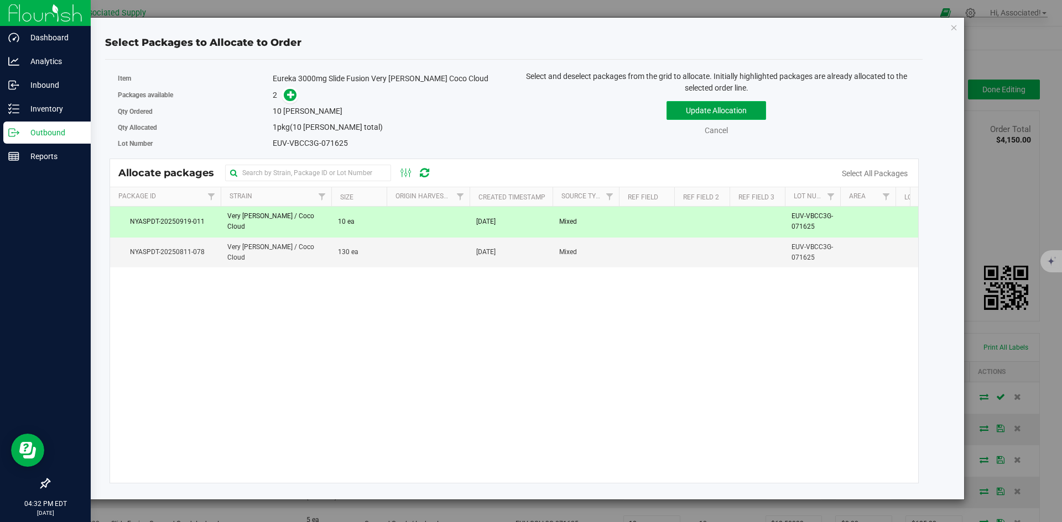
click at [739, 106] on button "Update Allocation" at bounding box center [716, 110] width 100 height 19
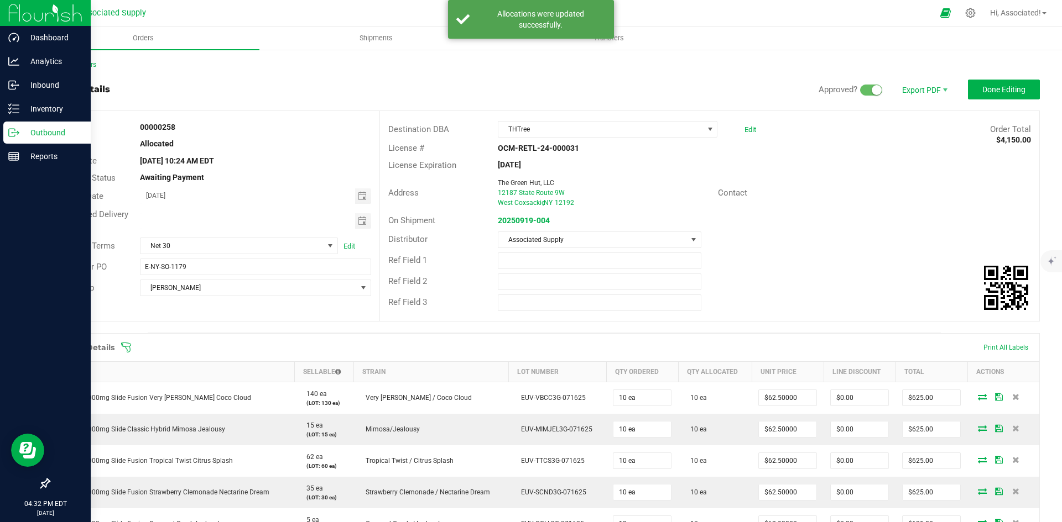
click at [870, 166] on div "License Expiration [DATE]" at bounding box center [709, 165] width 659 height 17
click at [1008, 83] on button "Done Editing" at bounding box center [1004, 90] width 72 height 20
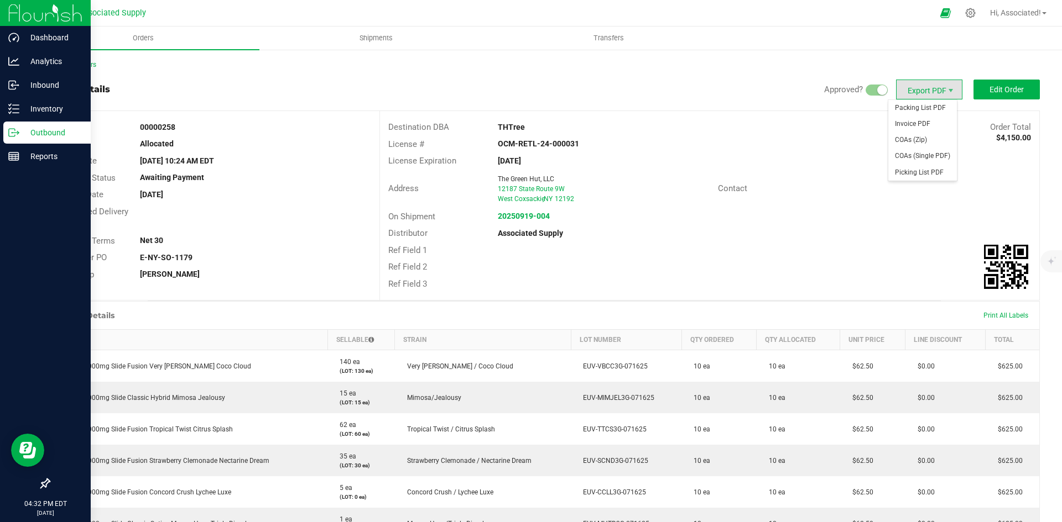
click at [913, 87] on span "Export PDF" at bounding box center [929, 90] width 66 height 20
click at [922, 123] on span "Invoice PDF" at bounding box center [922, 124] width 69 height 16
click at [533, 215] on strong "20250919-004" at bounding box center [524, 216] width 52 height 9
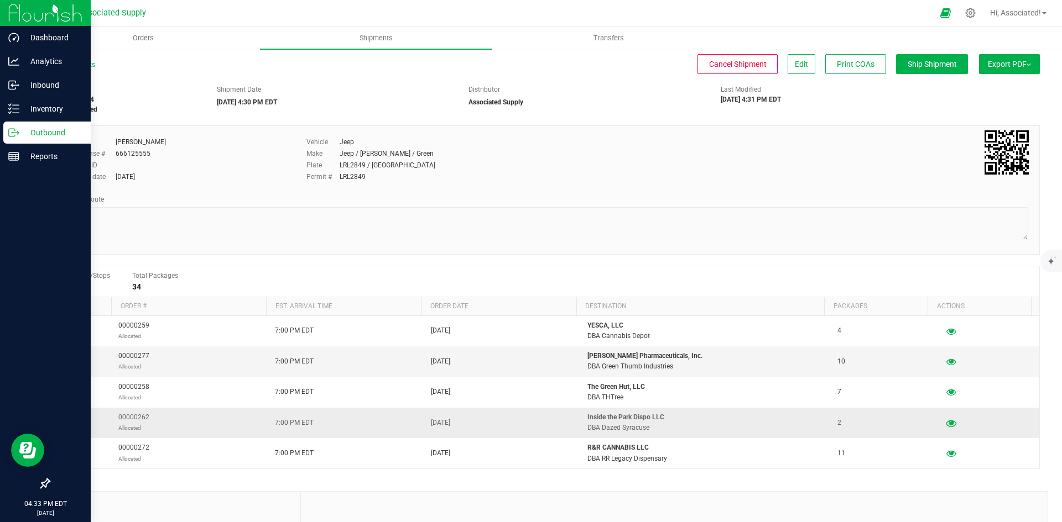
click at [945, 423] on icon "button" at bounding box center [950, 423] width 11 height 8
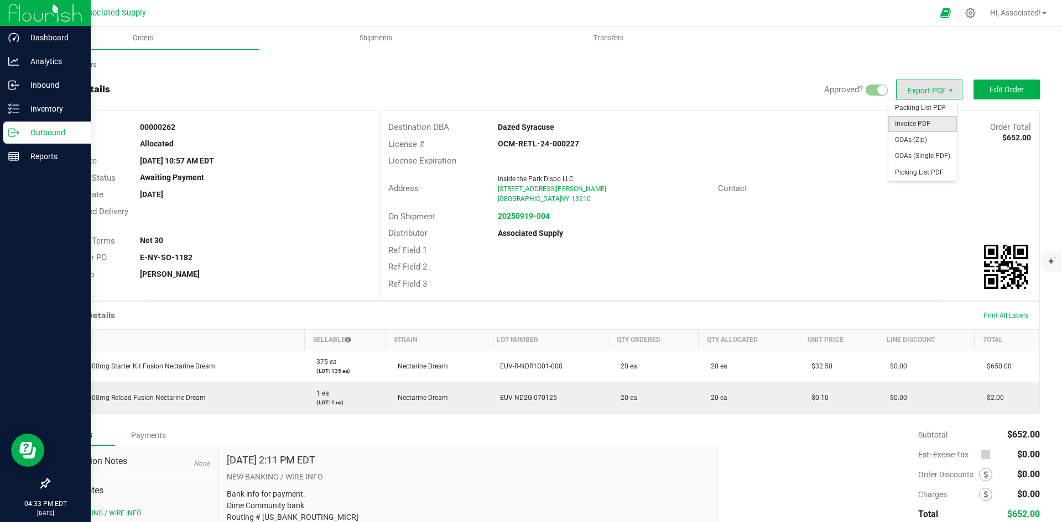
click at [917, 123] on span "Invoice PDF" at bounding box center [922, 124] width 69 height 16
click at [526, 217] on strong "20250919-004" at bounding box center [524, 216] width 52 height 9
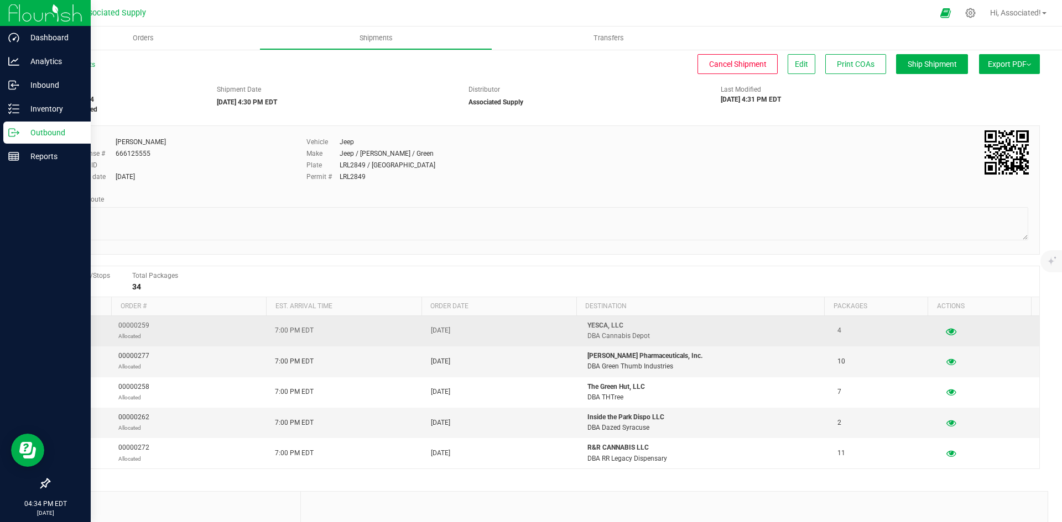
click at [945, 332] on icon "button" at bounding box center [950, 331] width 11 height 8
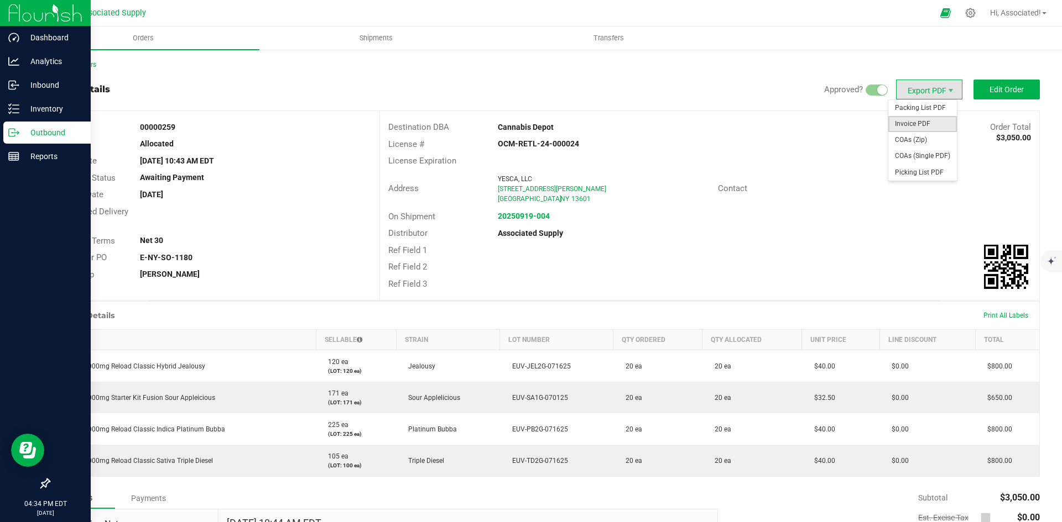
click at [923, 124] on span "Invoice PDF" at bounding box center [922, 124] width 69 height 16
click at [526, 212] on strong "20250919-004" at bounding box center [524, 216] width 52 height 9
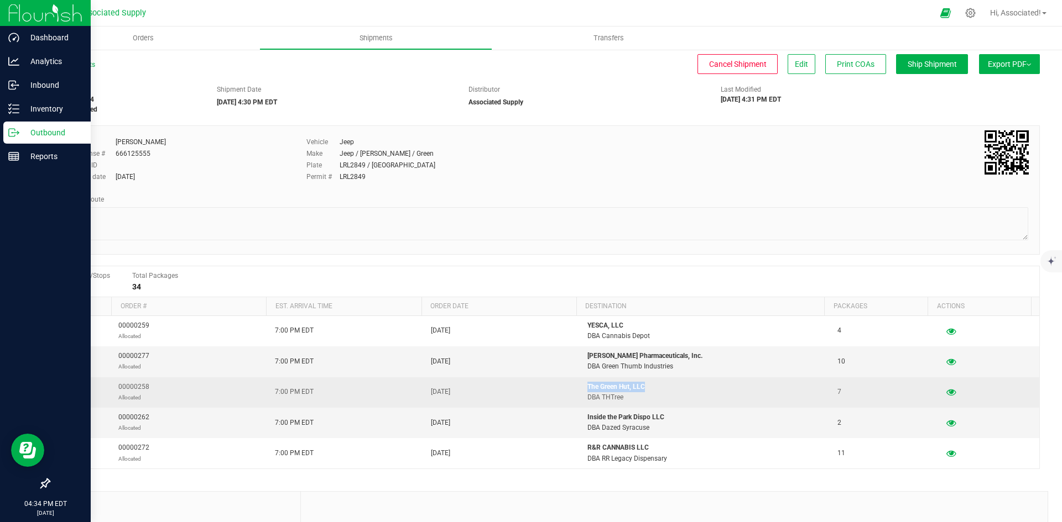
drag, startPoint x: 648, startPoint y: 385, endPoint x: 578, endPoint y: 389, distance: 70.3
click at [587, 389] on p "The Green Hut, LLC" at bounding box center [705, 387] width 237 height 11
copy p "The Green Hut, LLC"
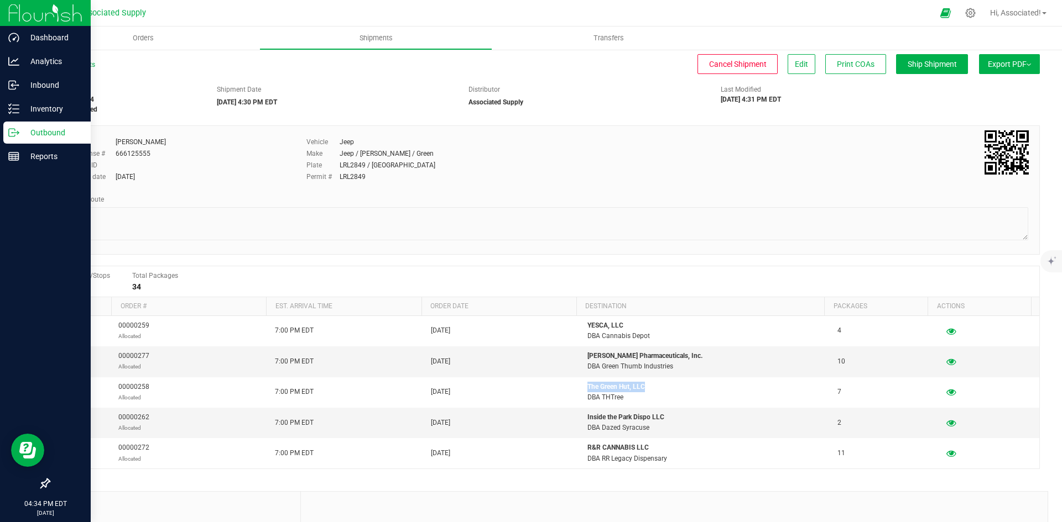
click at [1011, 66] on span "Export PDF" at bounding box center [1008, 64] width 43 height 9
click at [960, 105] on span "Manifest by Lot" at bounding box center [981, 105] width 46 height 8
click at [73, 64] on link "All Shipments" at bounding box center [72, 65] width 46 height 8
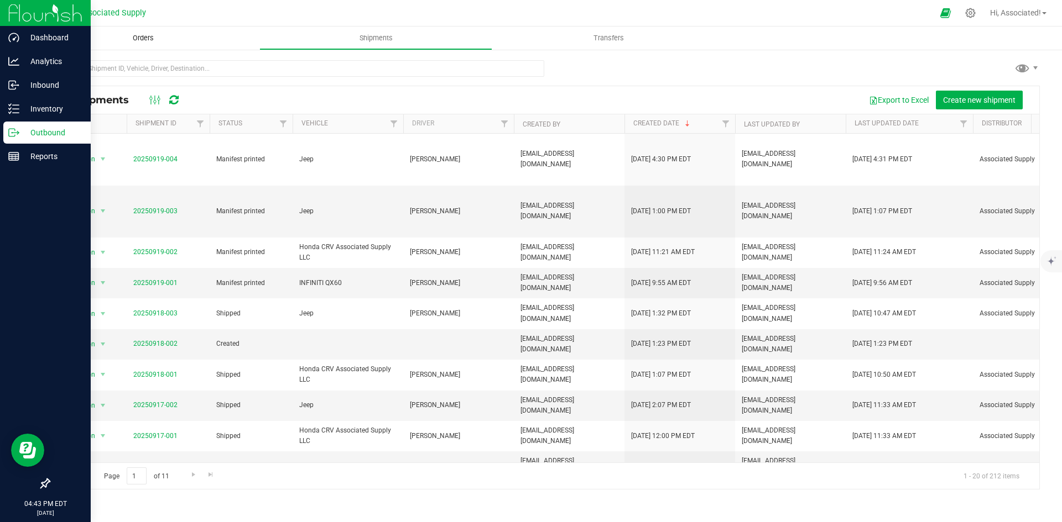
click at [136, 36] on span "Orders" at bounding box center [143, 38] width 51 height 10
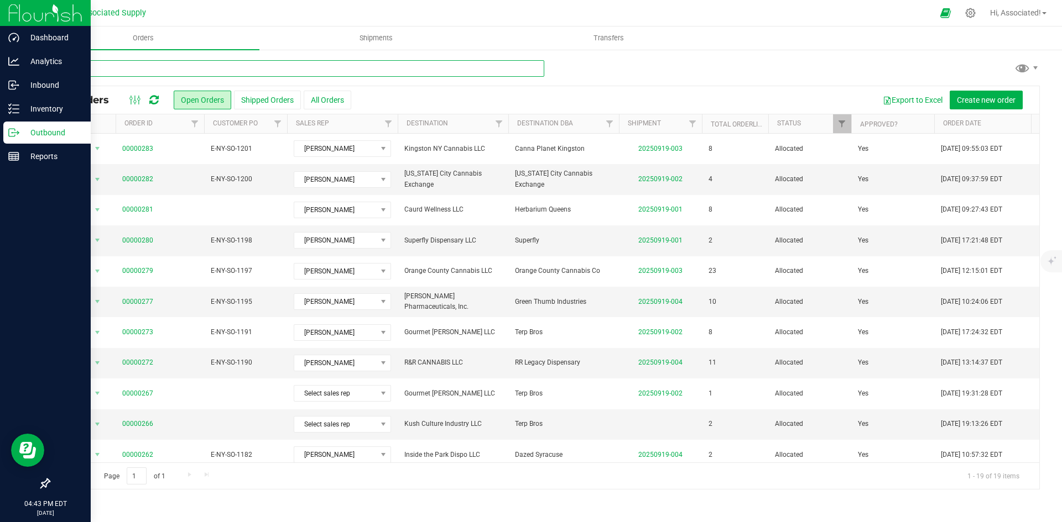
click at [210, 71] on input "text" at bounding box center [296, 68] width 495 height 17
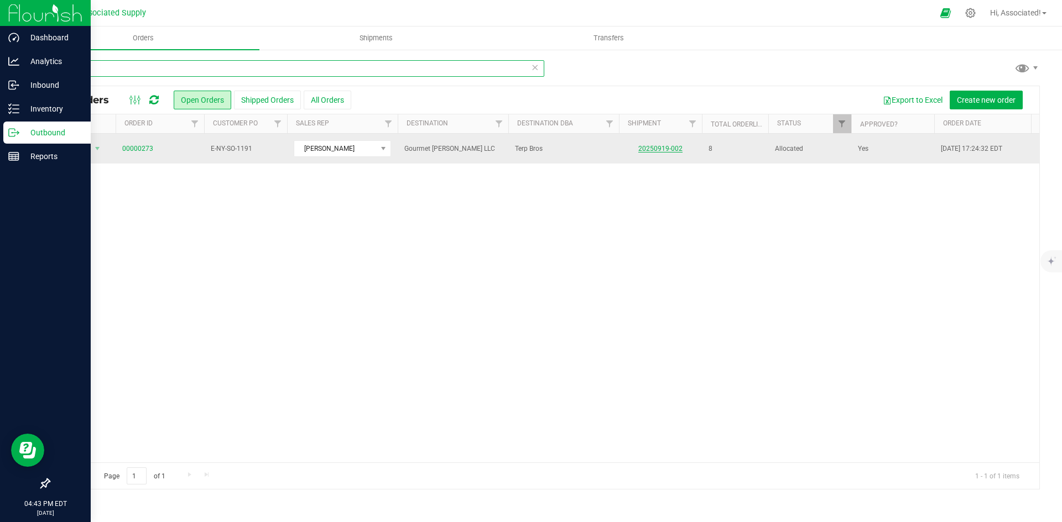
type input "273"
click at [666, 149] on link "20250919-002" at bounding box center [660, 149] width 44 height 8
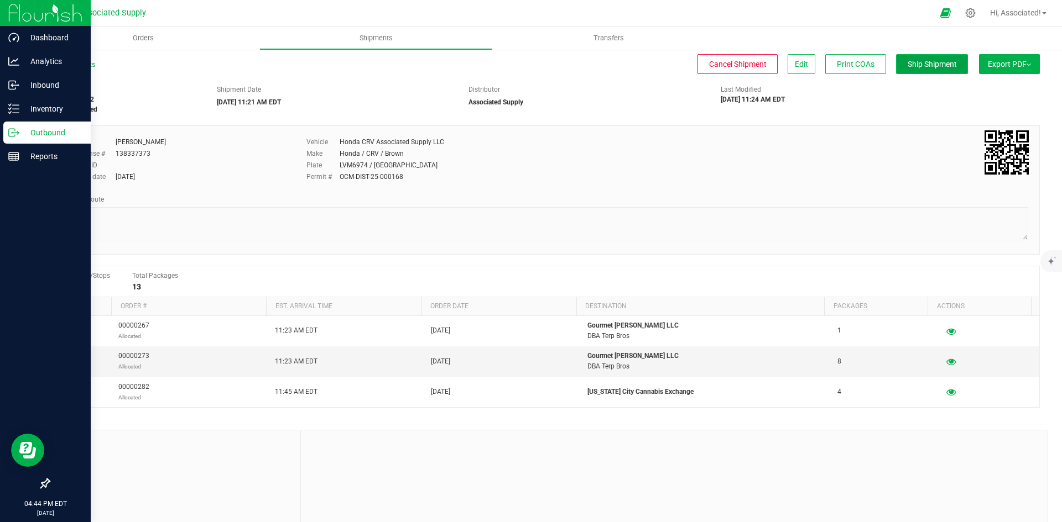
click at [925, 65] on span "Ship Shipment" at bounding box center [931, 64] width 49 height 9
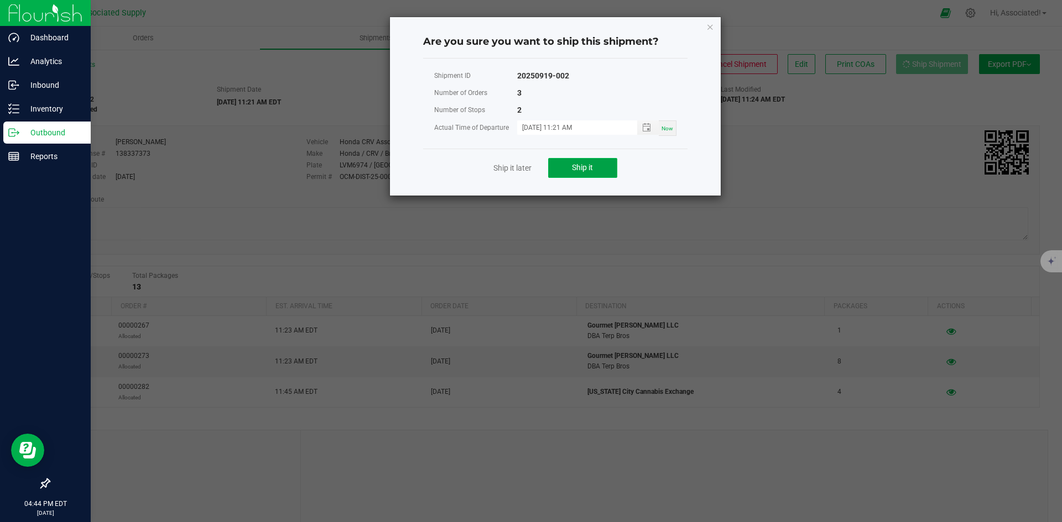
click at [581, 166] on span "Ship it" at bounding box center [582, 167] width 21 height 9
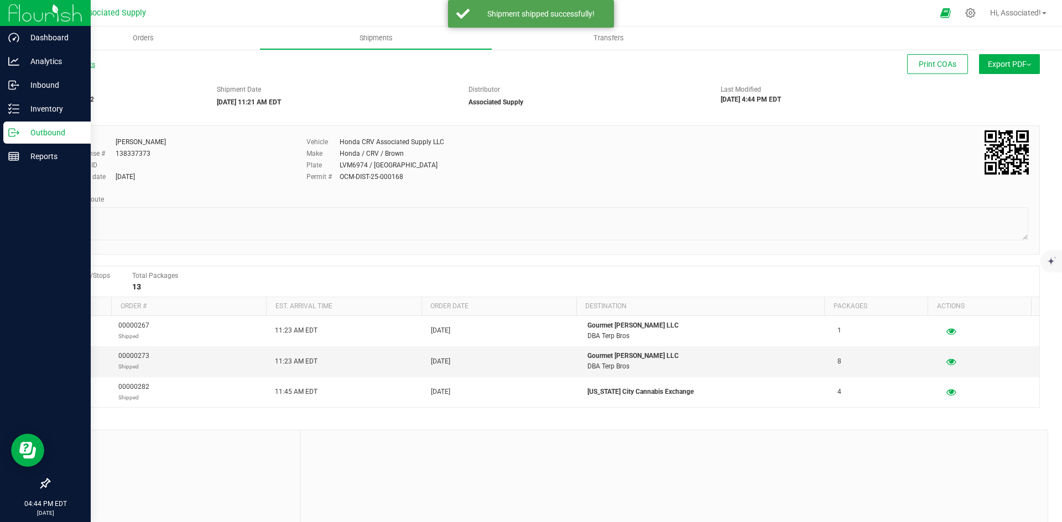
click at [70, 66] on link "All Shipments" at bounding box center [72, 65] width 46 height 8
